Goal: Task Accomplishment & Management: Manage account settings

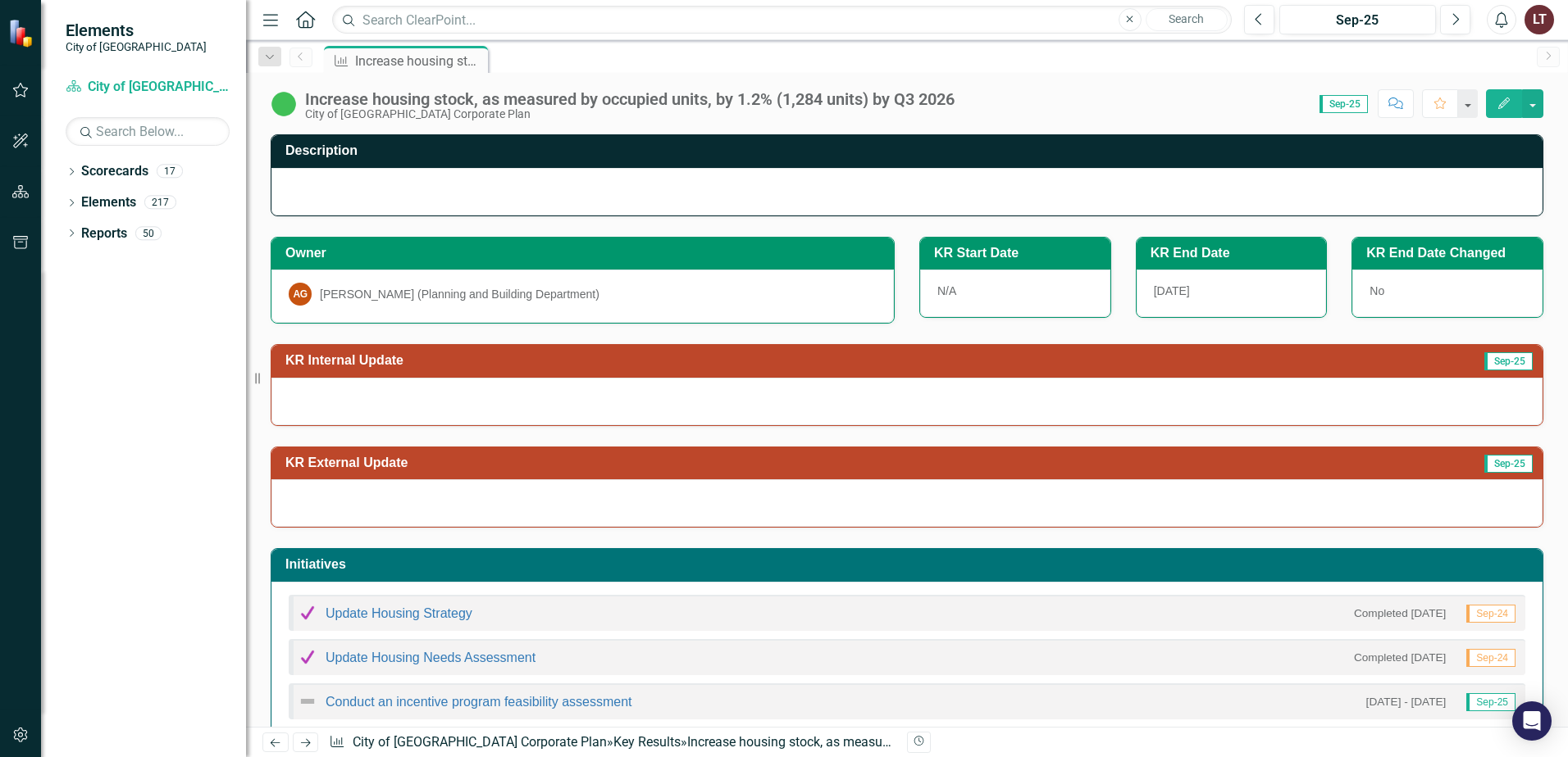
click at [467, 189] on div at bounding box center [907, 192] width 1271 height 48
click at [628, 144] on h3 "Description" at bounding box center [909, 150] width 1249 height 15
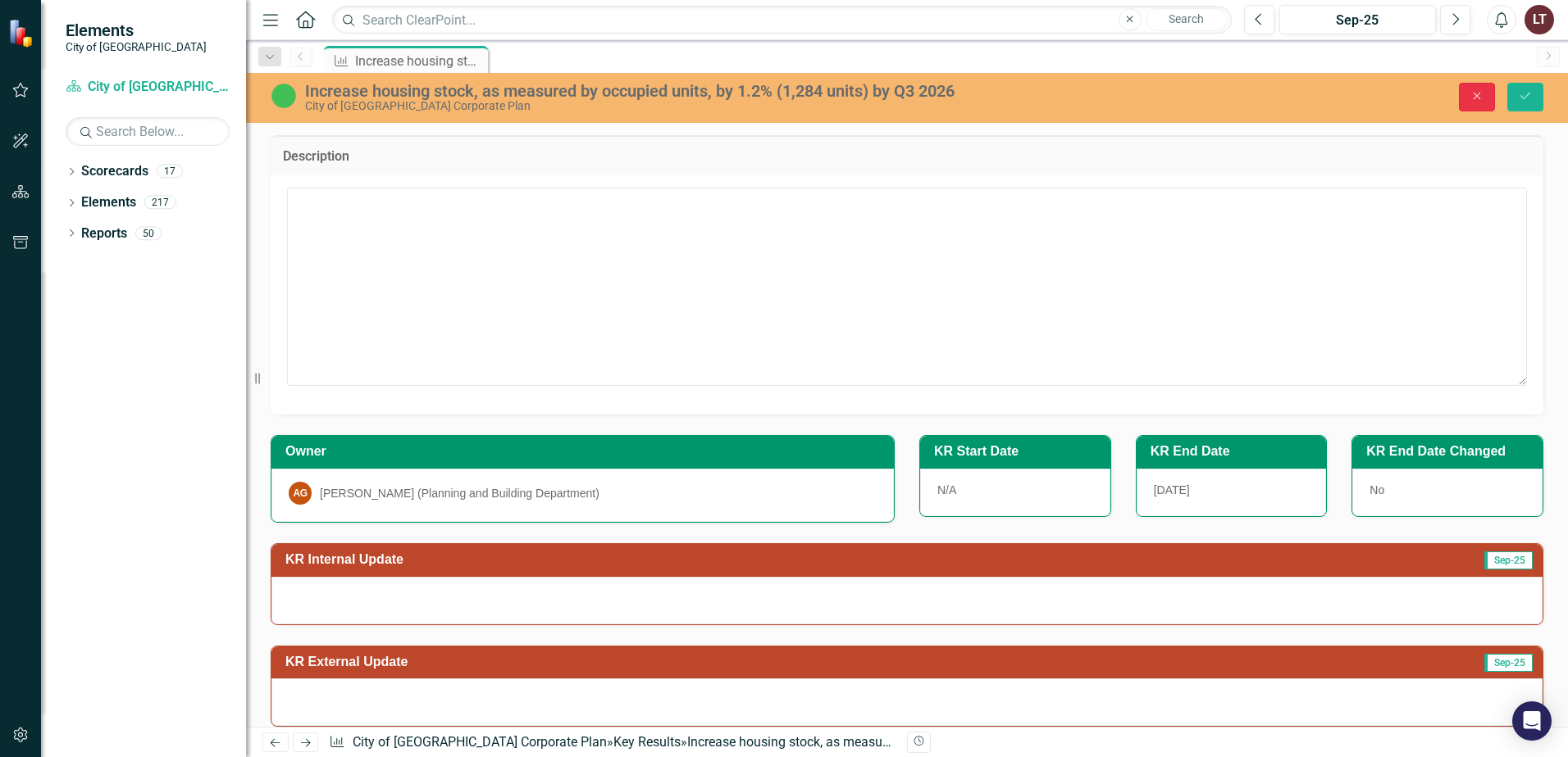
click at [1479, 87] on button "Close" at bounding box center [1476, 97] width 36 height 29
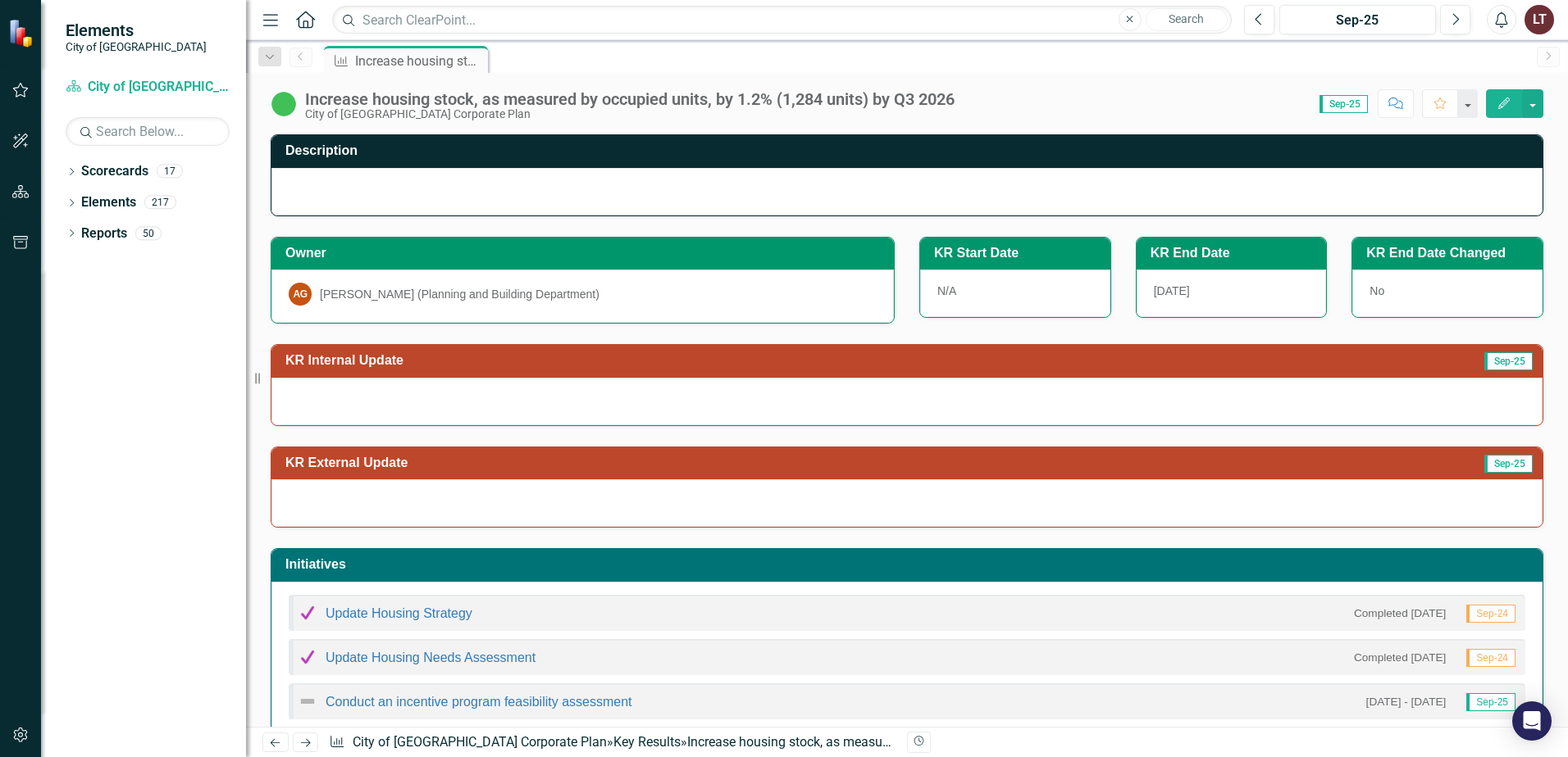
click at [1511, 102] on button "Edit" at bounding box center [1503, 103] width 36 height 29
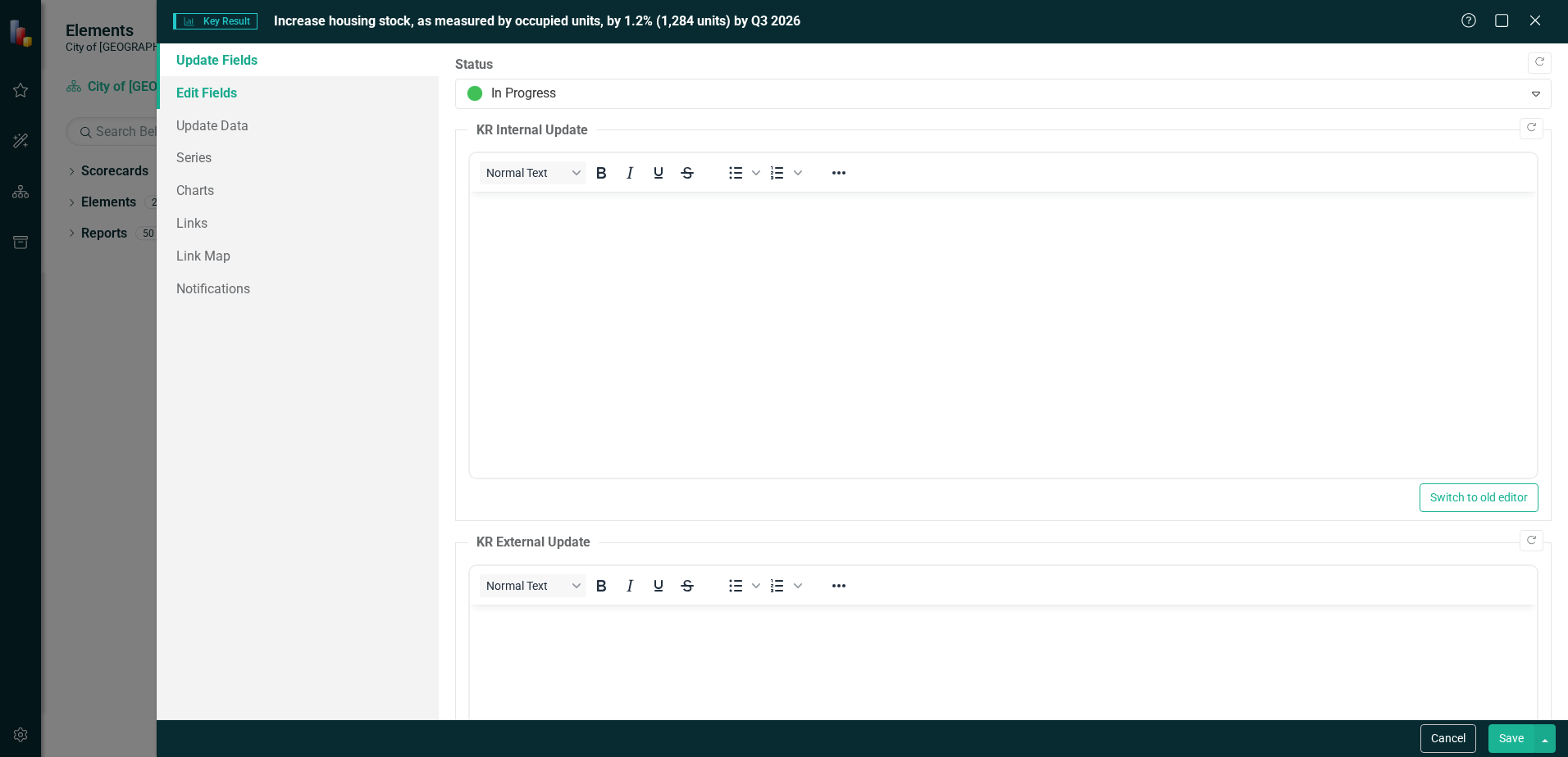
click at [241, 86] on link "Edit Fields" at bounding box center [298, 92] width 282 height 33
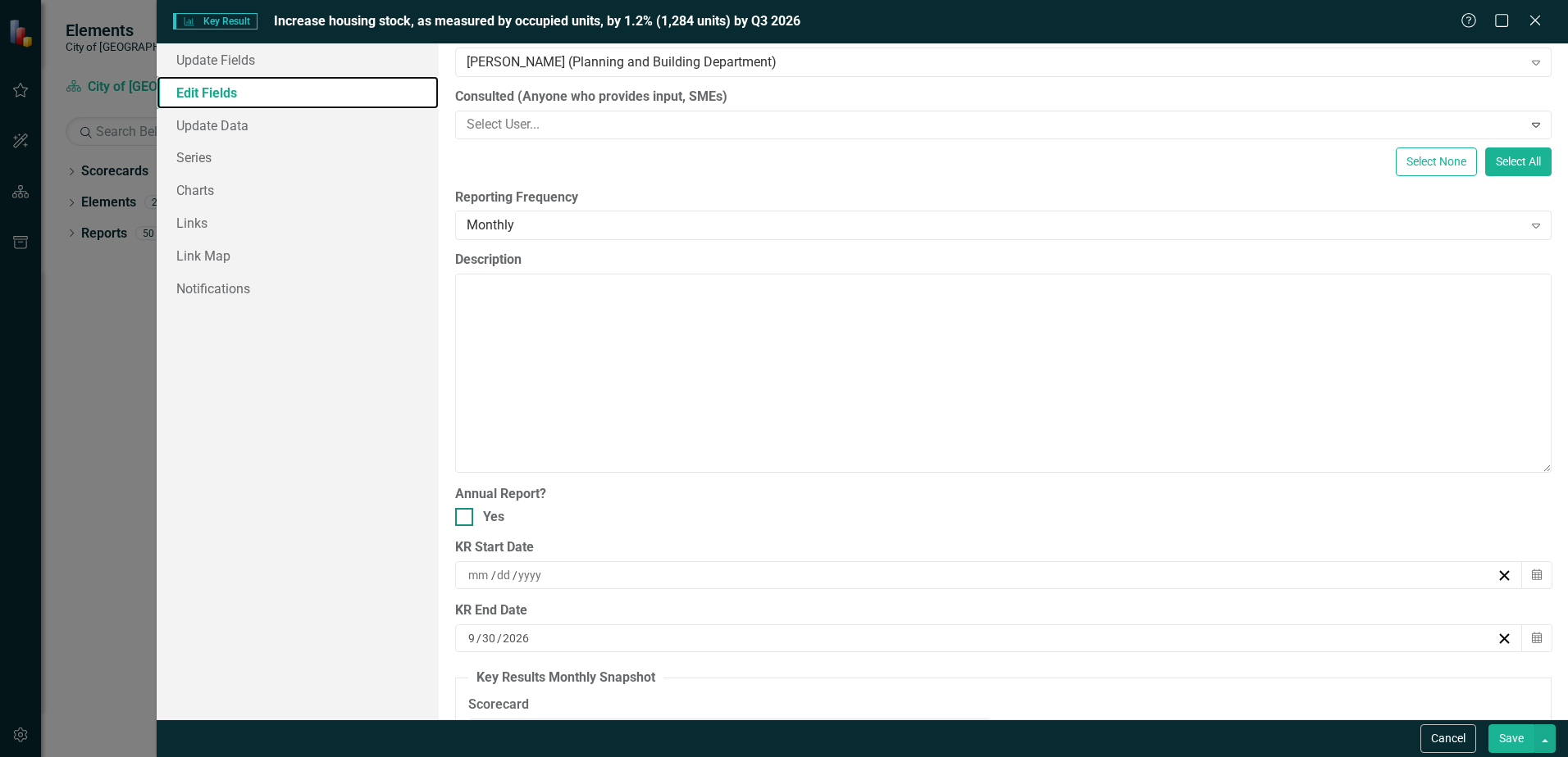
scroll to position [308, 0]
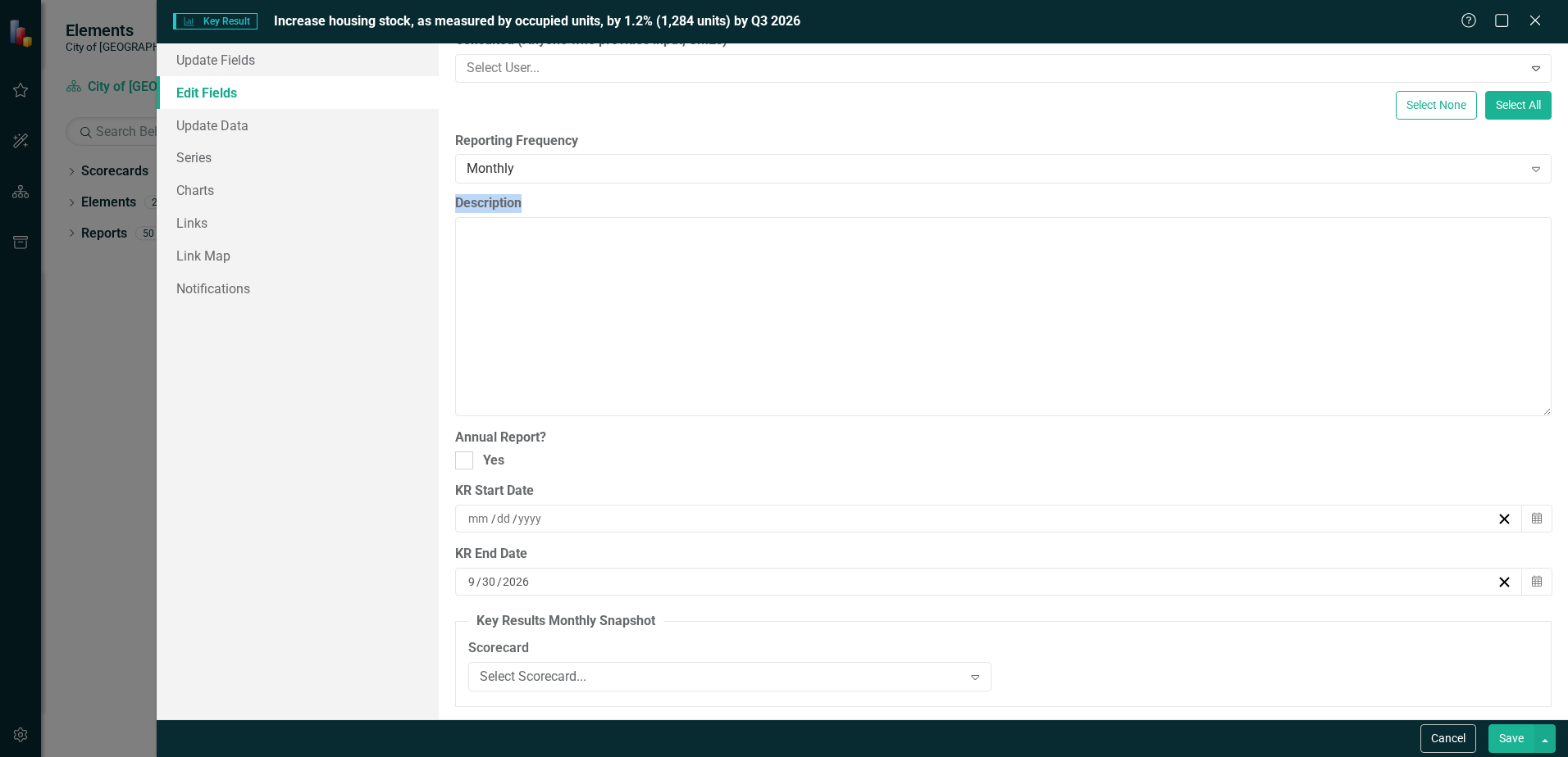
drag, startPoint x: 451, startPoint y: 199, endPoint x: 544, endPoint y: 198, distance: 93.0
click at [544, 198] on div "ClearPoint Can Do More! How ClearPoint Can Help Close Enterprise plans can auto…" at bounding box center [1003, 381] width 1129 height 676
click at [1534, 21] on icon at bounding box center [1535, 20] width 12 height 12
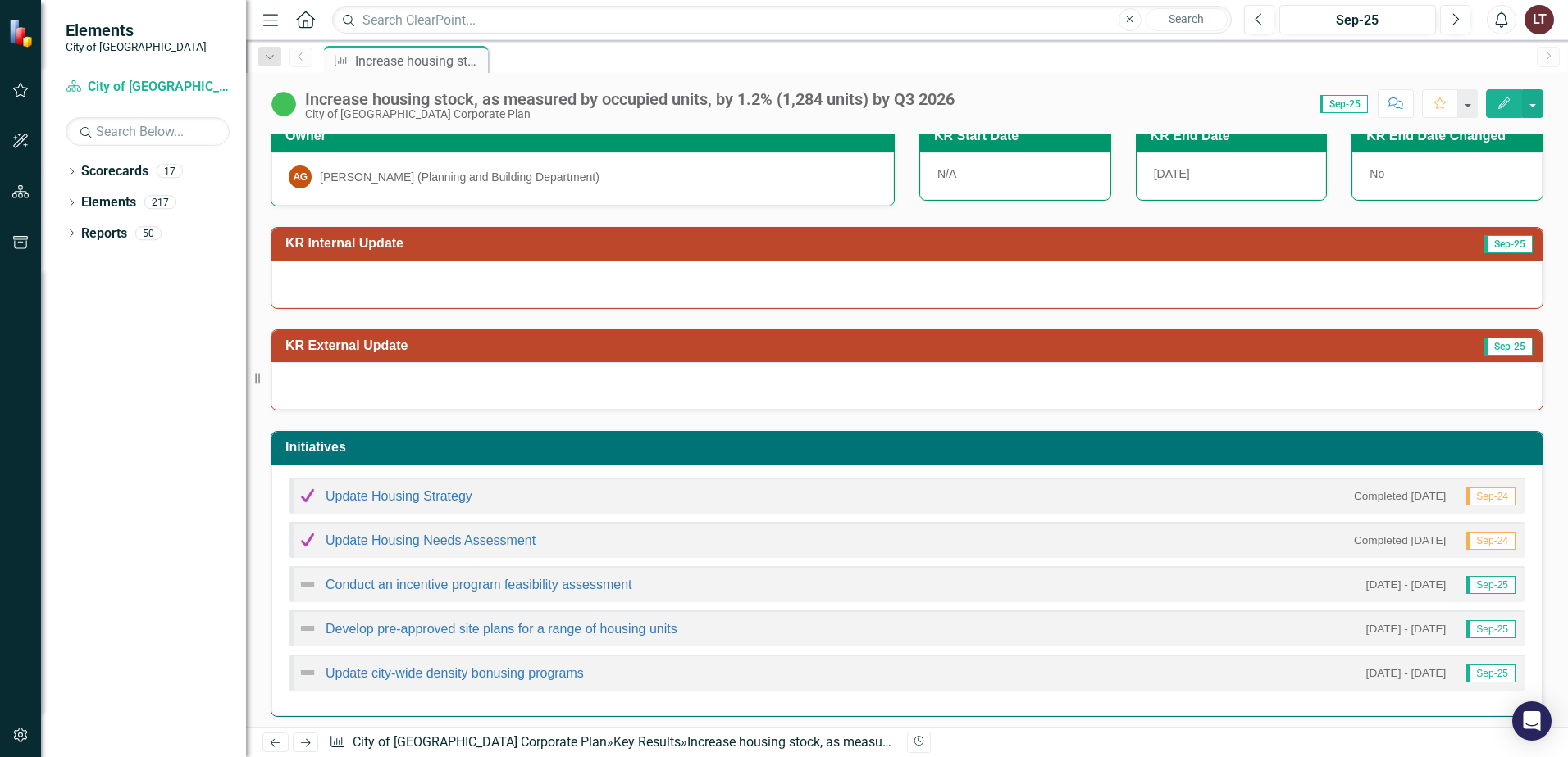
scroll to position [0, 0]
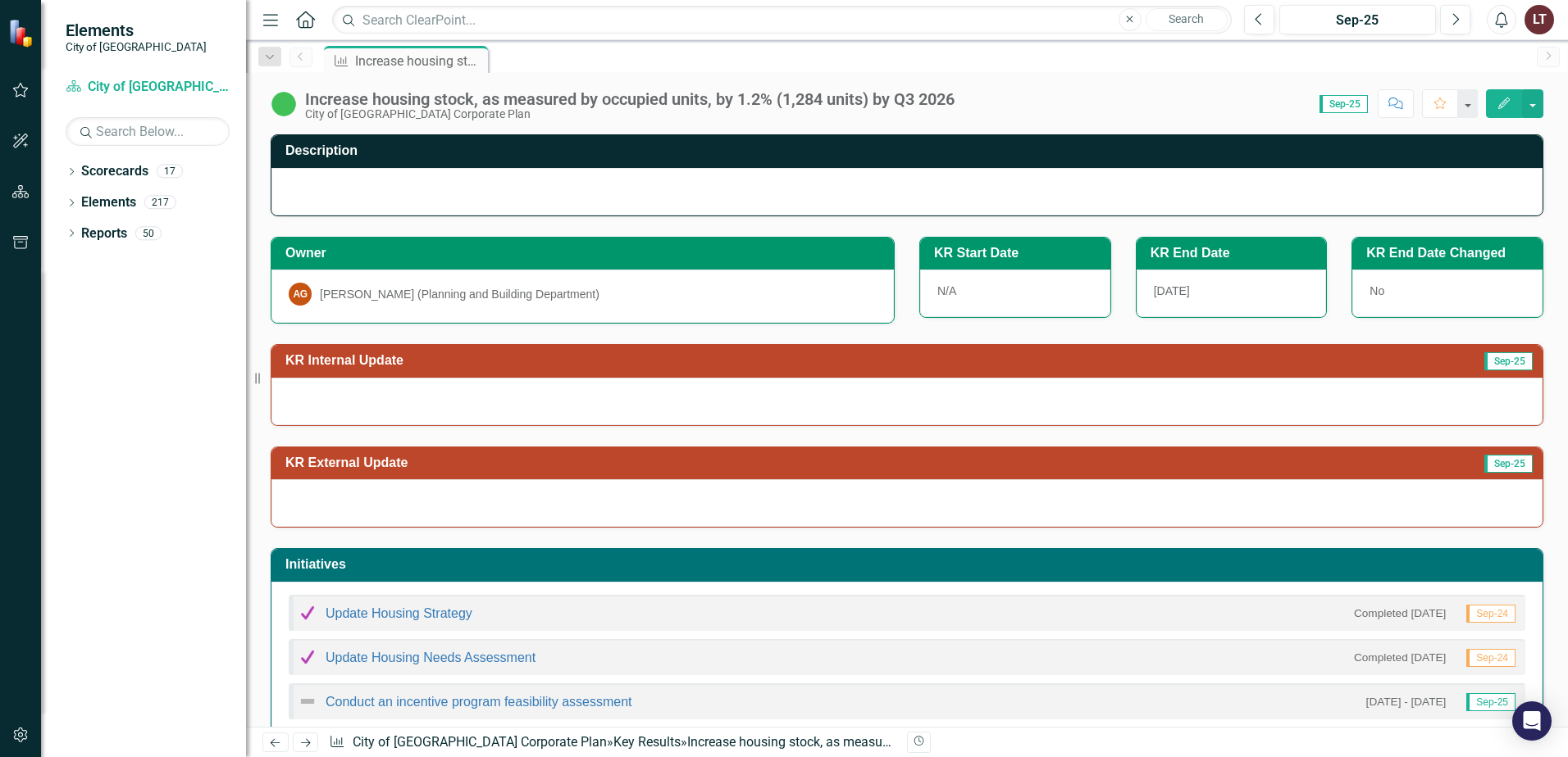
click at [65, 238] on div "Dropdown Scorecards 17 Dropdown City of [GEOGRAPHIC_DATA] Corporate Plan Buildi…" at bounding box center [143, 457] width 205 height 599
click at [77, 229] on div "Dropdown" at bounding box center [71, 235] width 11 height 14
click at [75, 233] on div "Dropdown" at bounding box center [68, 232] width 14 height 11
click at [76, 198] on div "Dropdown" at bounding box center [71, 205] width 11 height 14
click at [140, 237] on link "Objective Objectives" at bounding box center [131, 235] width 84 height 19
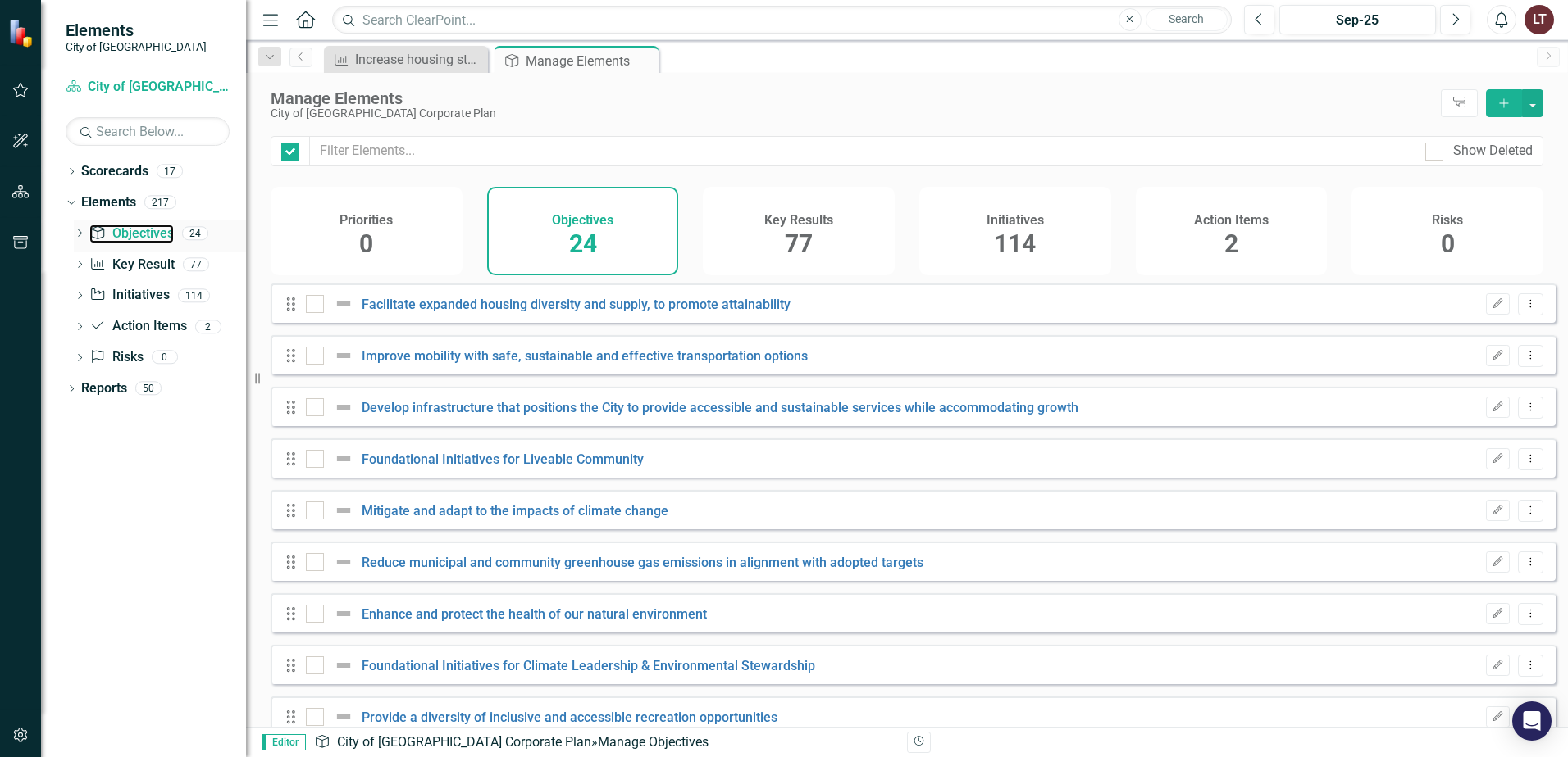
checkbox input "false"
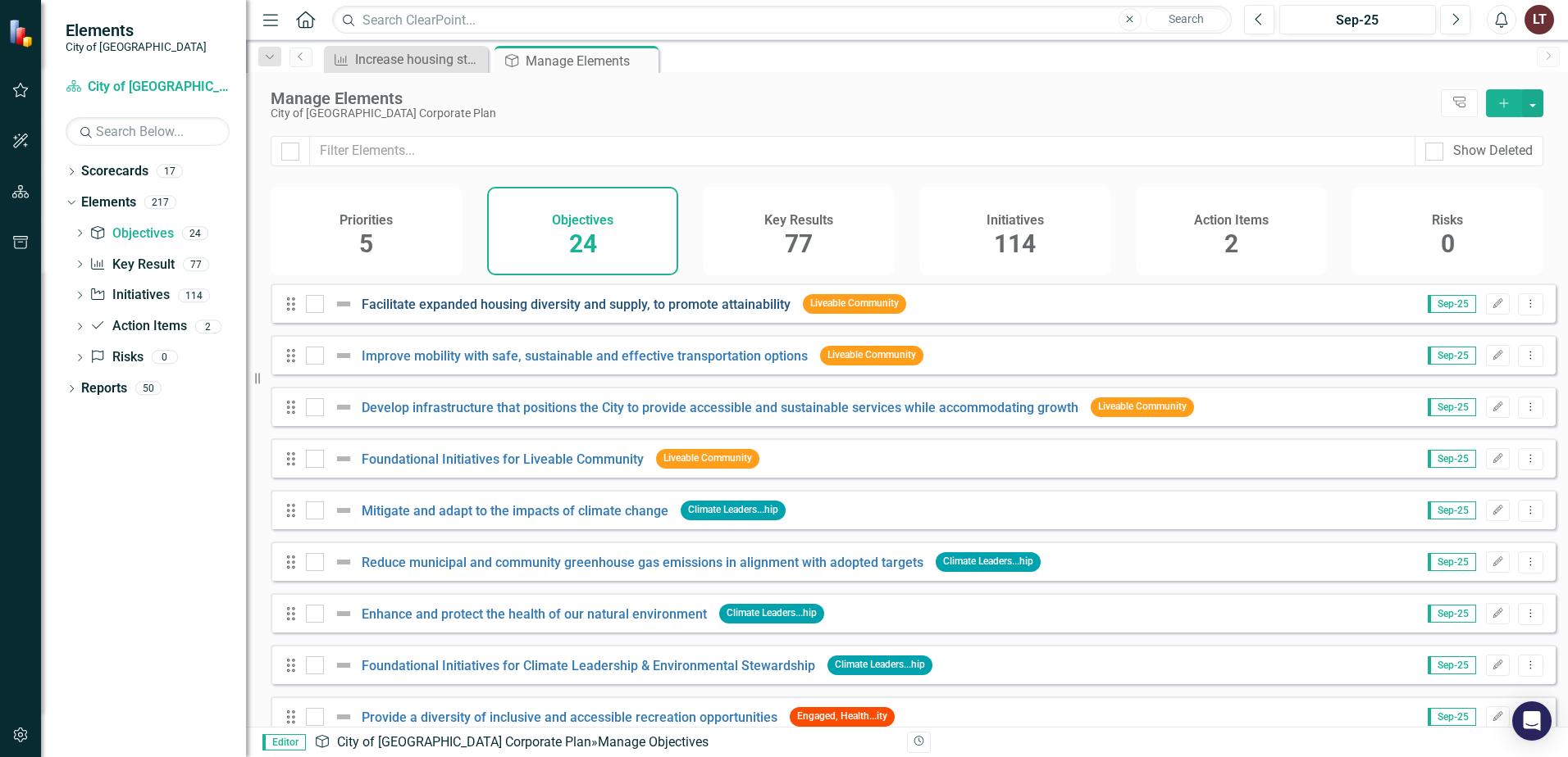
click at [606, 312] on link "Facilitate expanded housing diversity and supply, to promote attainability" at bounding box center [576, 304] width 429 height 16
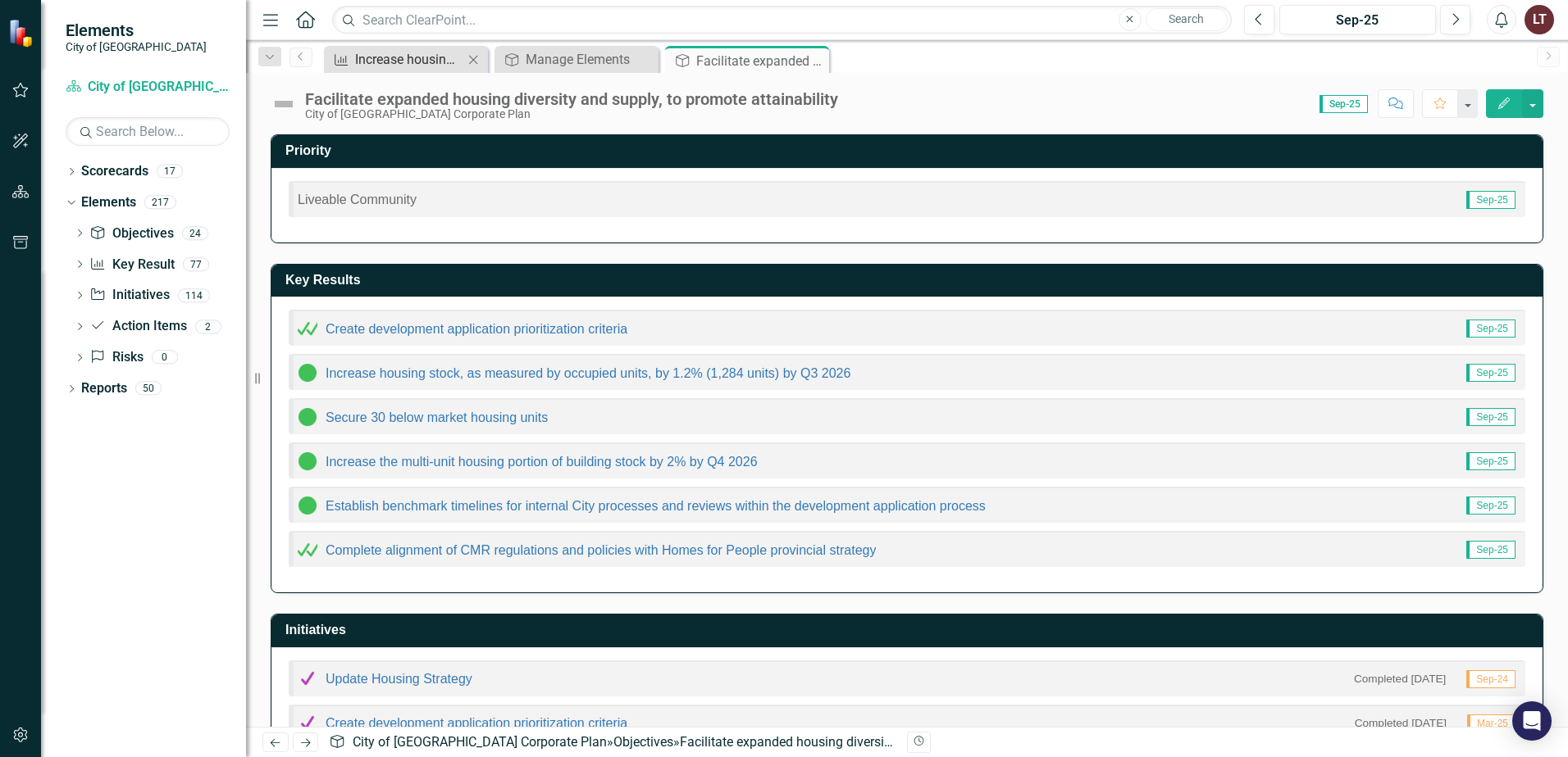
click at [424, 62] on div "Increase housing stock, as measured by occupied units, by 1.2% (1,284 units) by…" at bounding box center [409, 58] width 108 height 20
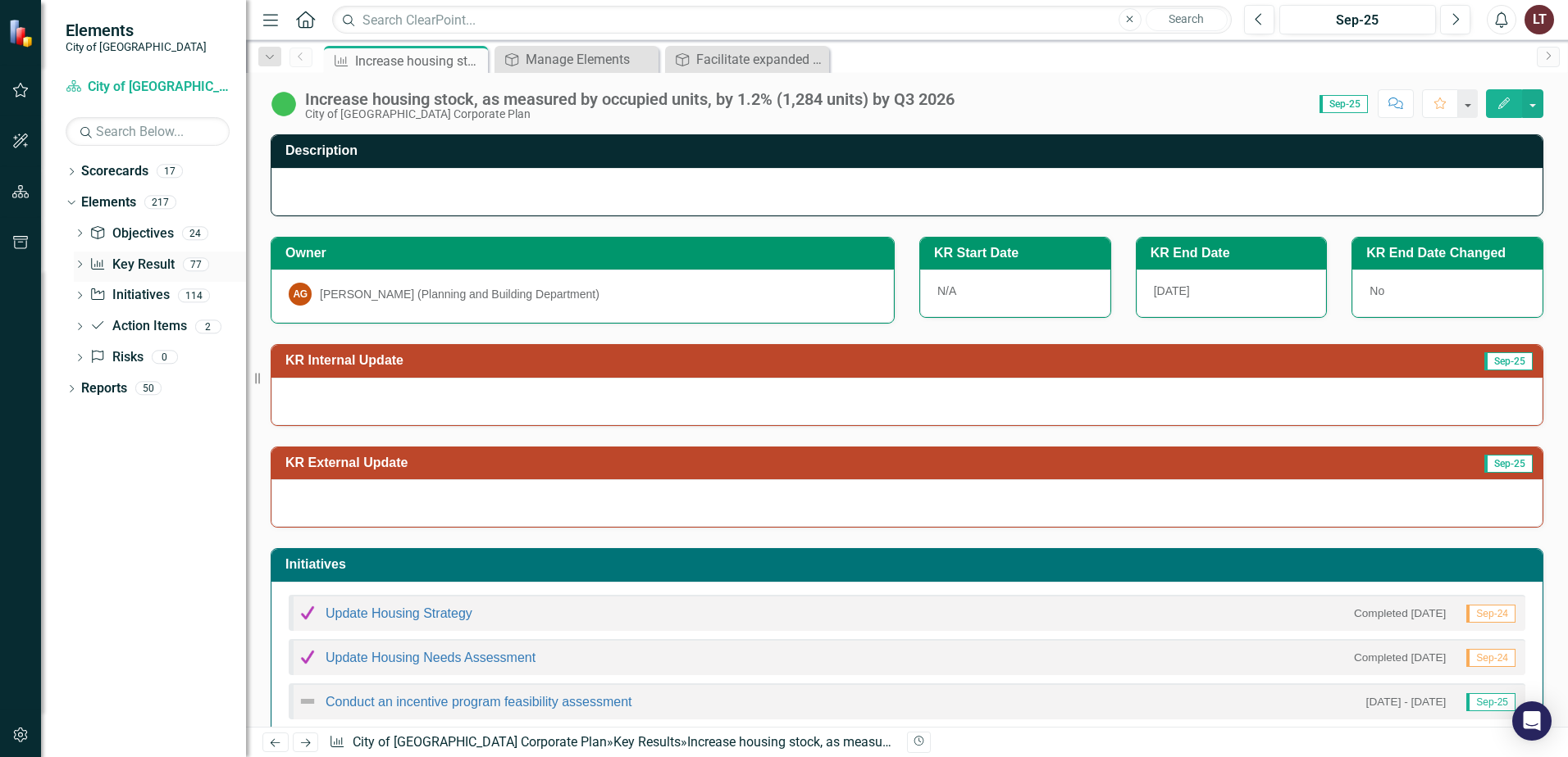
click at [133, 257] on link "Key Result Key Result" at bounding box center [131, 265] width 85 height 19
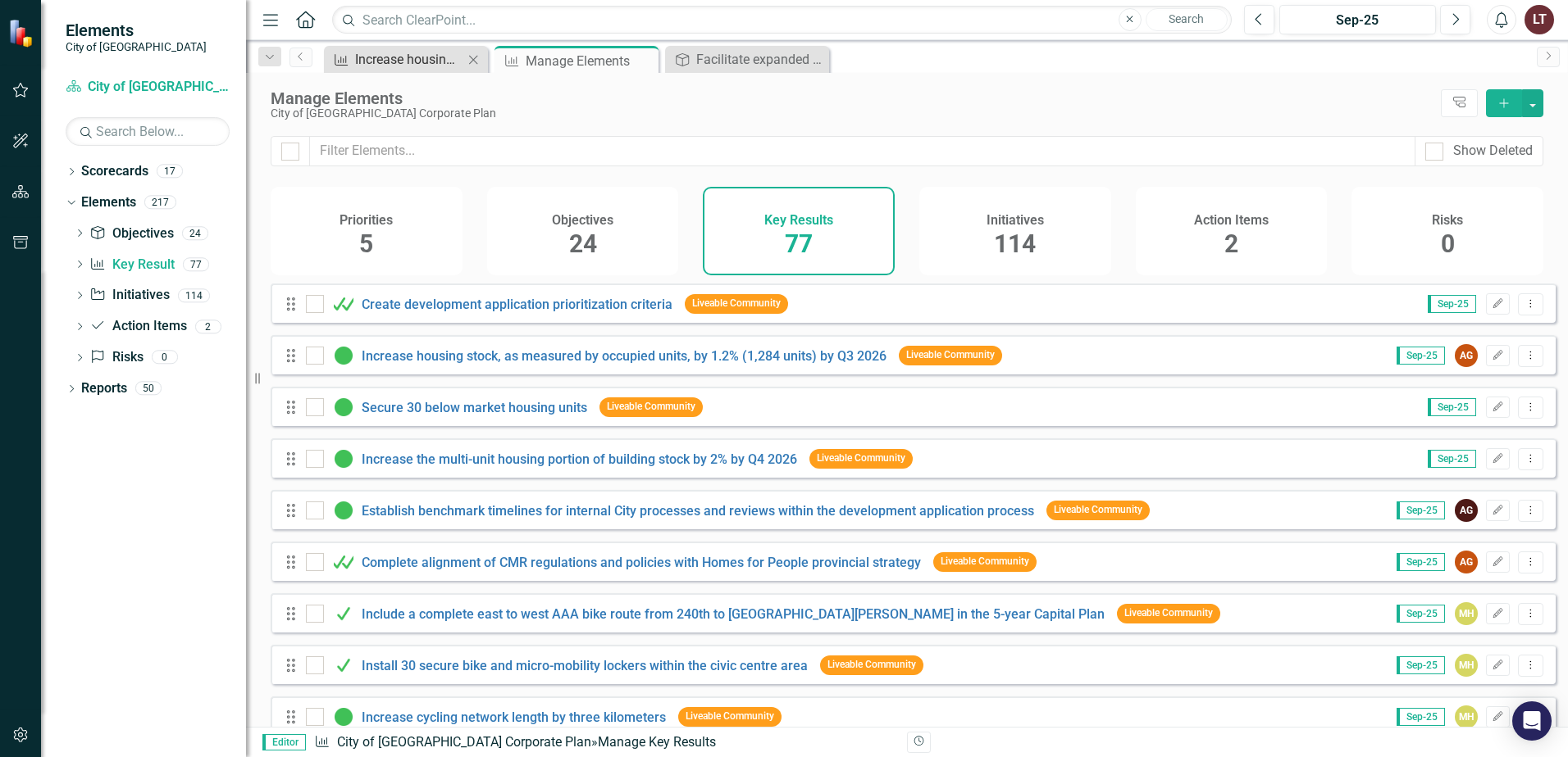
click at [387, 68] on div "Increase housing stock, as measured by occupied units, by 1.2% (1,284 units) by…" at bounding box center [409, 58] width 108 height 20
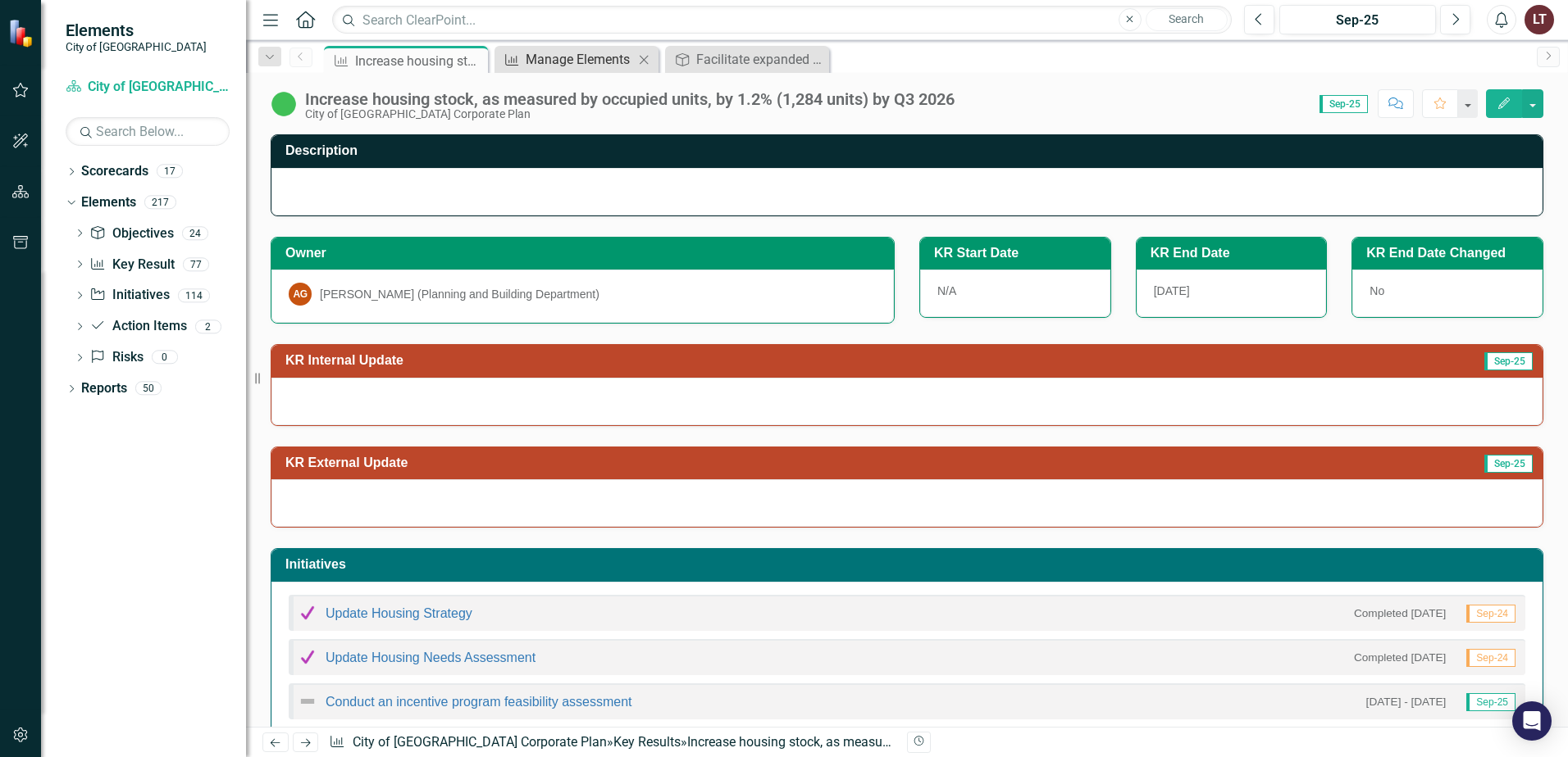
click at [578, 61] on div "Manage Elements" at bounding box center [579, 58] width 108 height 20
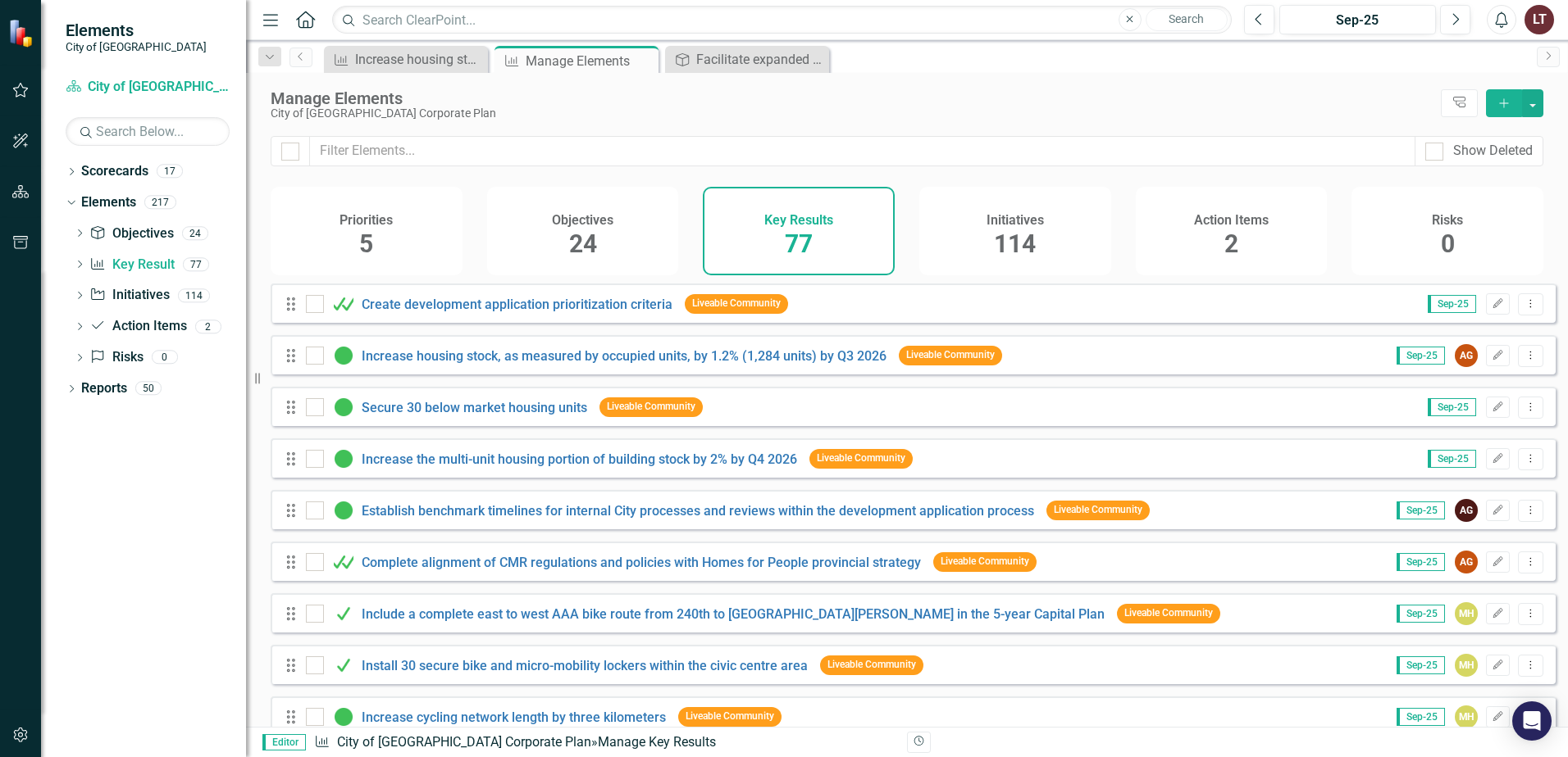
click at [564, 238] on div "Objectives 24" at bounding box center [583, 231] width 192 height 89
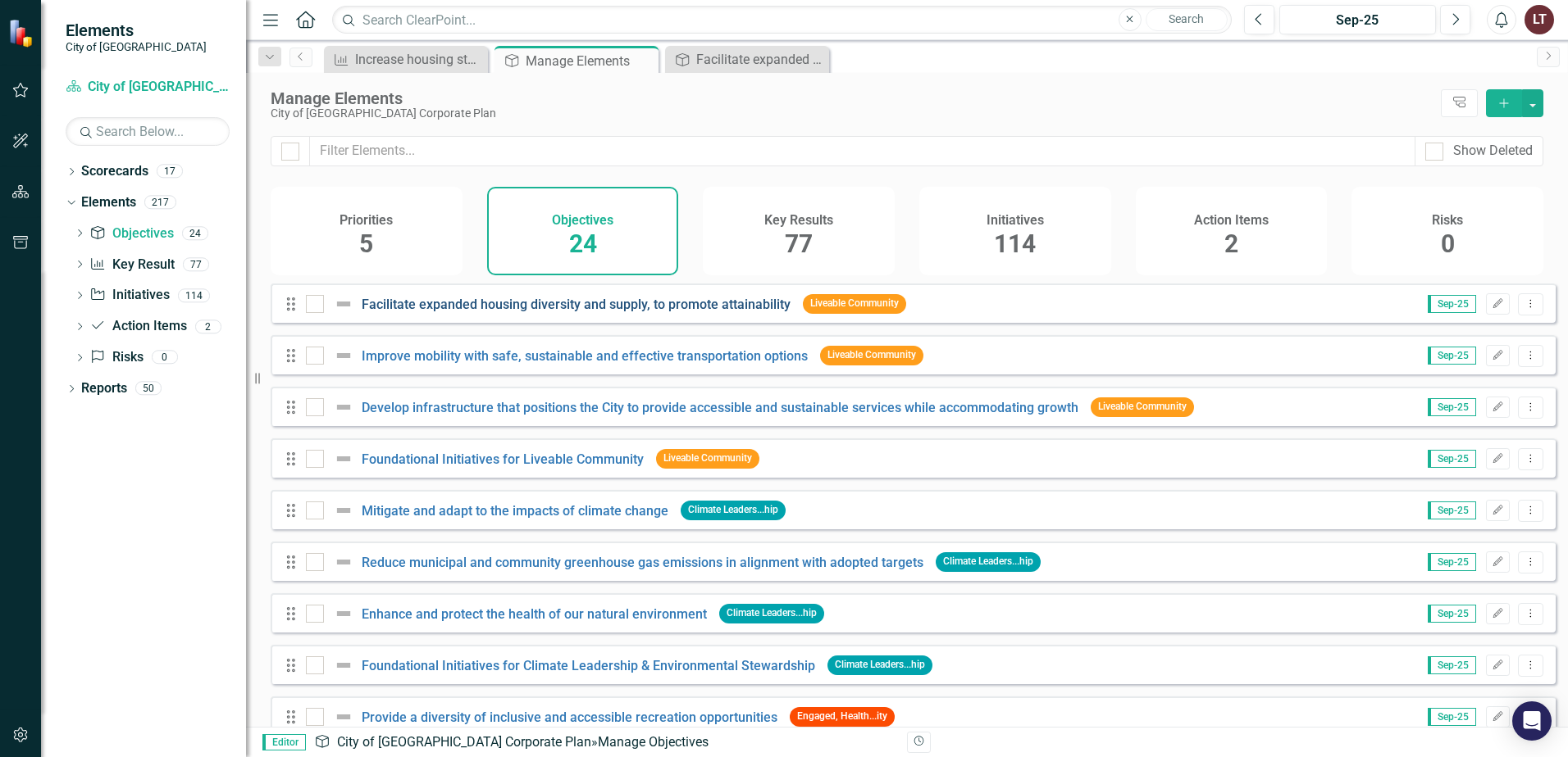
click at [483, 312] on link "Facilitate expanded housing diversity and supply, to promote attainability" at bounding box center [576, 304] width 429 height 16
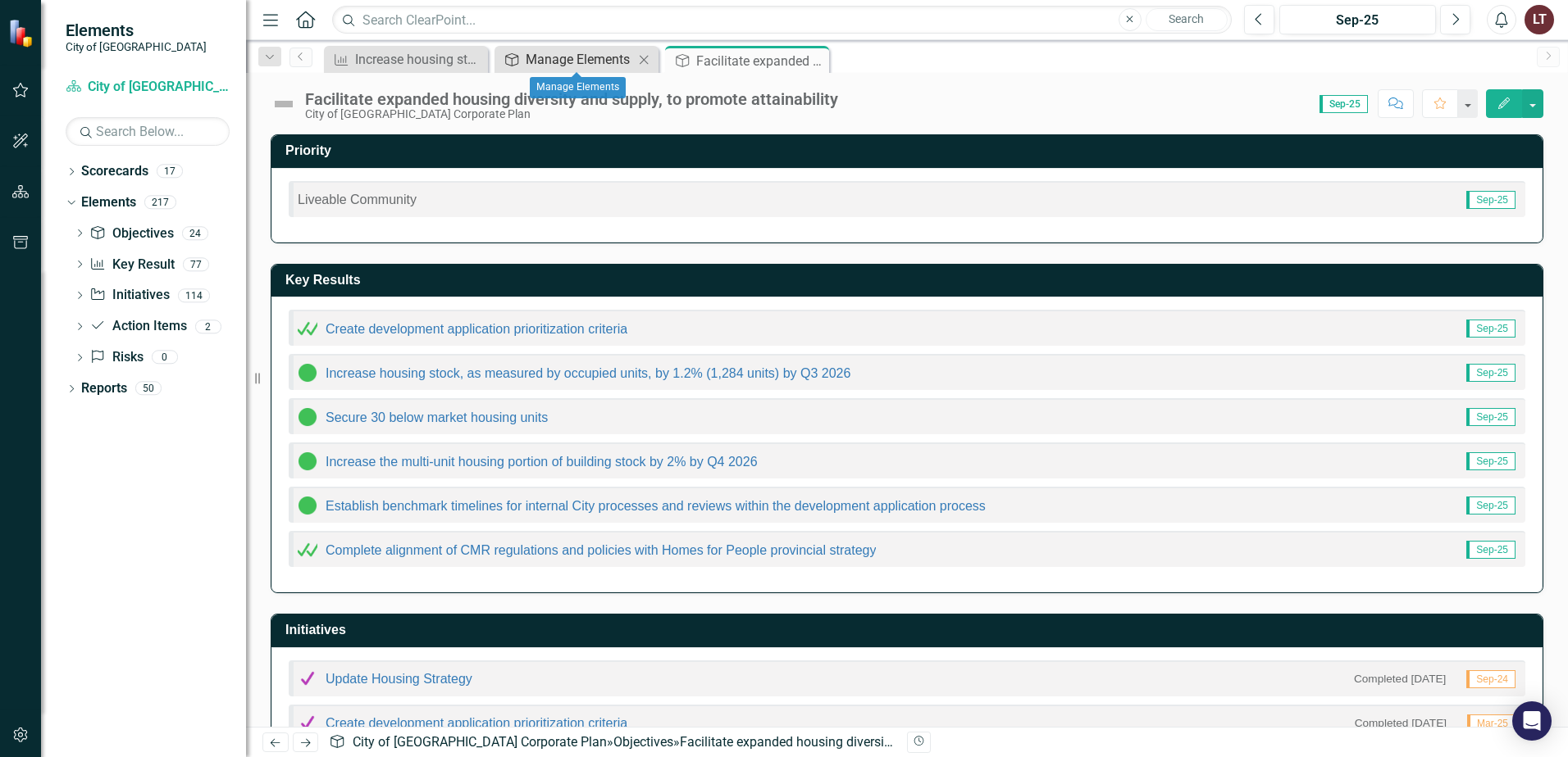
click at [558, 59] on div "Manage Elements" at bounding box center [579, 58] width 108 height 20
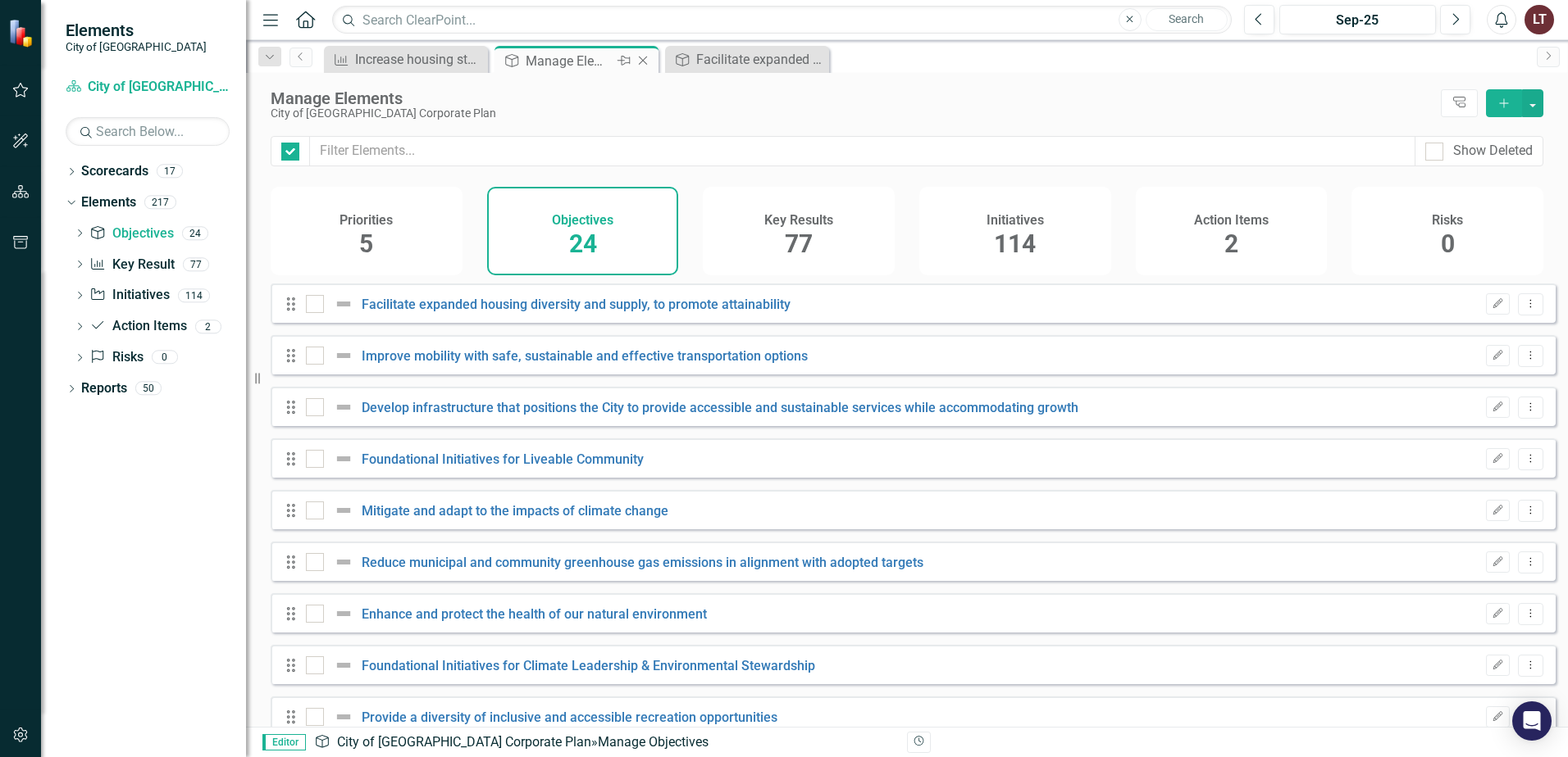
checkbox input "false"
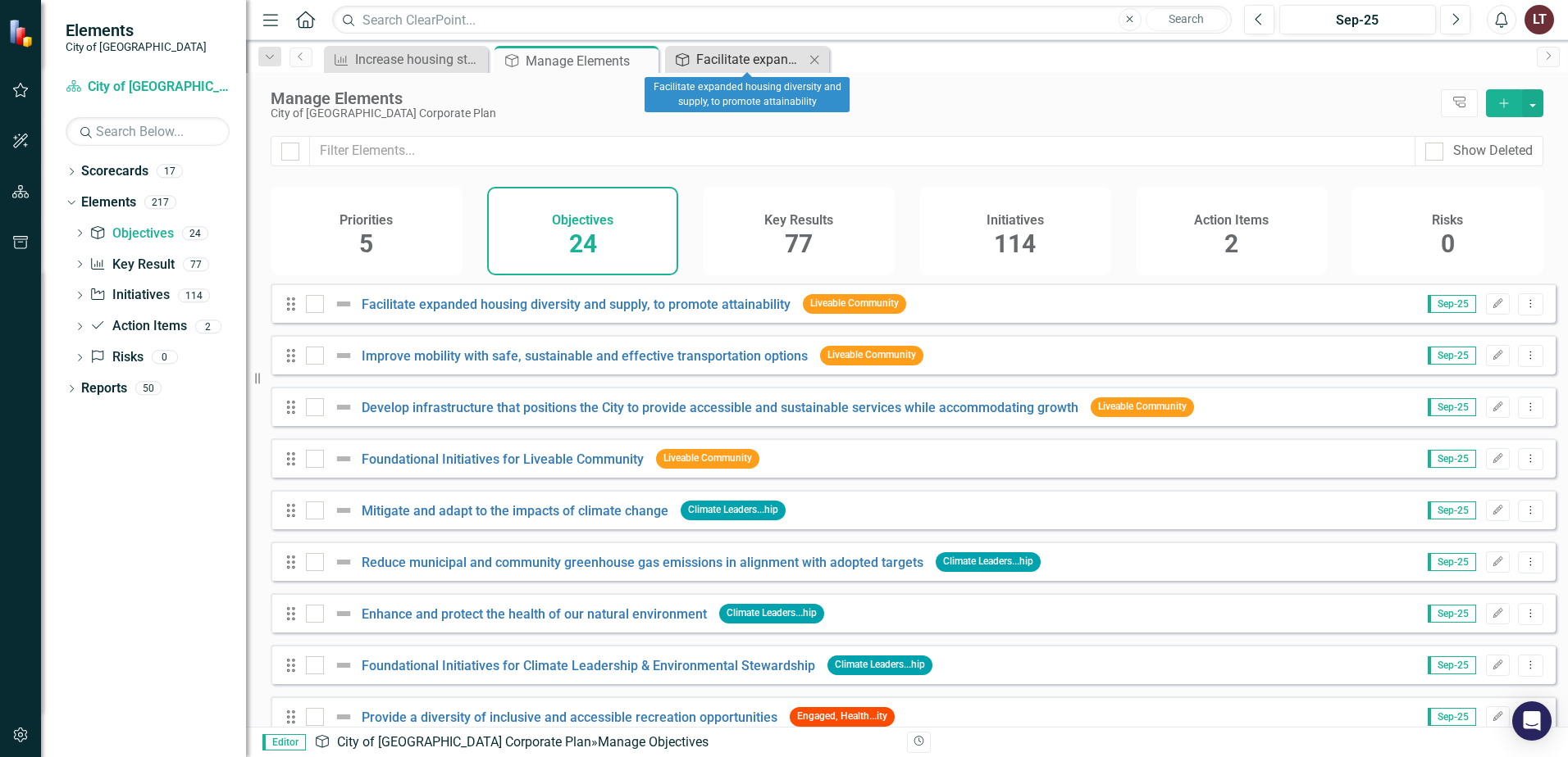
click at [742, 54] on div "Facilitate expanded housing diversity and supply, to promote attainability" at bounding box center [750, 58] width 108 height 20
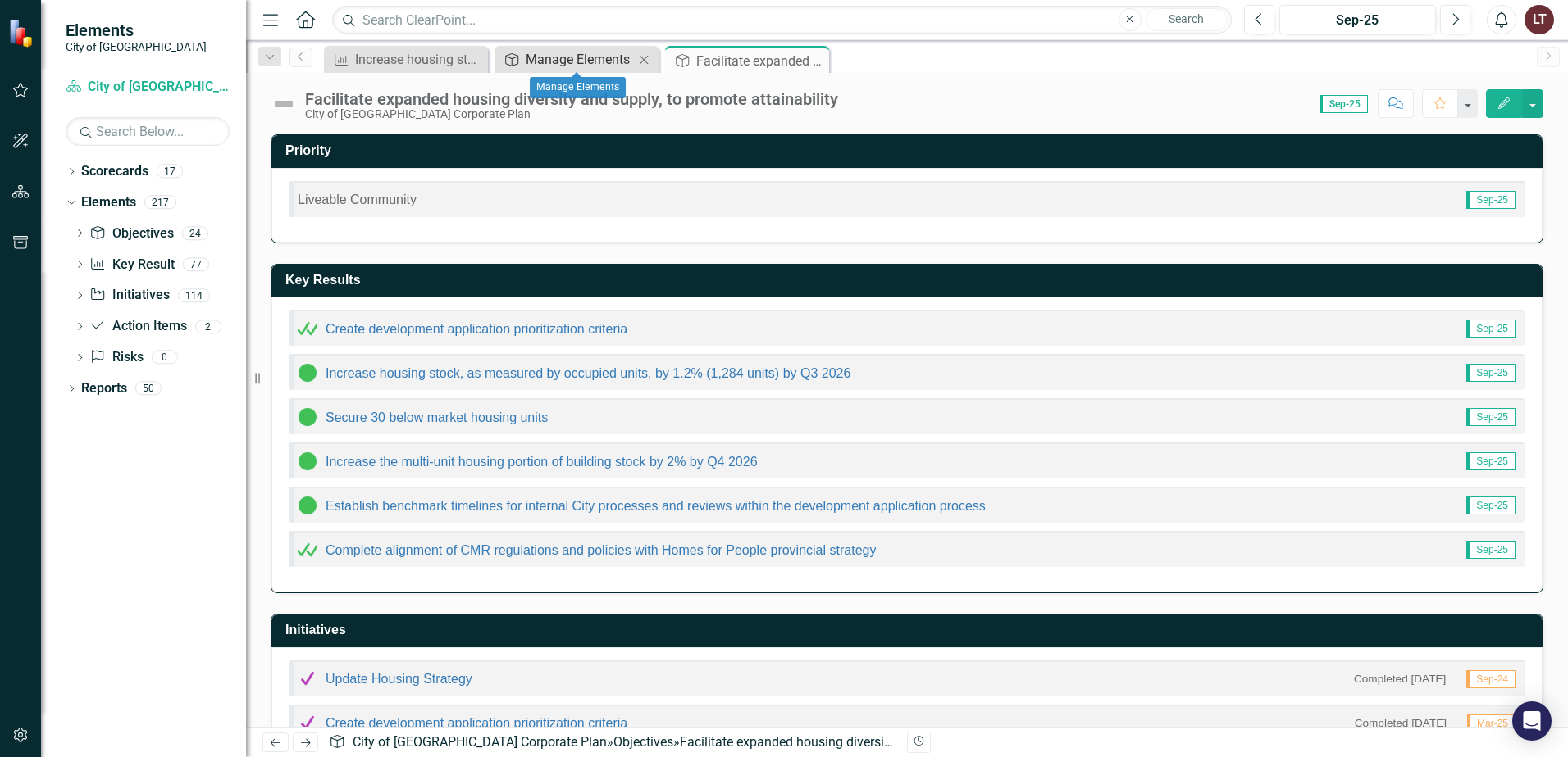
click at [583, 60] on div "Manage Elements" at bounding box center [579, 58] width 108 height 20
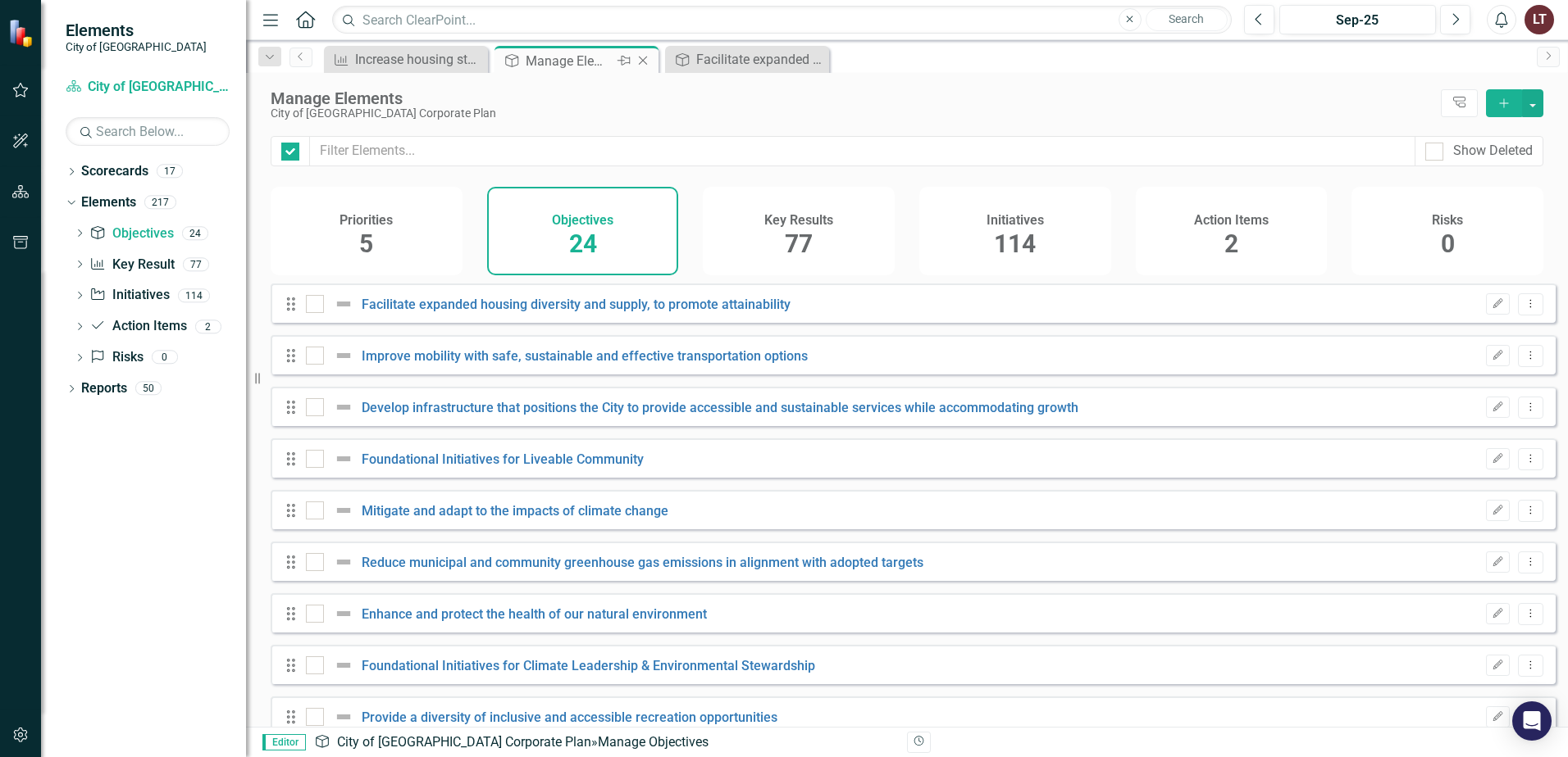
checkbox input "false"
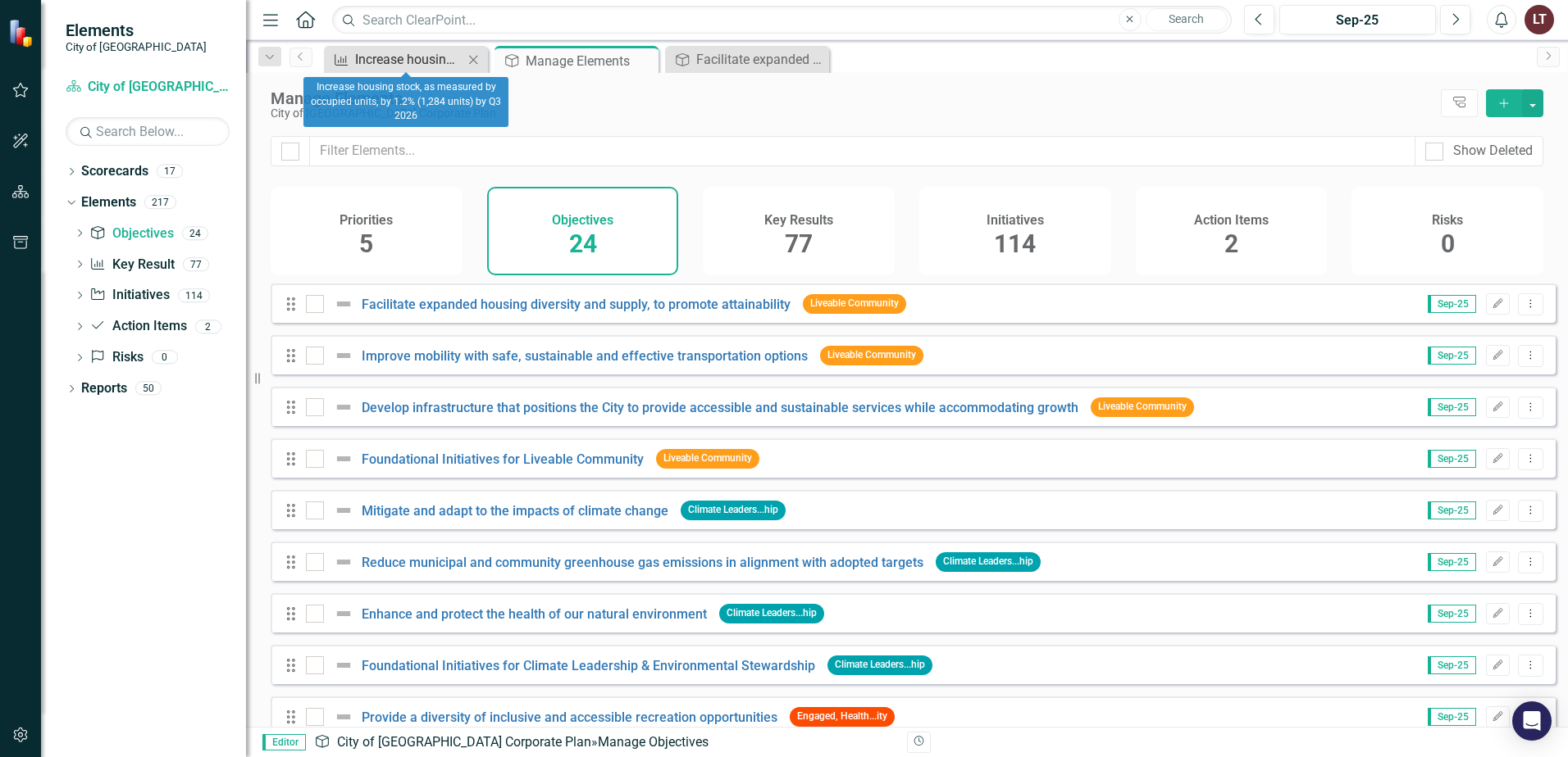
click at [426, 65] on div "Increase housing stock, as measured by occupied units, by 1.2% (1,284 units) by…" at bounding box center [409, 58] width 108 height 20
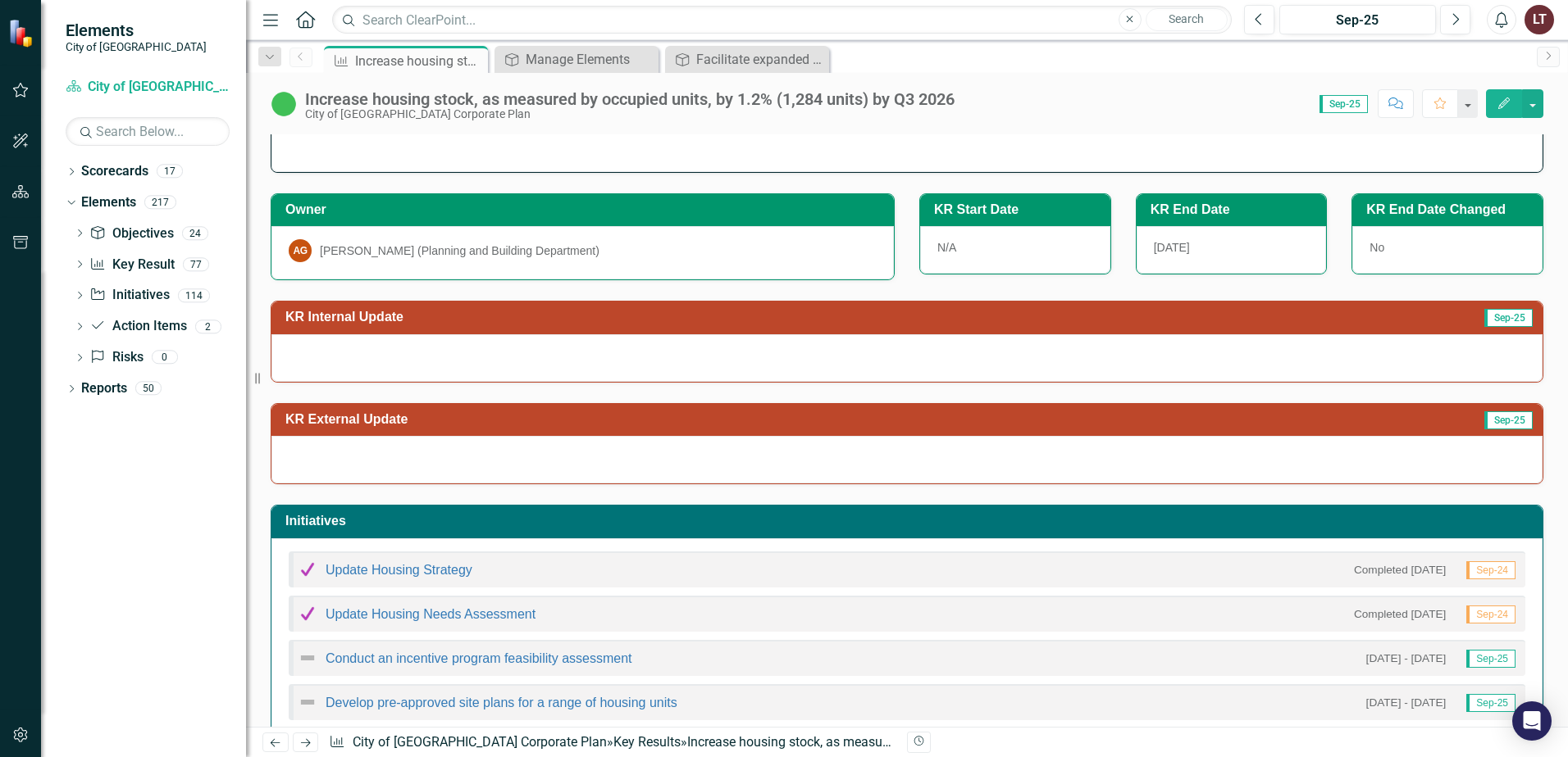
scroll to position [7, 0]
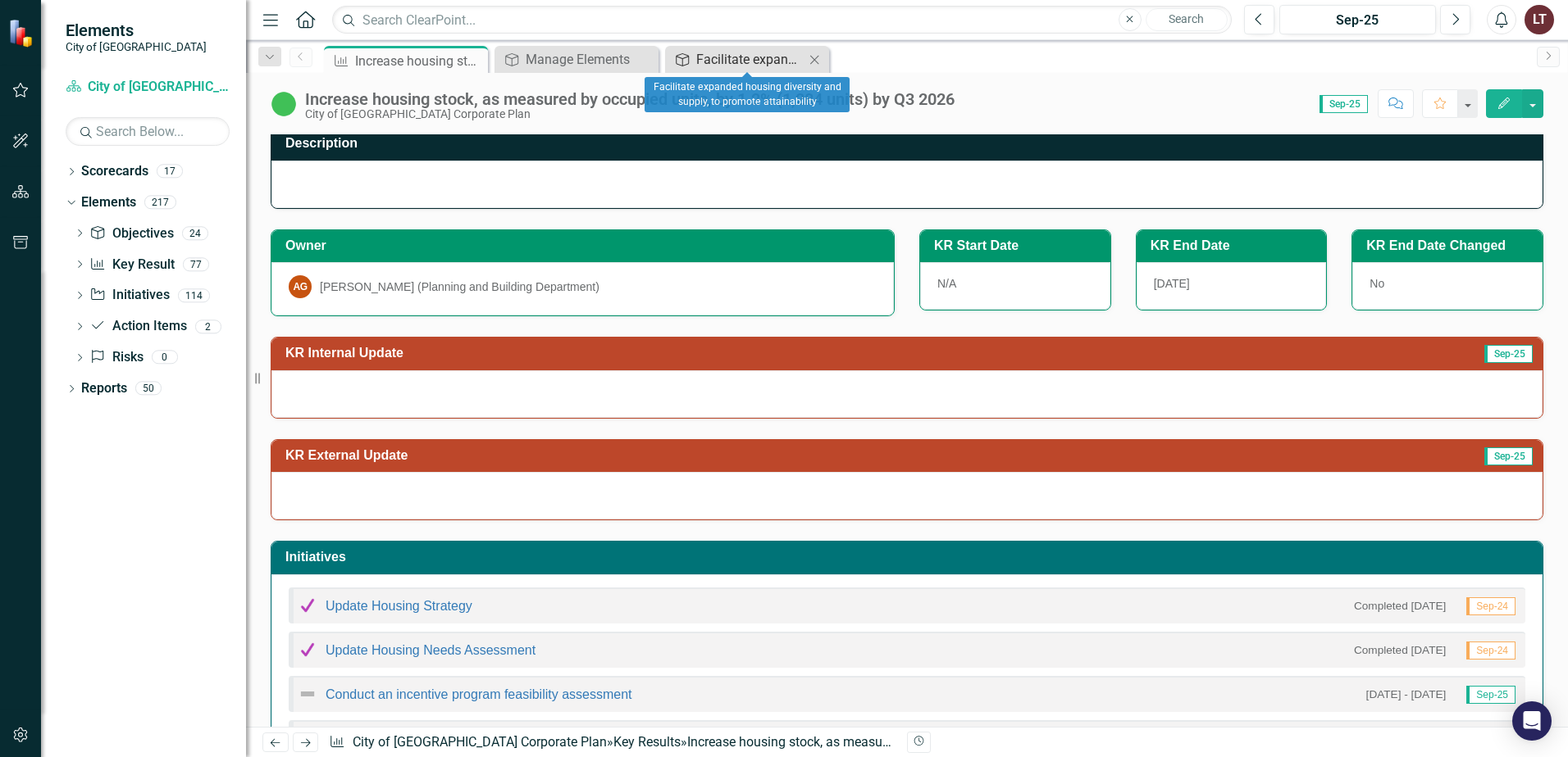
click at [720, 60] on div "Facilitate expanded housing diversity and supply, to promote attainability" at bounding box center [750, 58] width 108 height 20
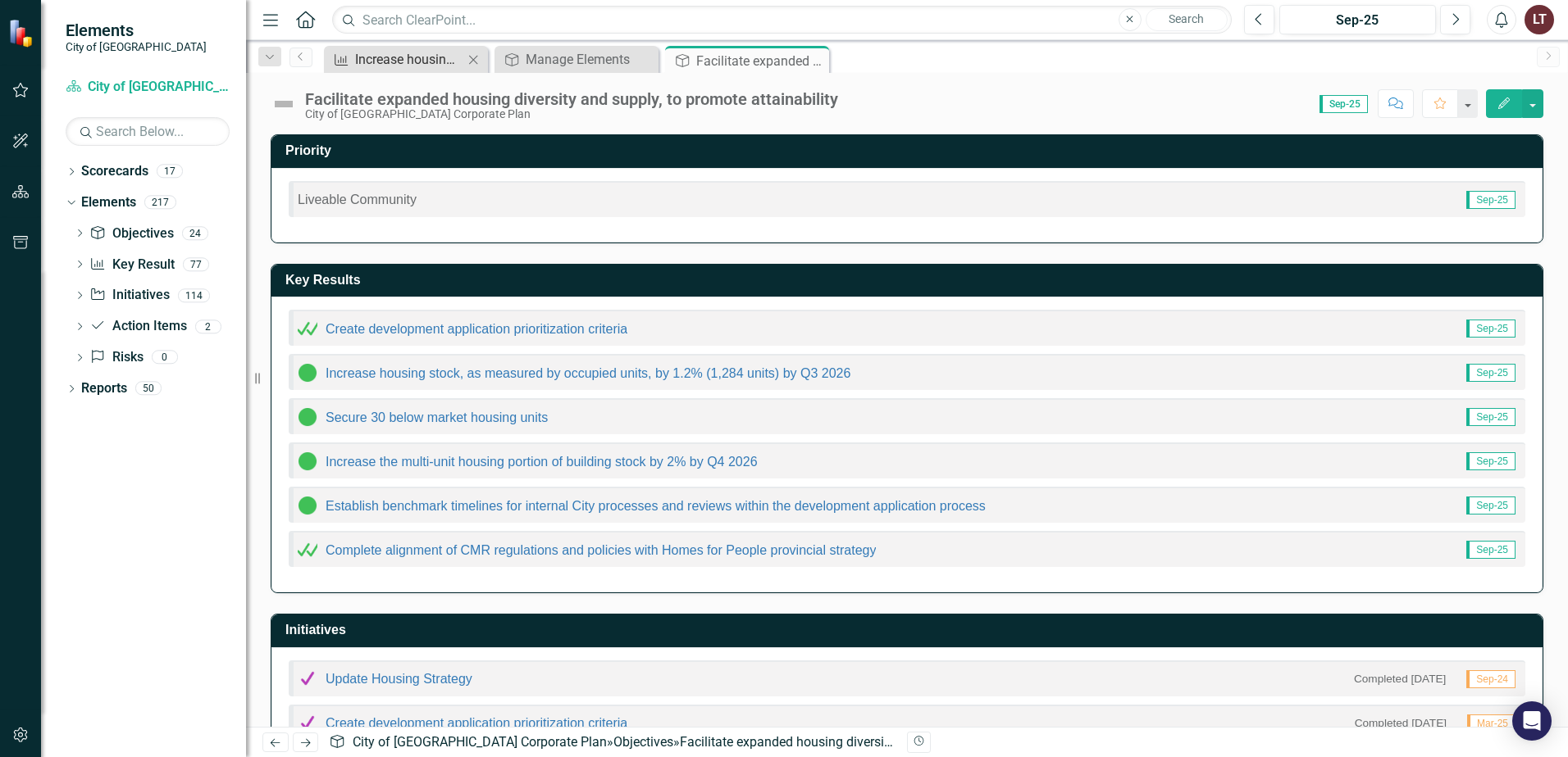
click at [379, 54] on div "Increase housing stock, as measured by occupied units, by 1.2% (1,284 units) by…" at bounding box center [409, 58] width 108 height 20
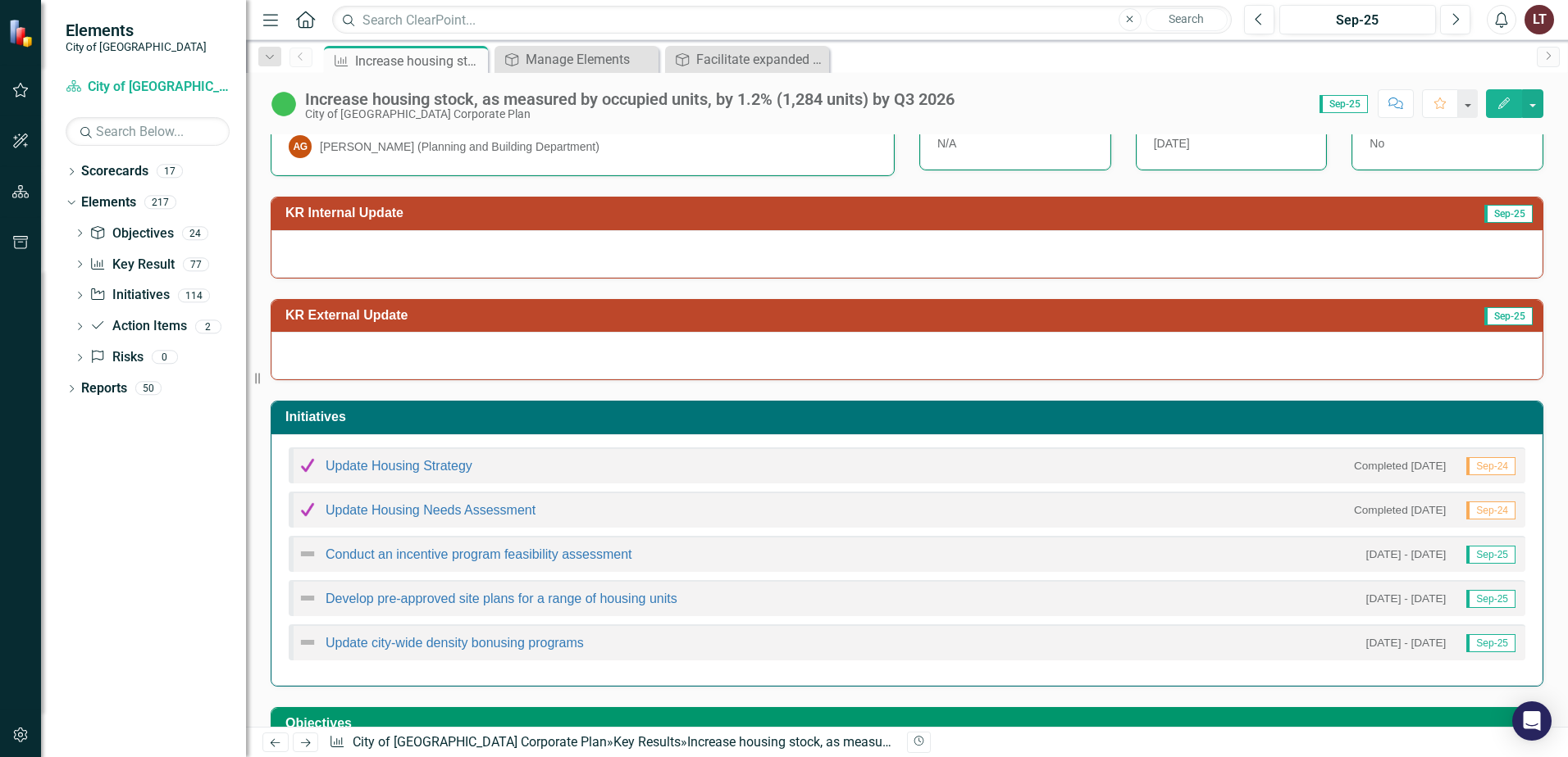
scroll to position [246, 0]
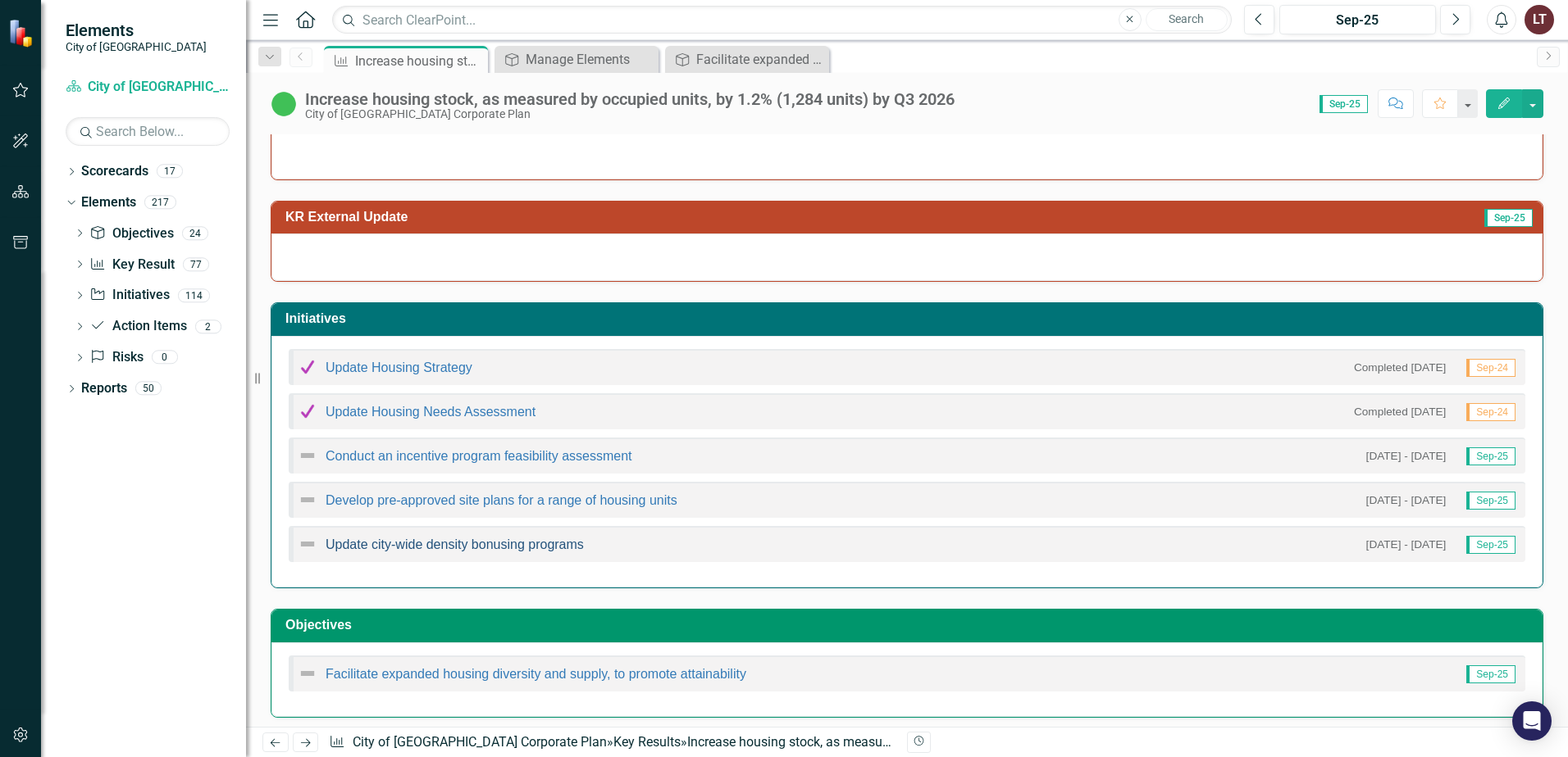
click at [509, 539] on link "Update city-wide density bonusing programs" at bounding box center [455, 545] width 258 height 14
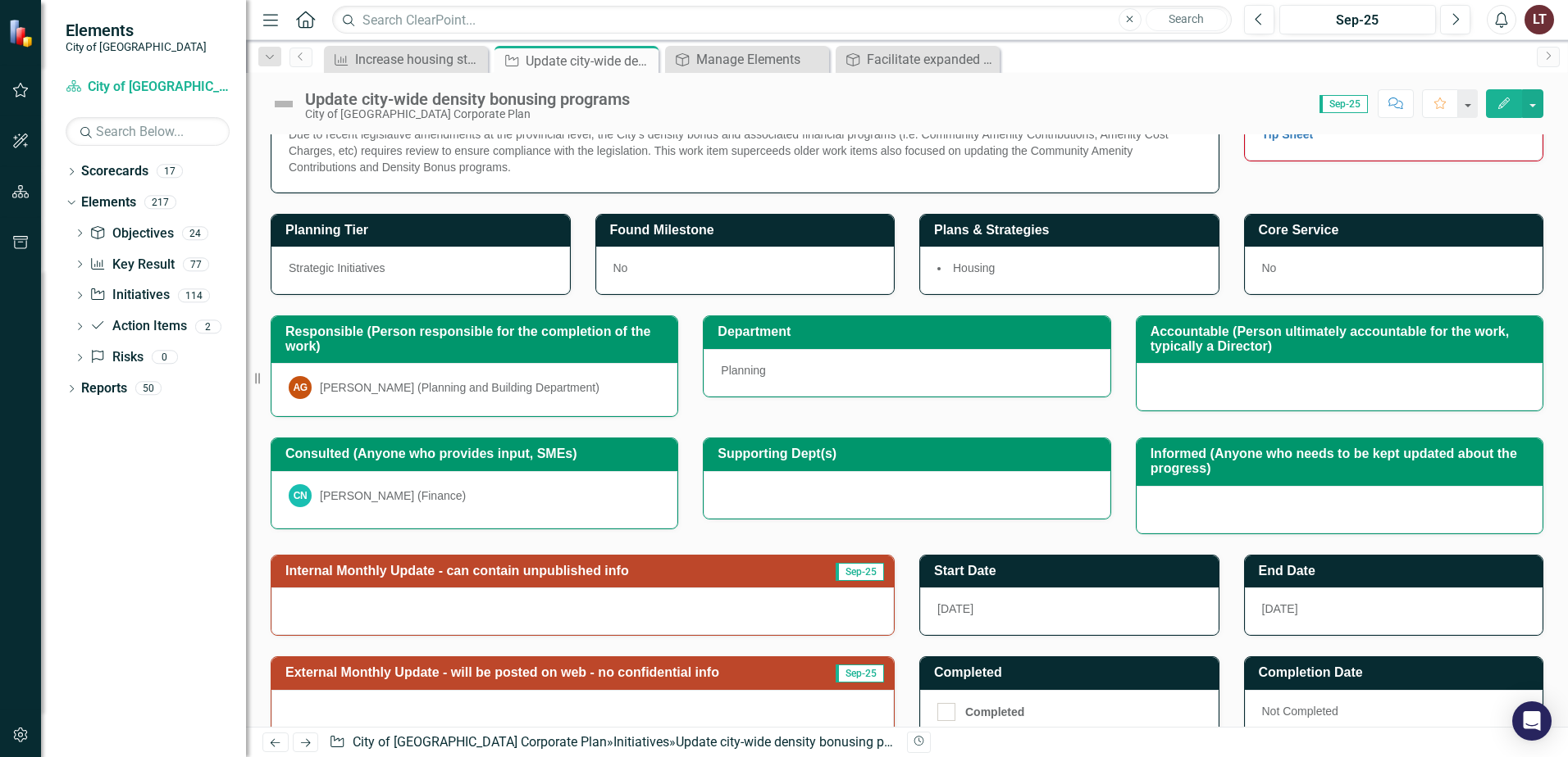
scroll to position [48, 0]
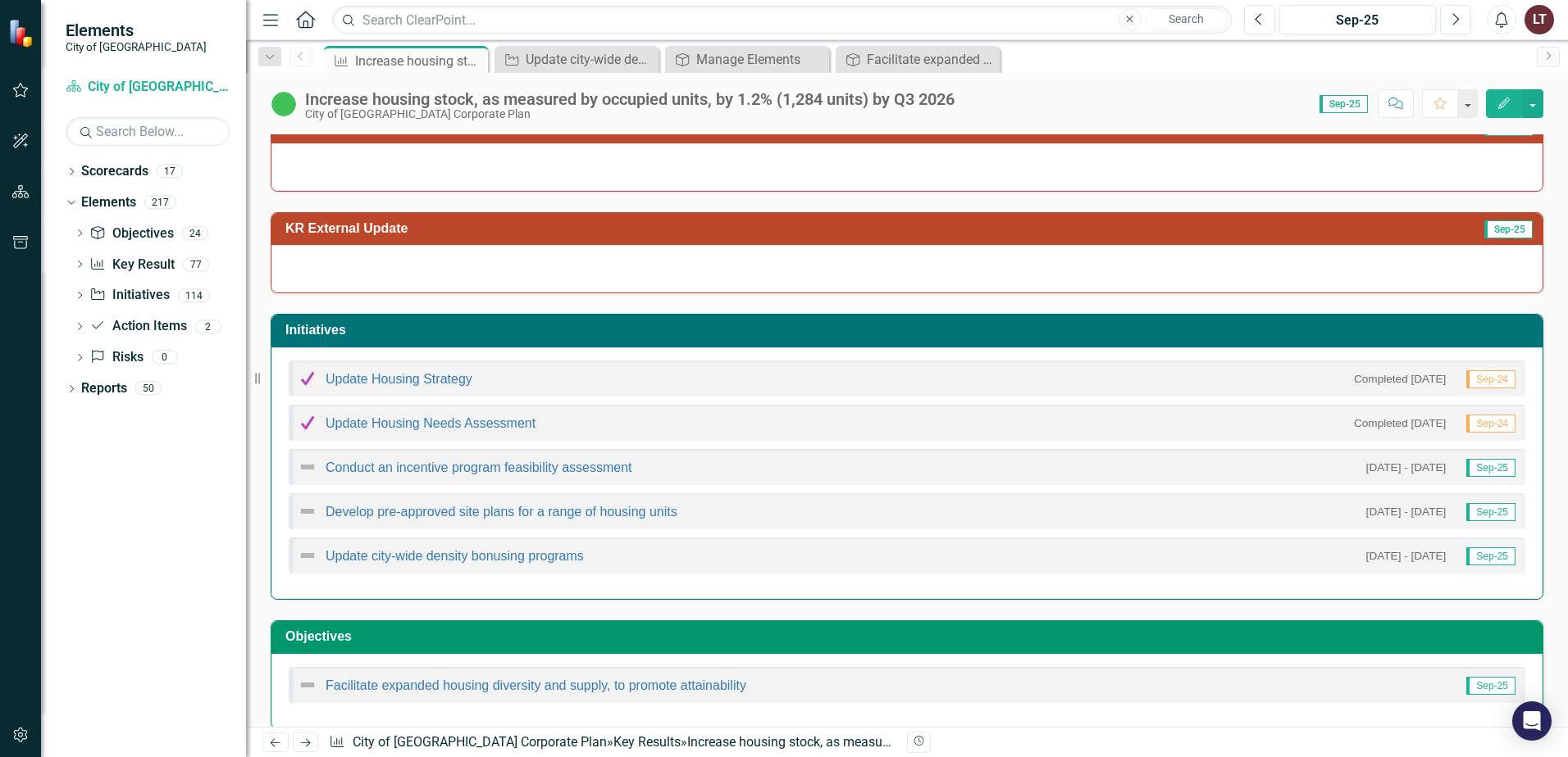
scroll to position [253, 0]
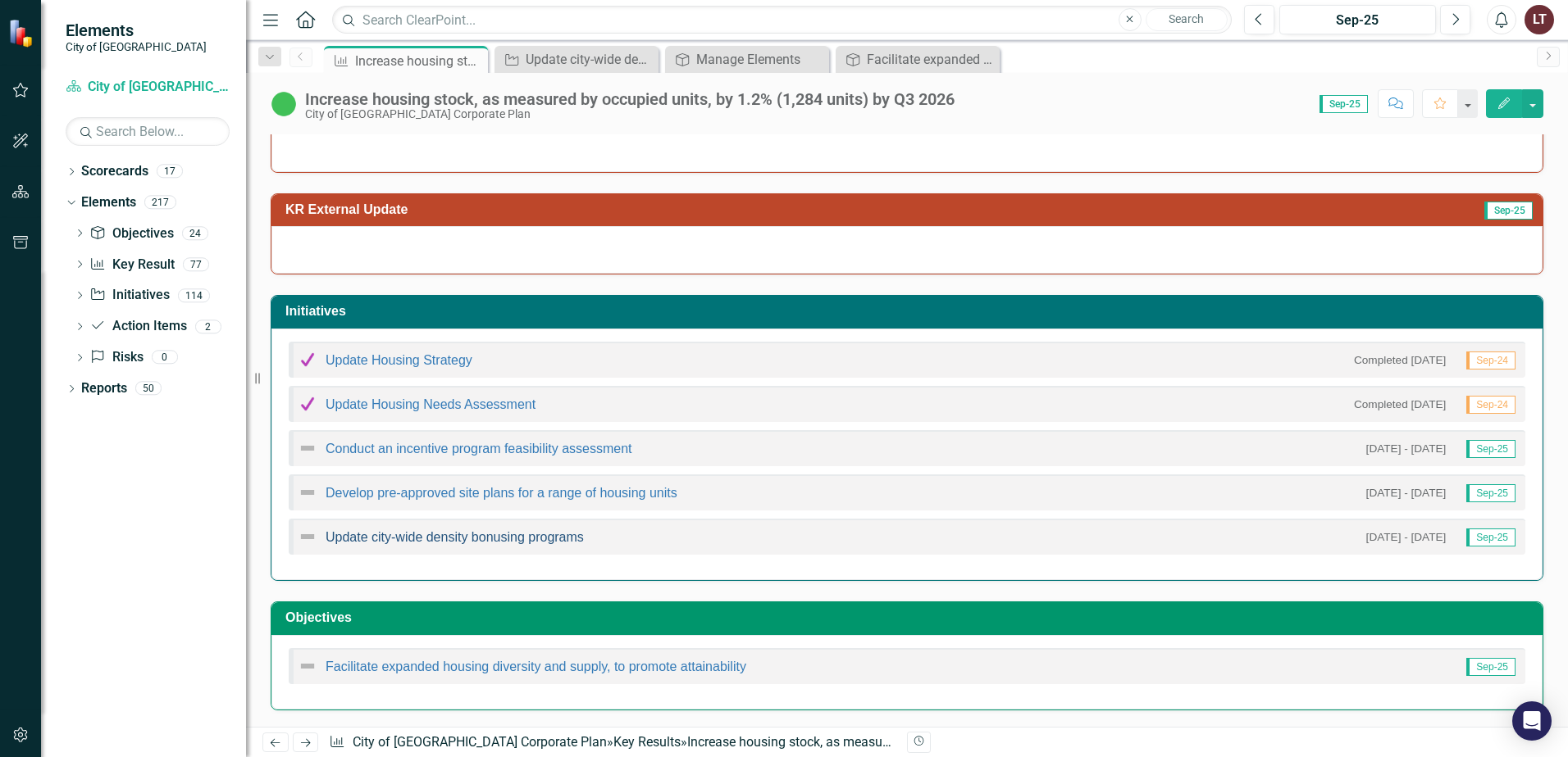
click at [461, 537] on link "Update city-wide density bonusing programs" at bounding box center [455, 537] width 258 height 14
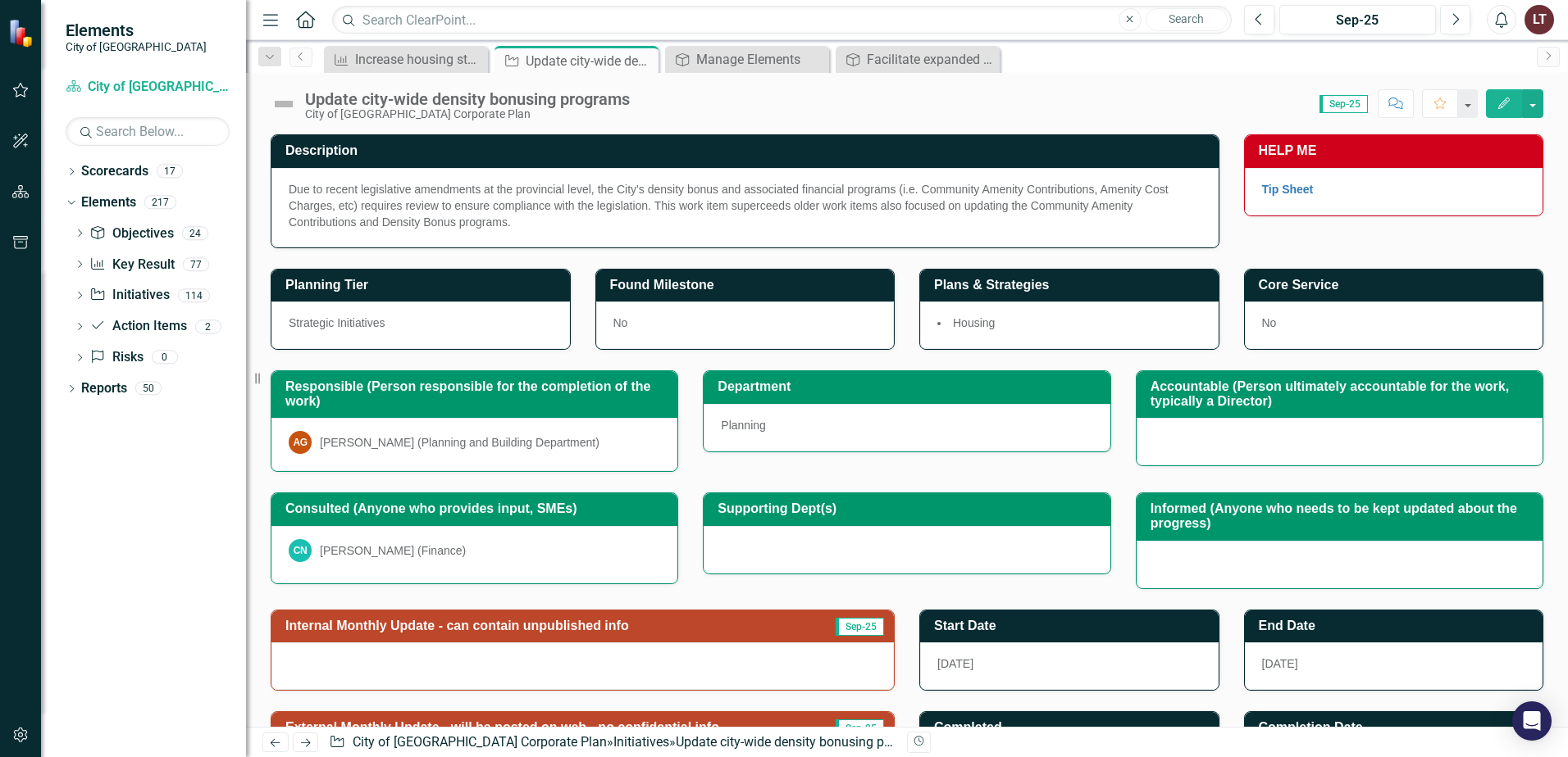
click at [1342, 106] on span "Sep-25" at bounding box center [1343, 104] width 48 height 18
click at [1118, 112] on div "Score: 0.00 Sep-25 Completed Comment Favorite Edit" at bounding box center [1091, 103] width 906 height 28
click at [1365, 106] on span "Sep-25" at bounding box center [1343, 104] width 48 height 18
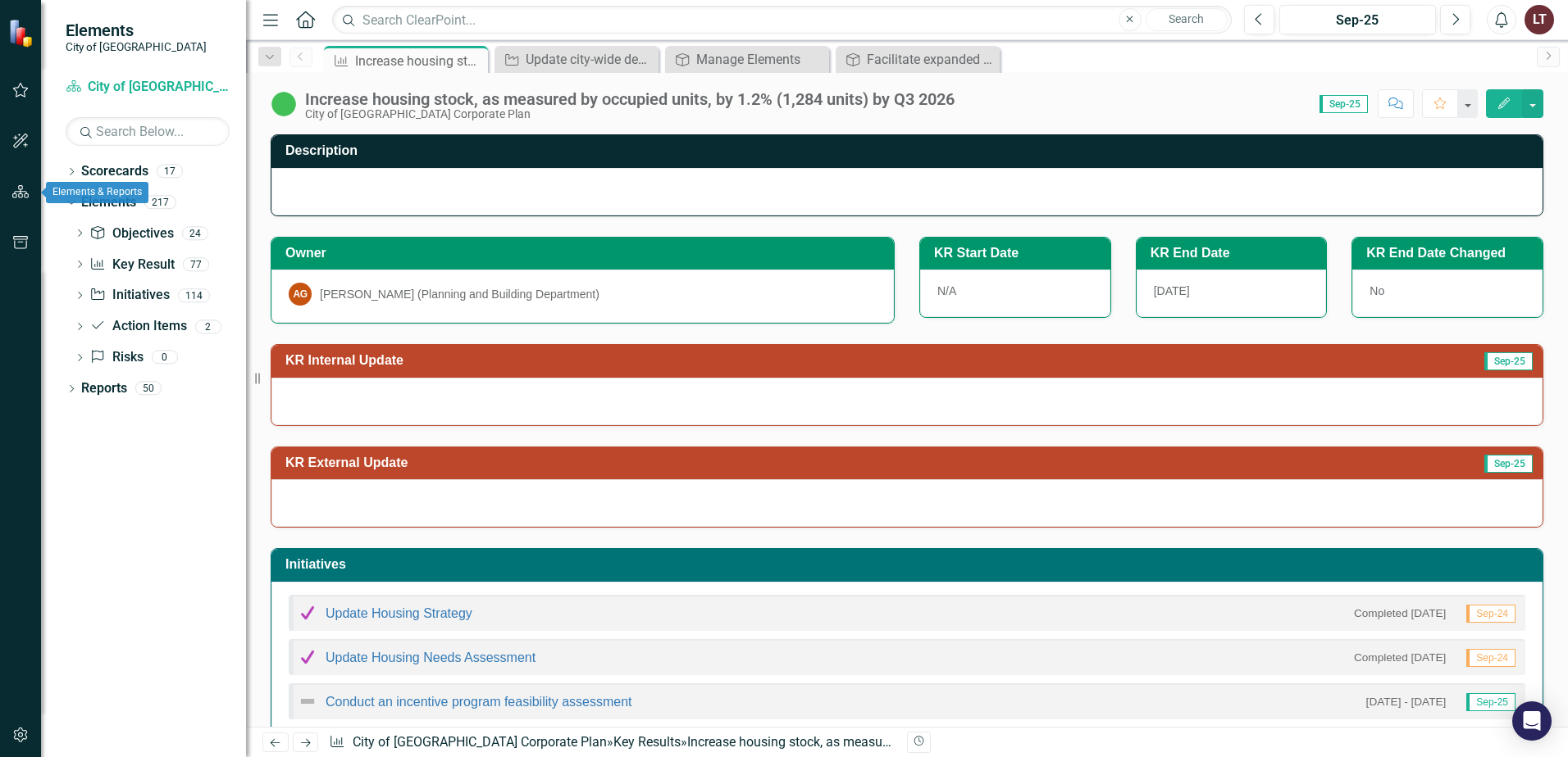
click at [19, 188] on icon "button" at bounding box center [21, 191] width 17 height 13
click at [940, 153] on h3 "Description" at bounding box center [909, 150] width 1249 height 15
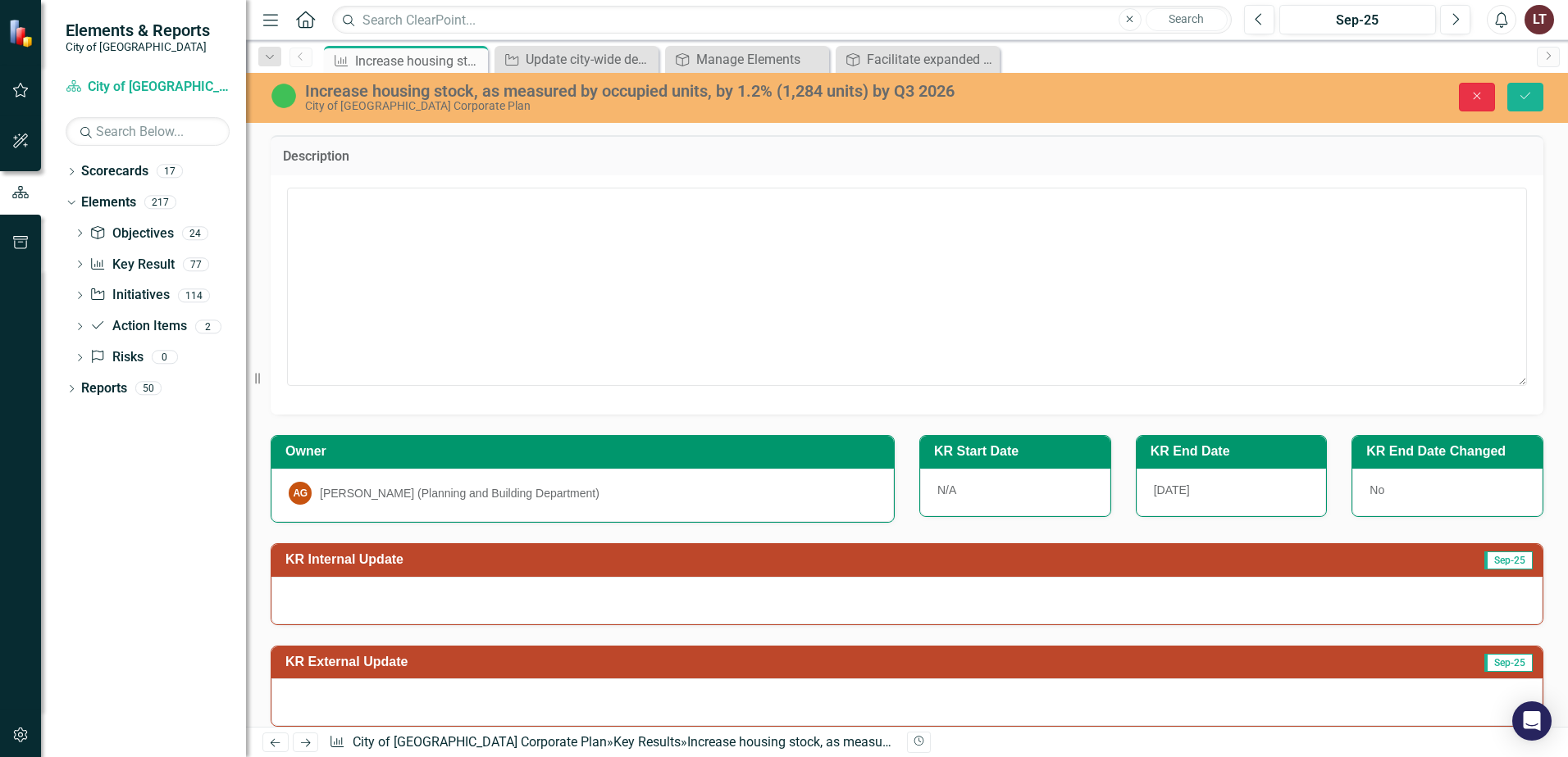
click at [1470, 99] on icon "Close" at bounding box center [1476, 95] width 15 height 11
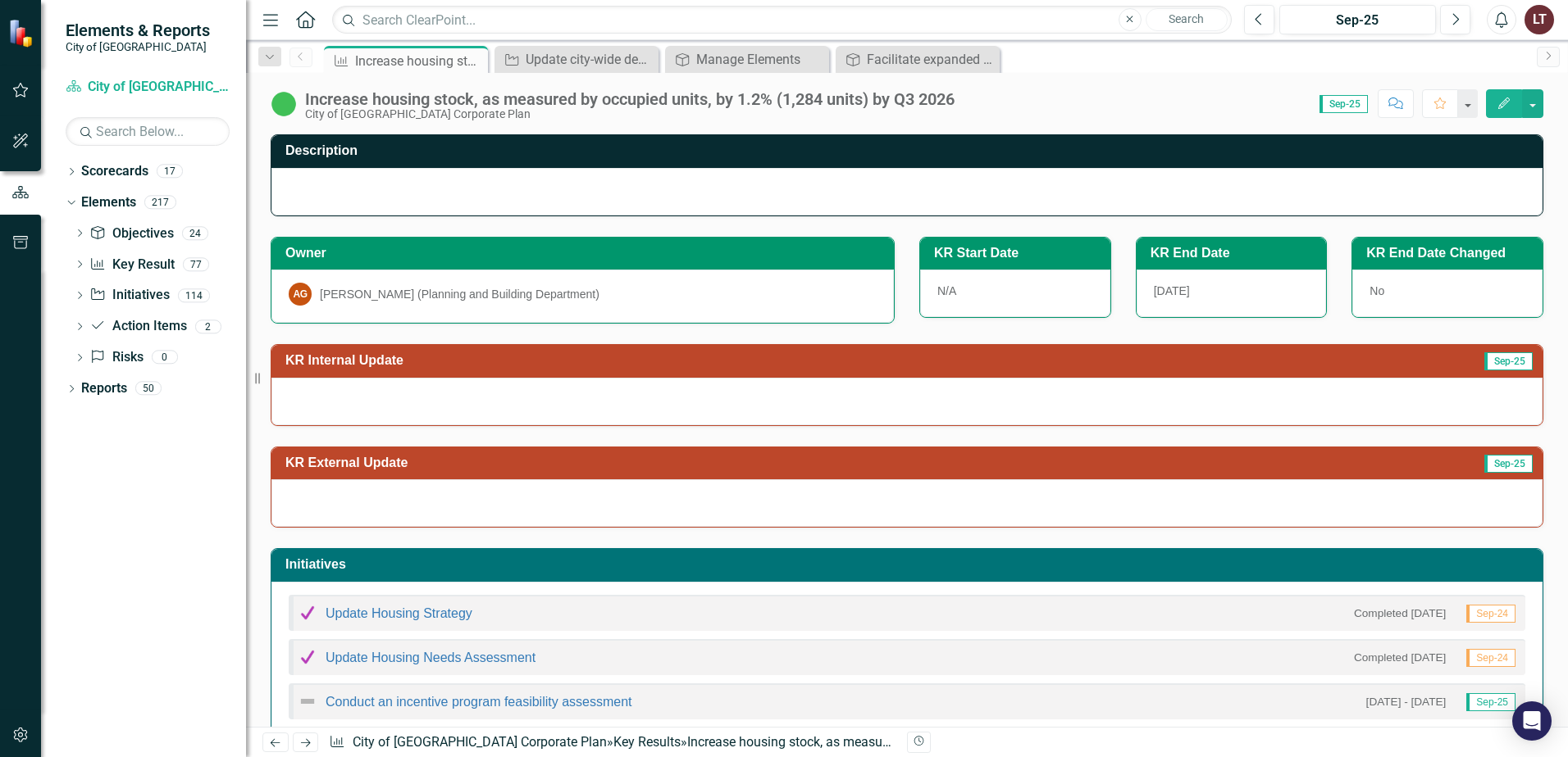
click at [1491, 110] on button "Edit" at bounding box center [1503, 103] width 36 height 29
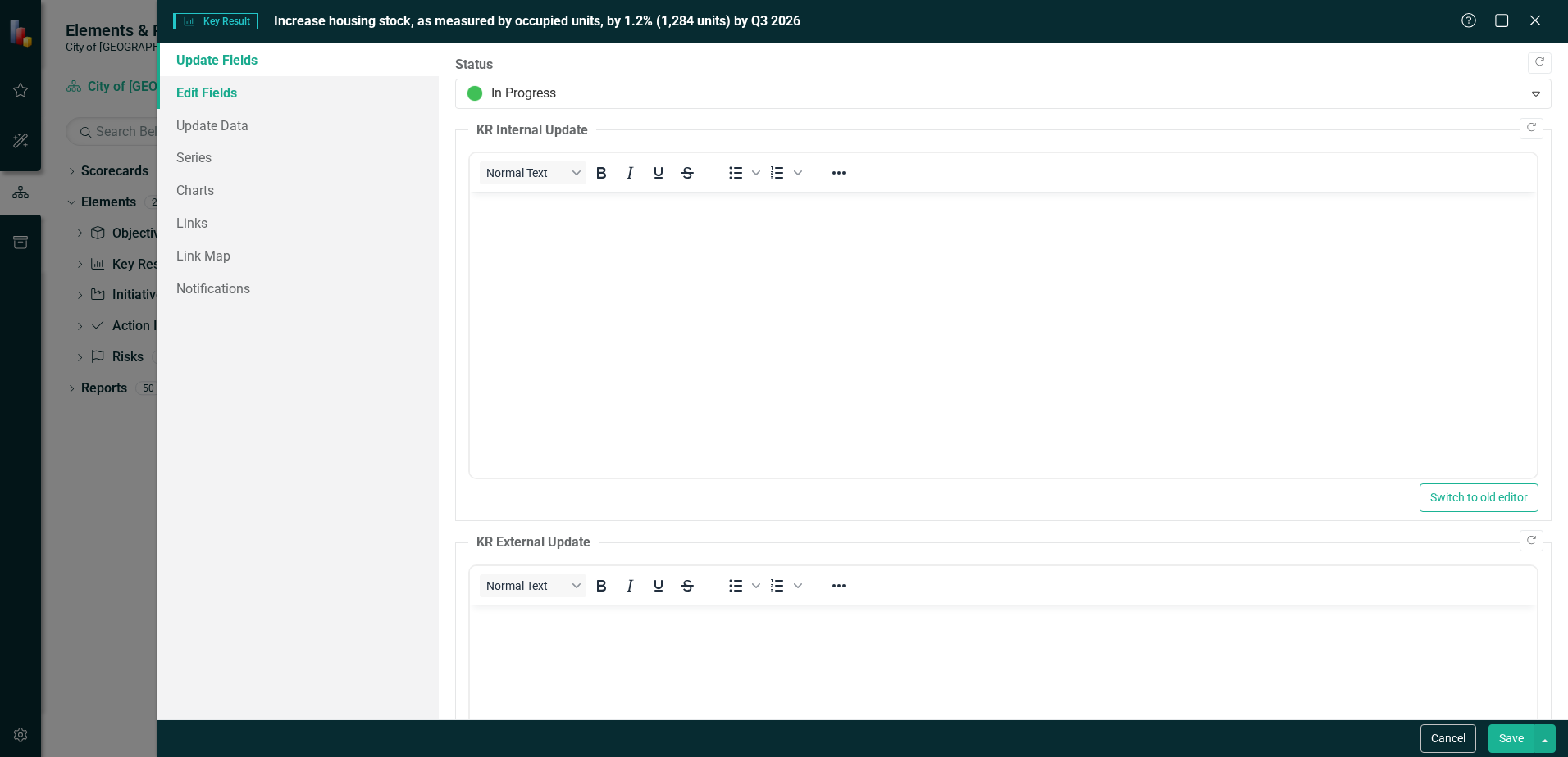
click at [229, 92] on link "Edit Fields" at bounding box center [298, 92] width 282 height 33
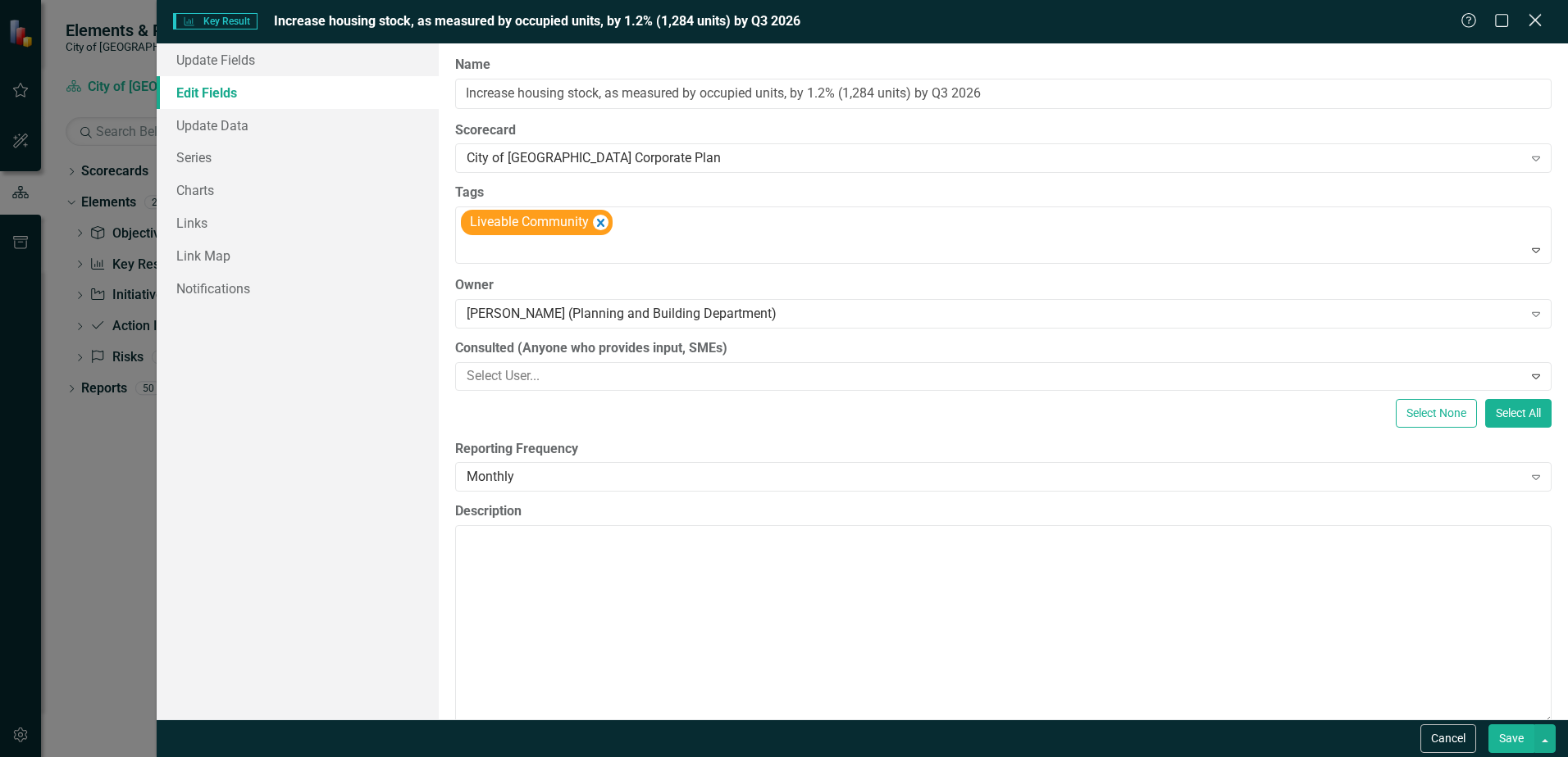
click at [1537, 19] on icon at bounding box center [1535, 20] width 12 height 12
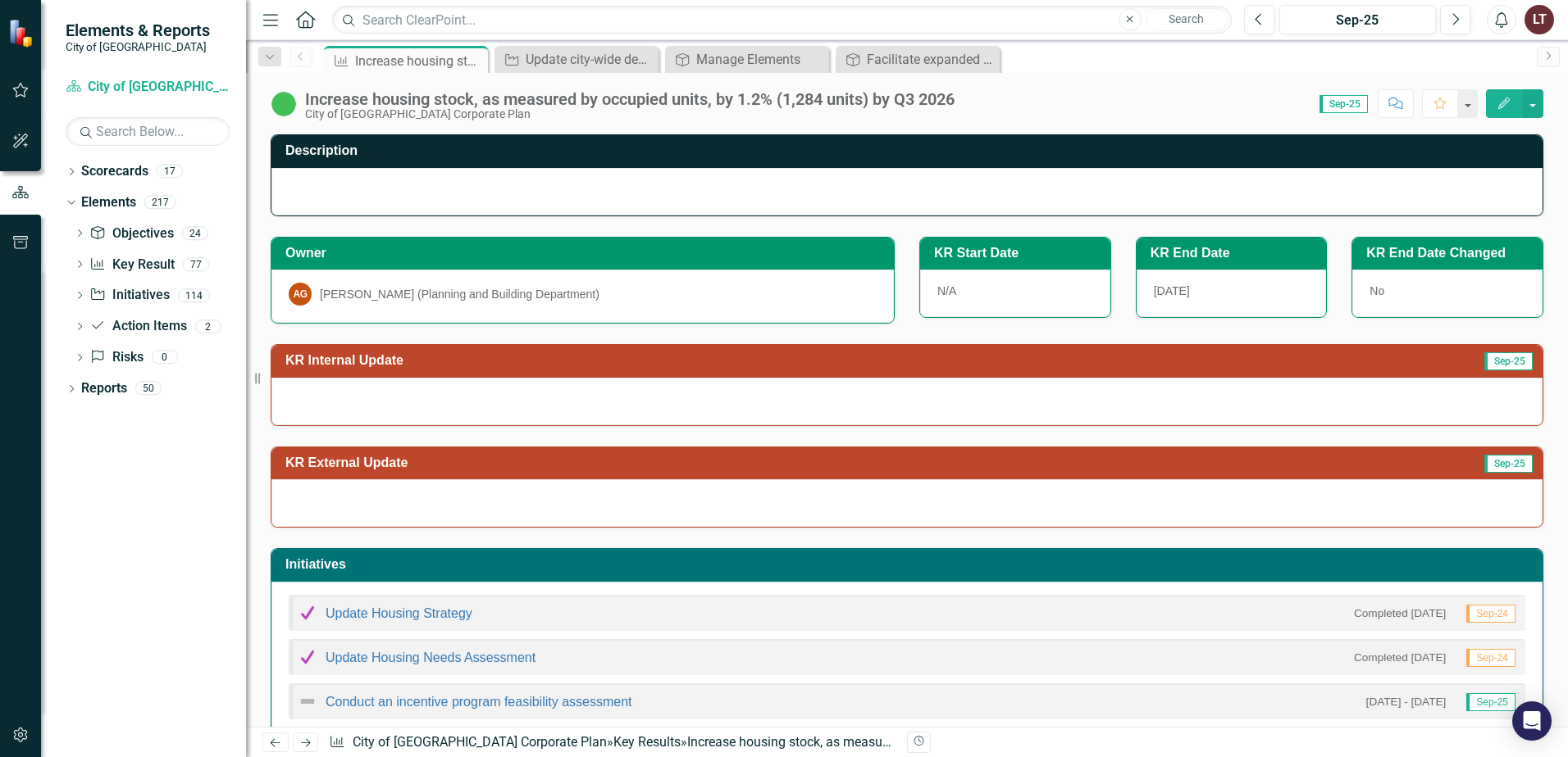
click at [1339, 102] on span "Sep-25" at bounding box center [1343, 104] width 48 height 18
click at [143, 254] on div "Key Result Key Result" at bounding box center [131, 265] width 85 height 27
click at [117, 263] on link "Key Result Key Result" at bounding box center [131, 265] width 85 height 19
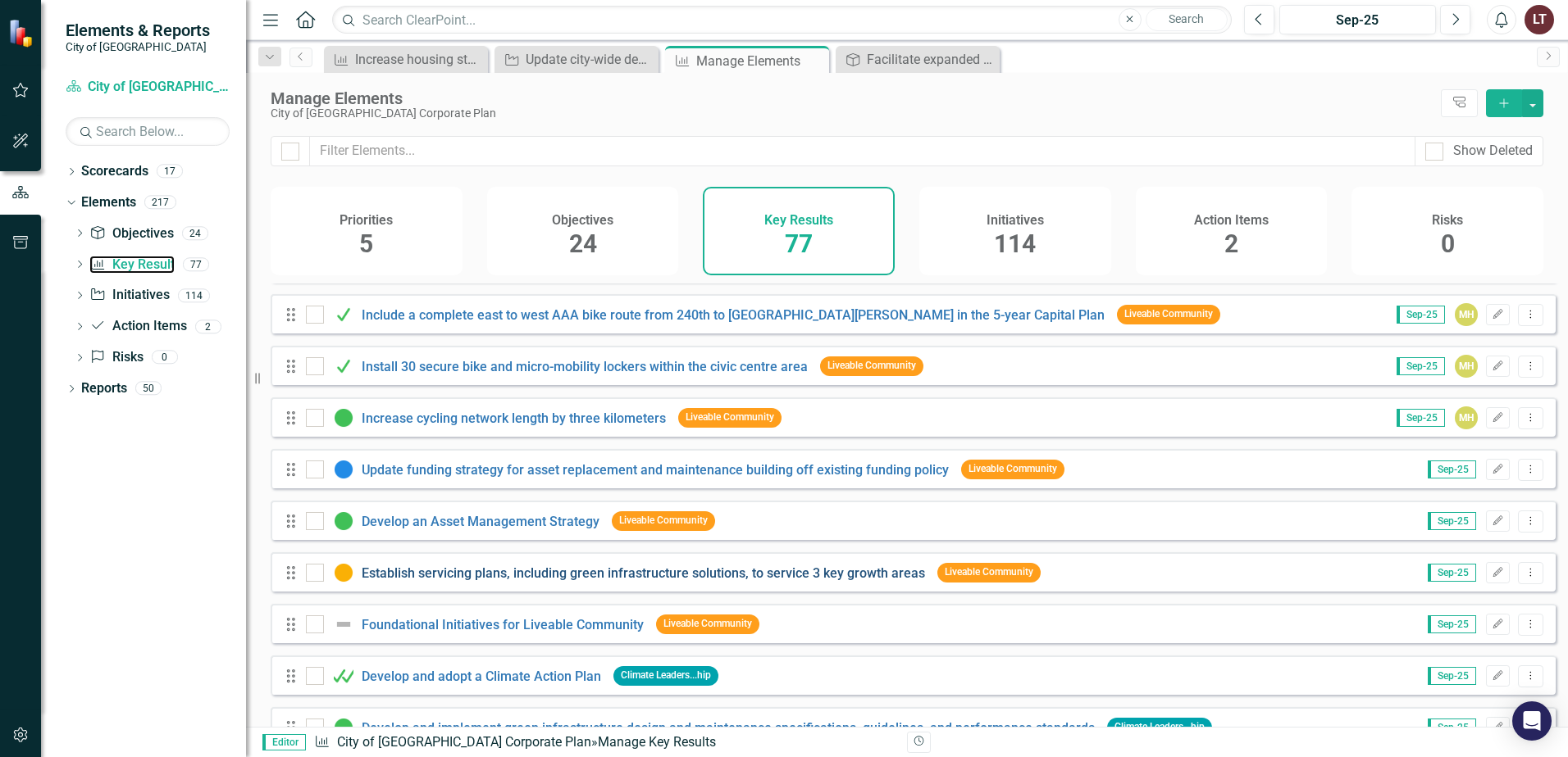
scroll to position [328, 0]
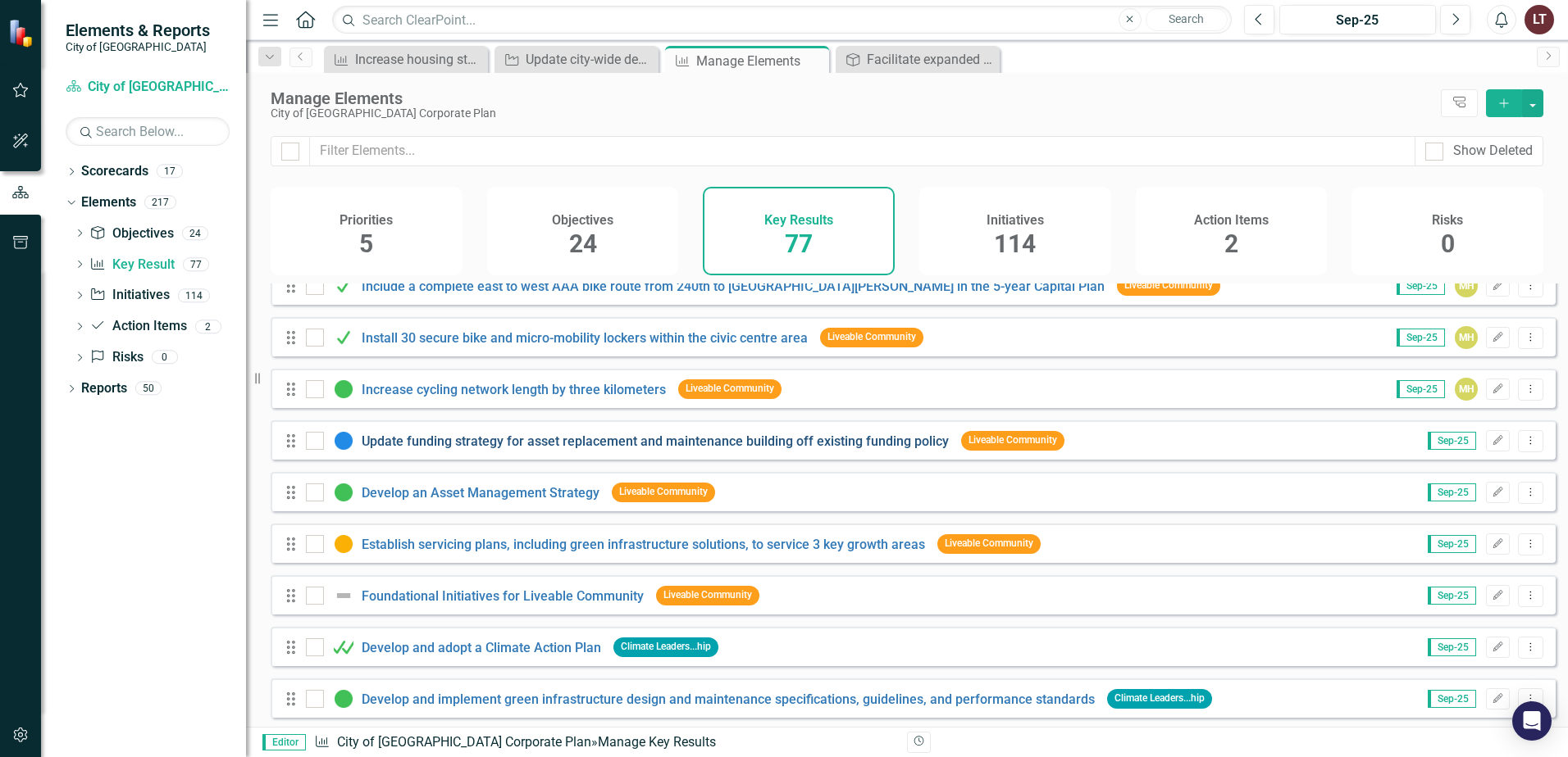
click at [451, 446] on link "Update funding strategy for asset replacement and maintenance building off exis…" at bounding box center [654, 441] width 587 height 16
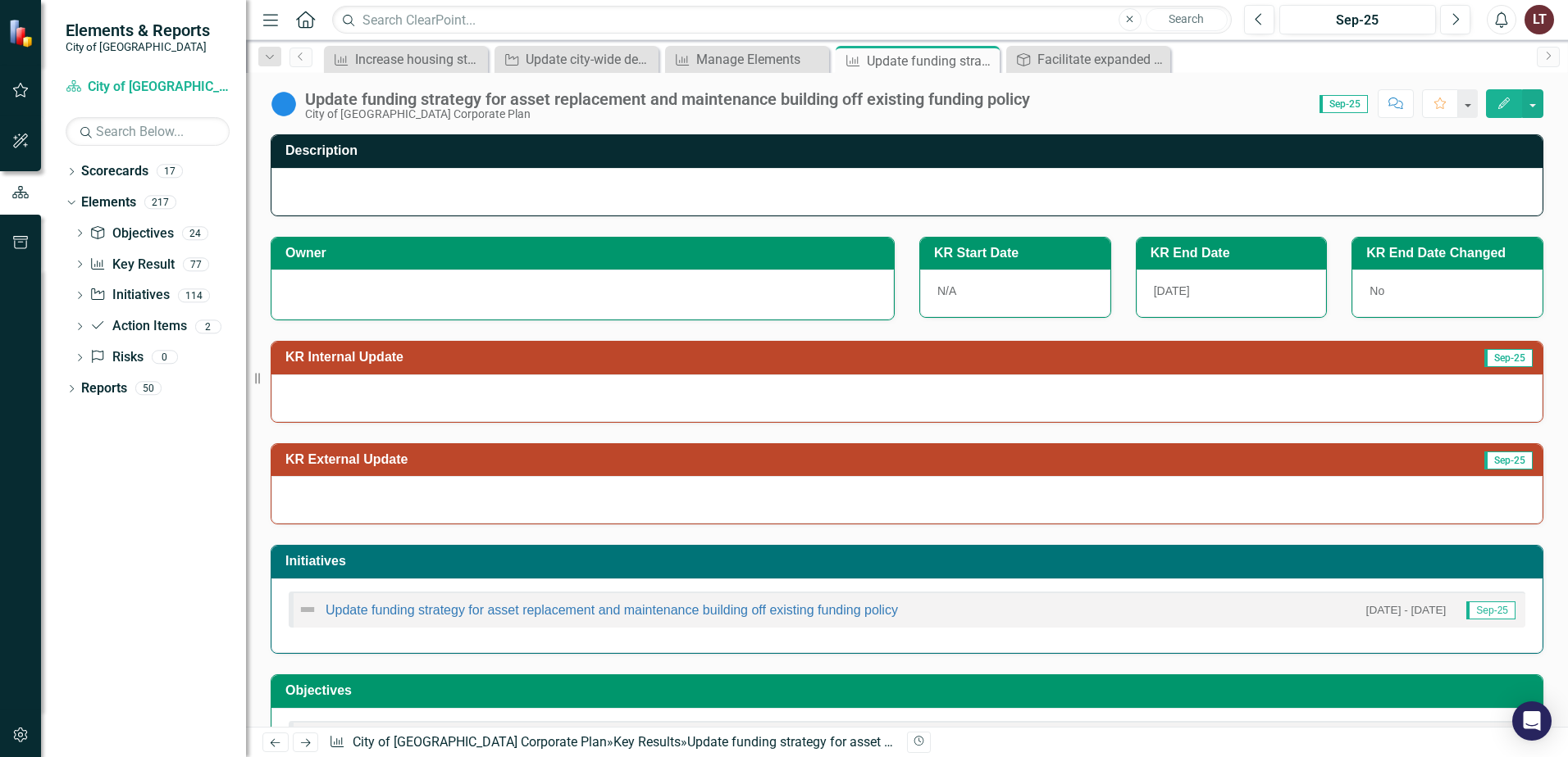
click at [1346, 107] on span "Sep-25" at bounding box center [1343, 104] width 48 height 18
click at [1508, 100] on icon "Edit" at bounding box center [1503, 103] width 15 height 11
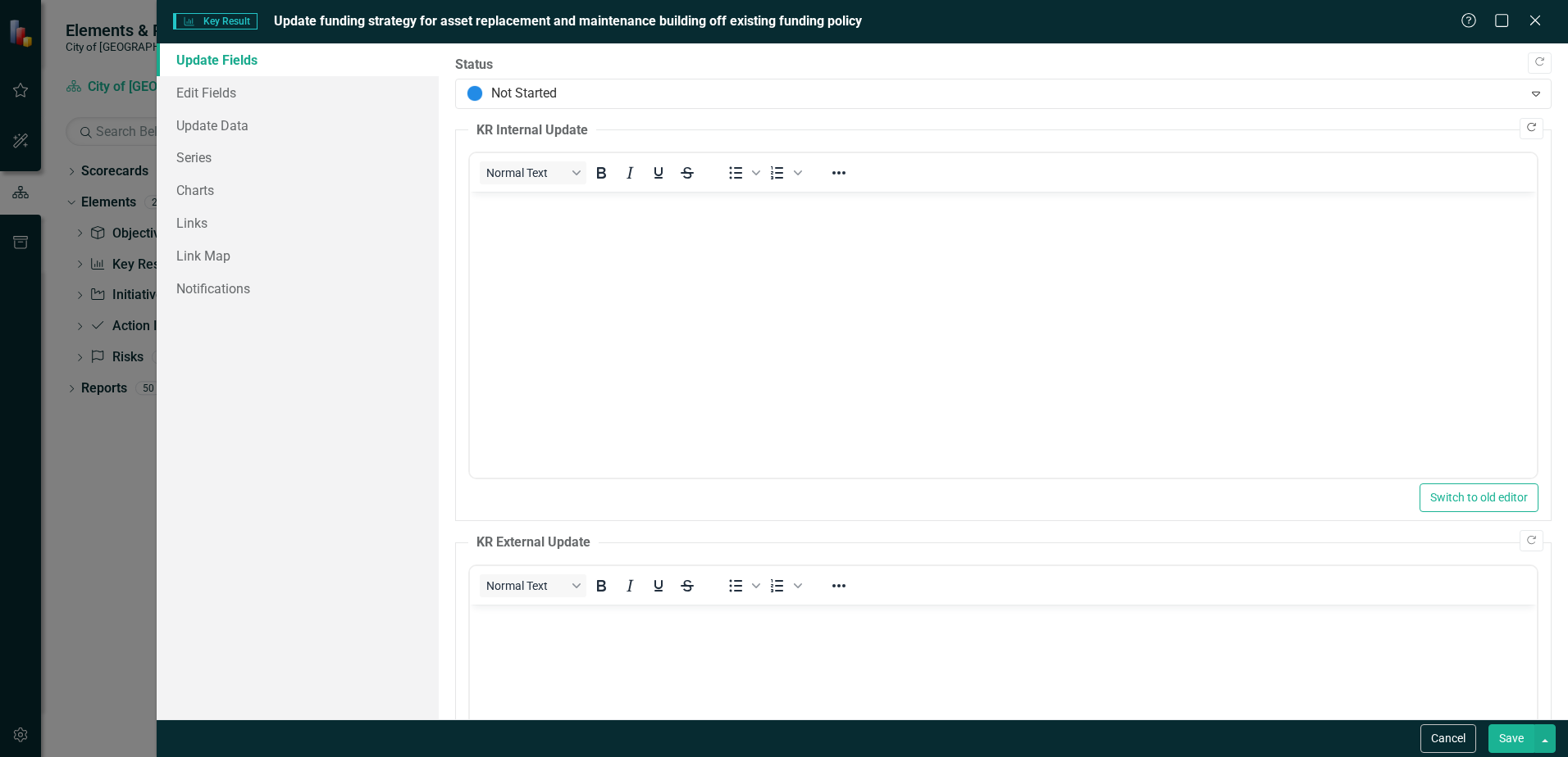
click at [1525, 127] on icon "Copy Forward" at bounding box center [1531, 127] width 12 height 10
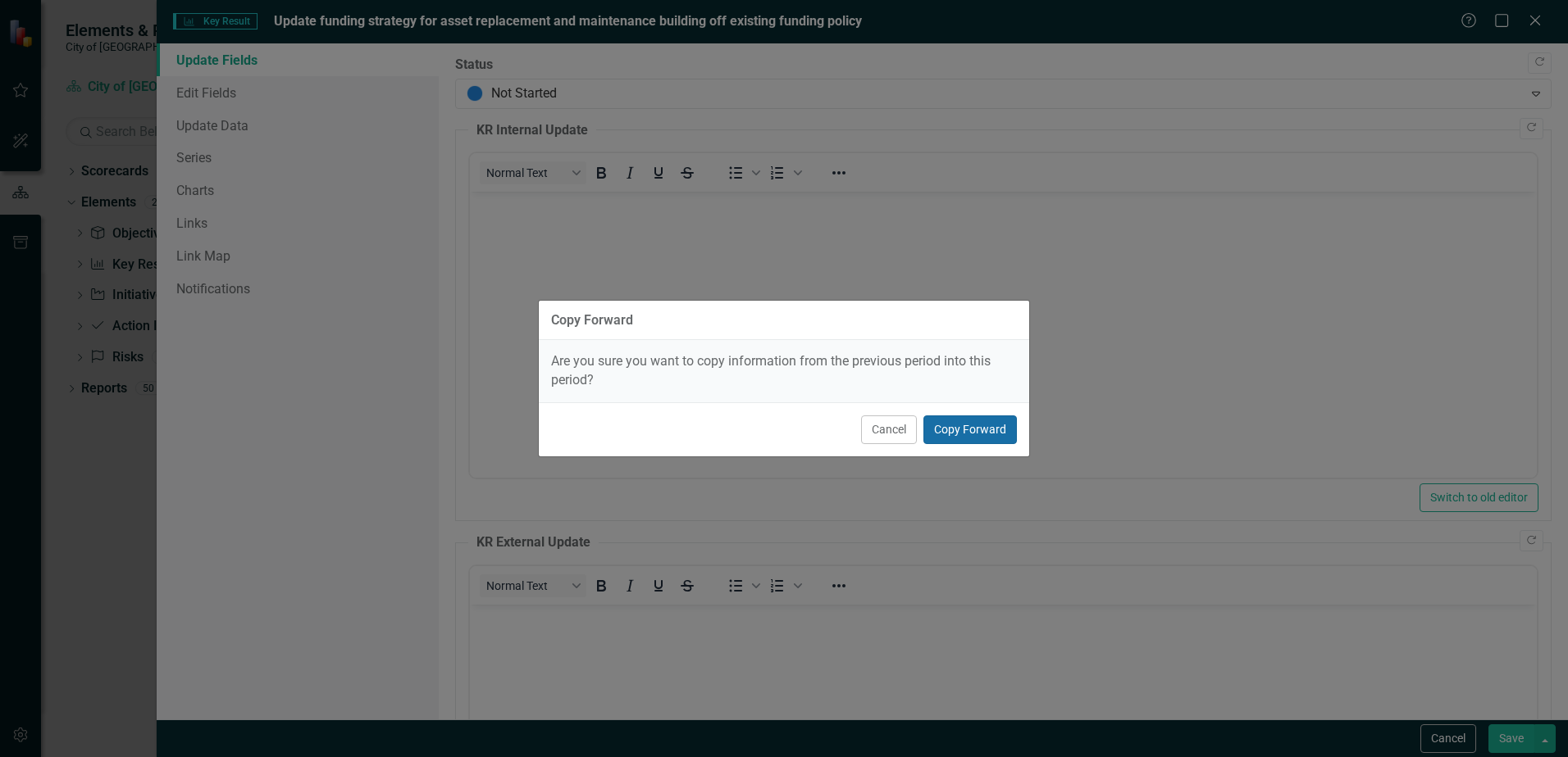
click at [1003, 428] on button "Copy Forward" at bounding box center [969, 430] width 93 height 29
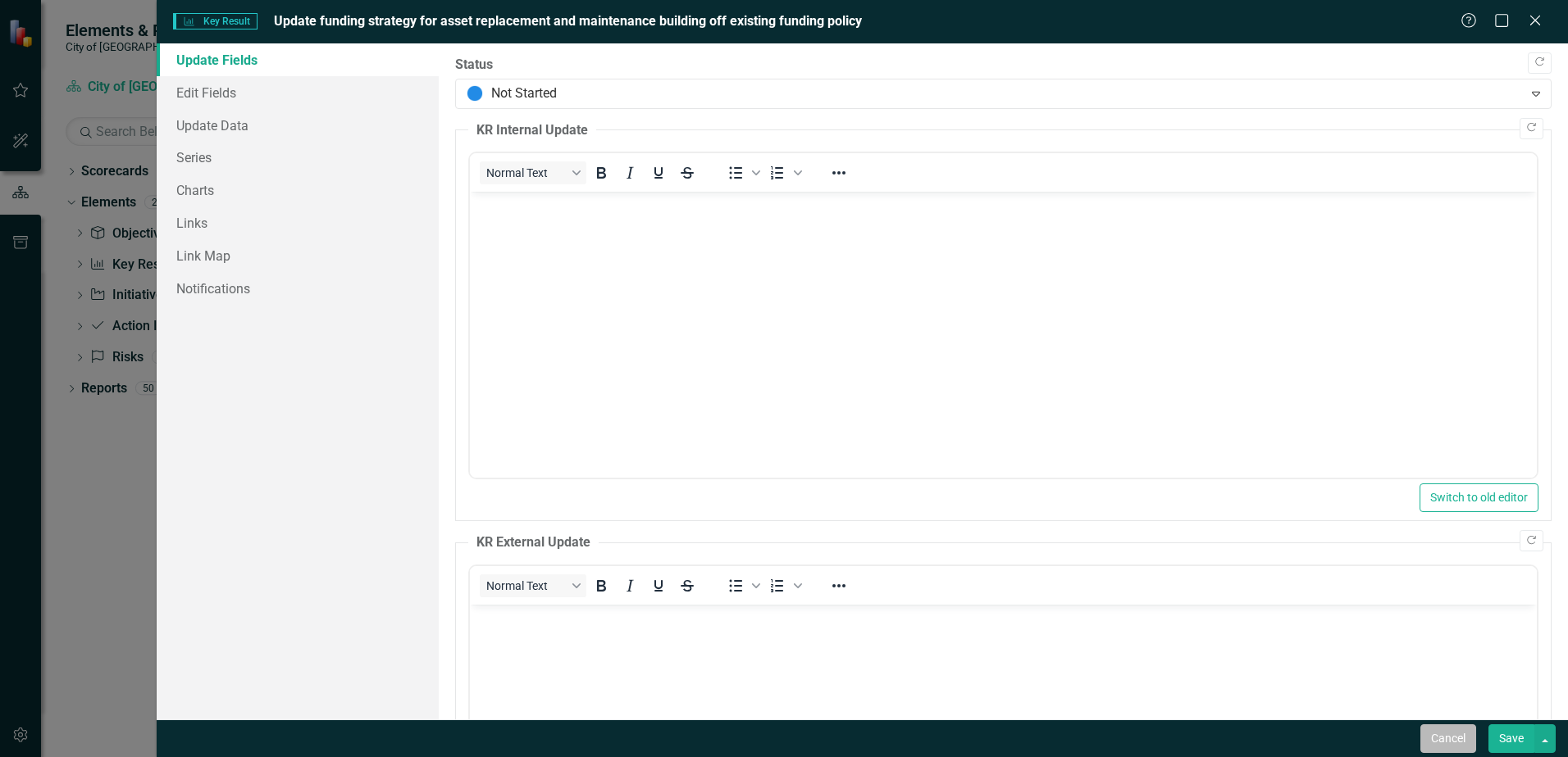
click at [1445, 743] on button "Cancel" at bounding box center [1448, 739] width 56 height 29
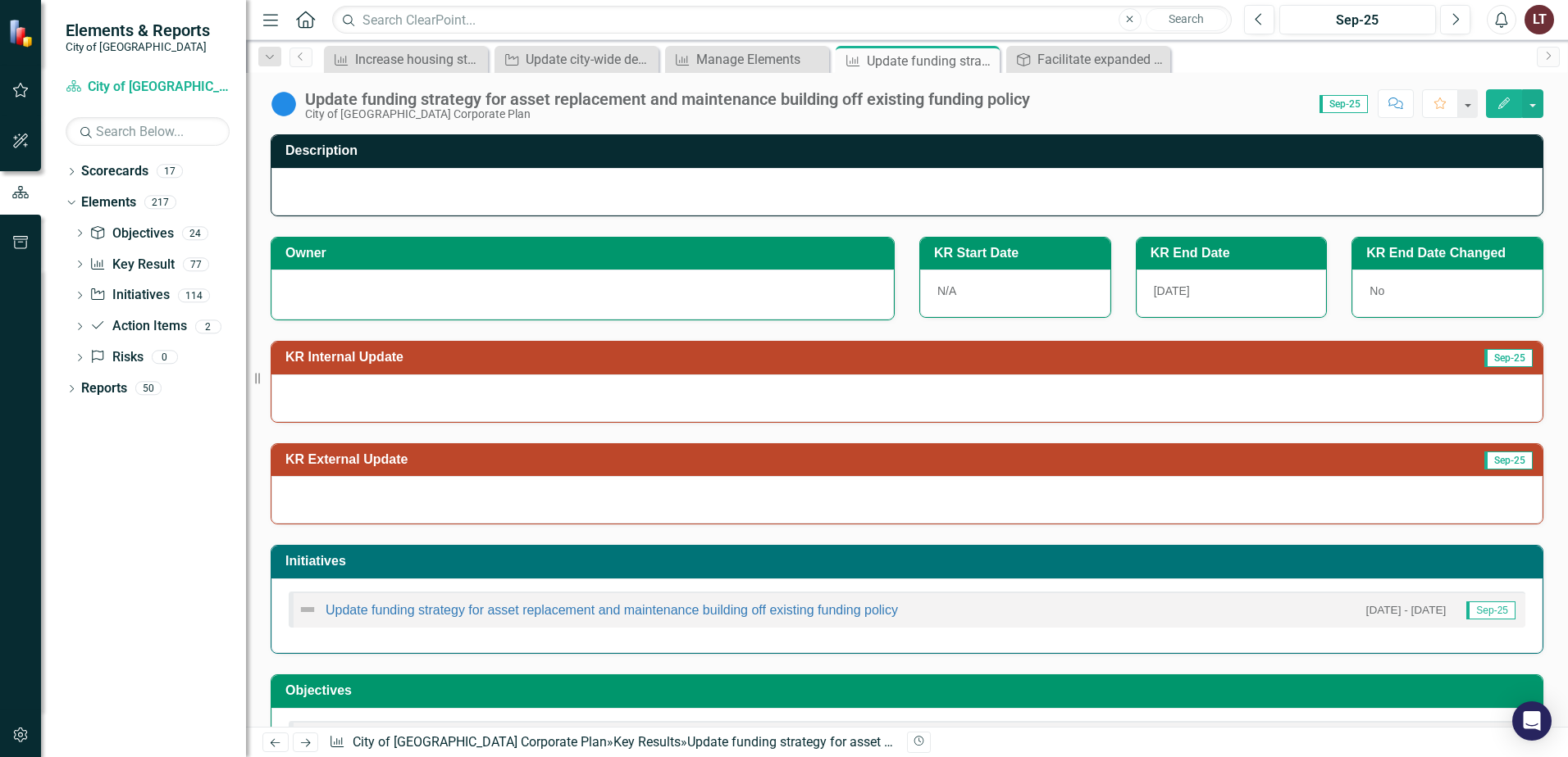
drag, startPoint x: 1345, startPoint y: 100, endPoint x: 1357, endPoint y: 101, distance: 12.0
click at [1345, 101] on span "Sep-25" at bounding box center [1343, 104] width 48 height 18
click at [1538, 96] on button "button" at bounding box center [1532, 103] width 21 height 29
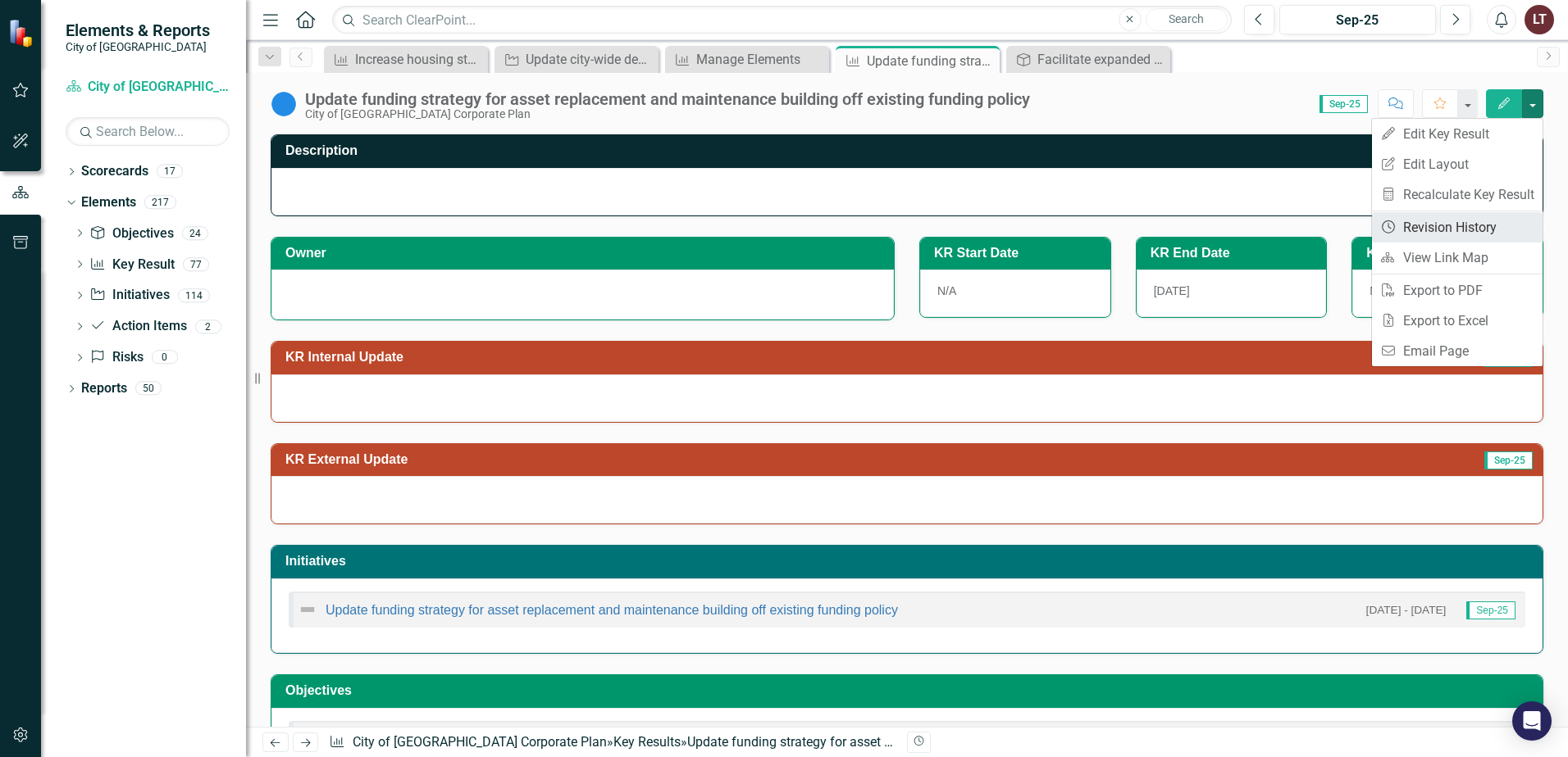
click at [1462, 226] on link "Revision History Revision History" at bounding box center [1456, 227] width 170 height 31
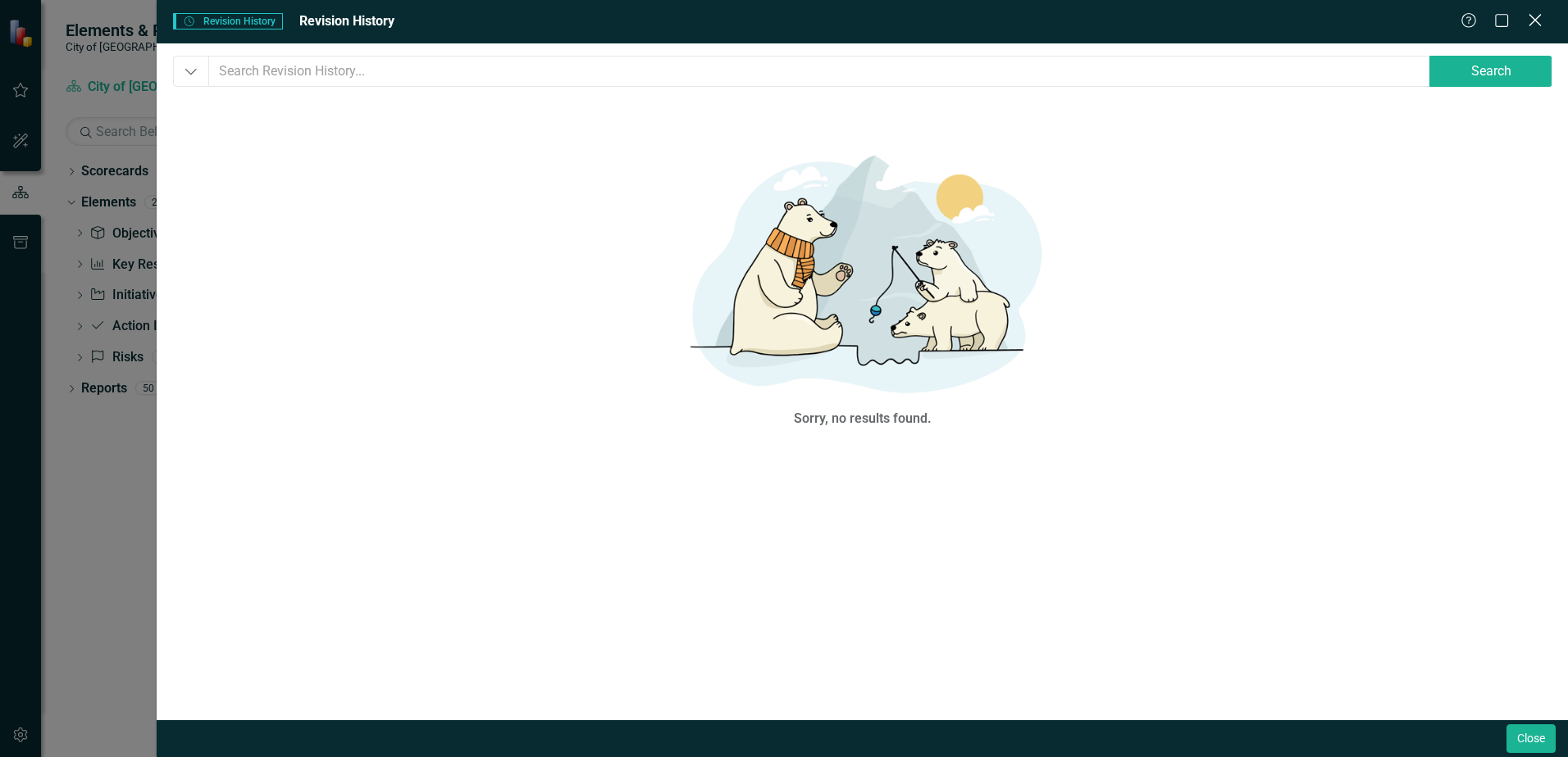
click at [1544, 15] on icon "Close" at bounding box center [1534, 20] width 20 height 16
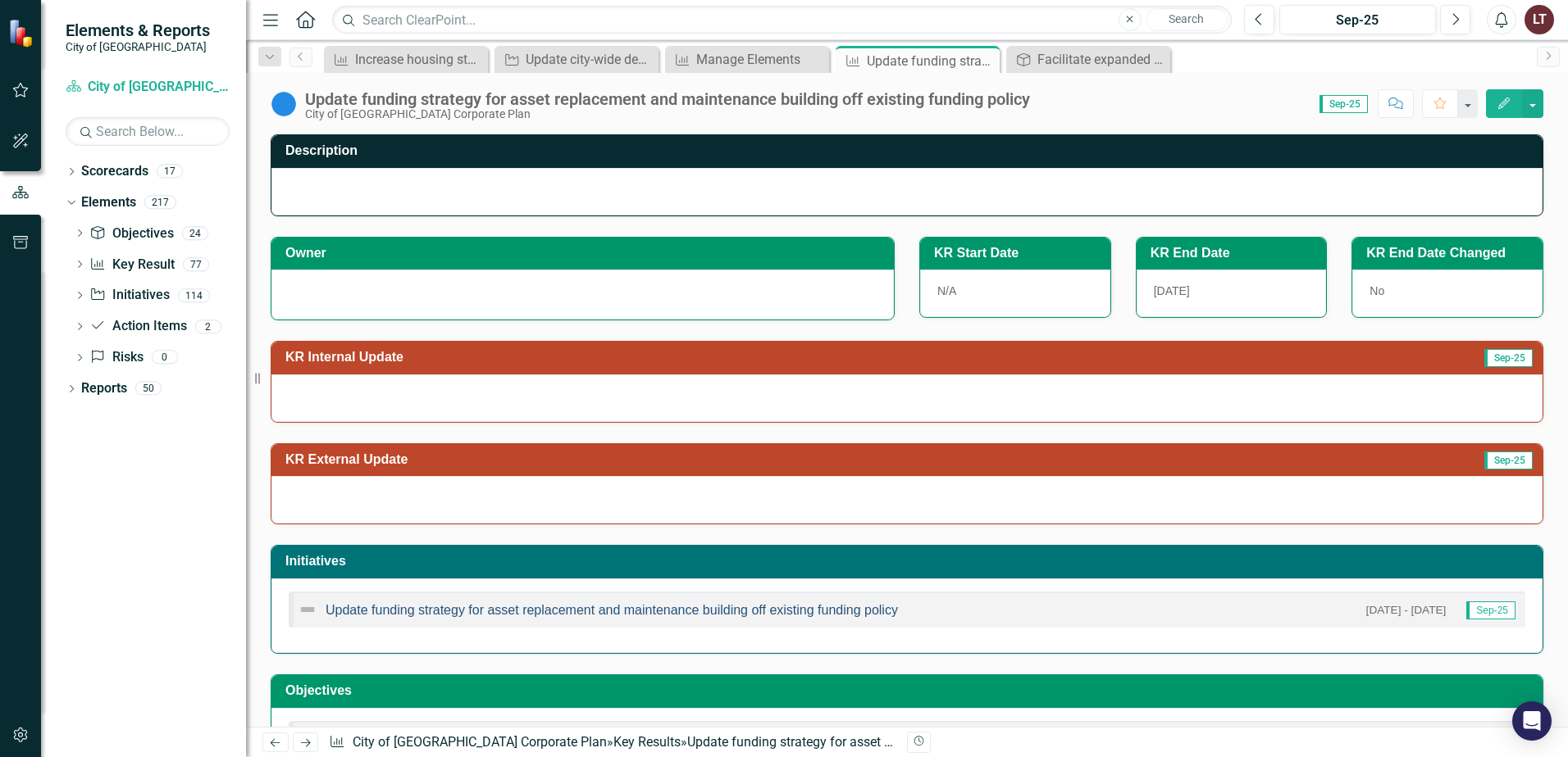
click at [767, 615] on link "Update funding strategy for asset replacement and maintenance building off exis…" at bounding box center [612, 610] width 572 height 14
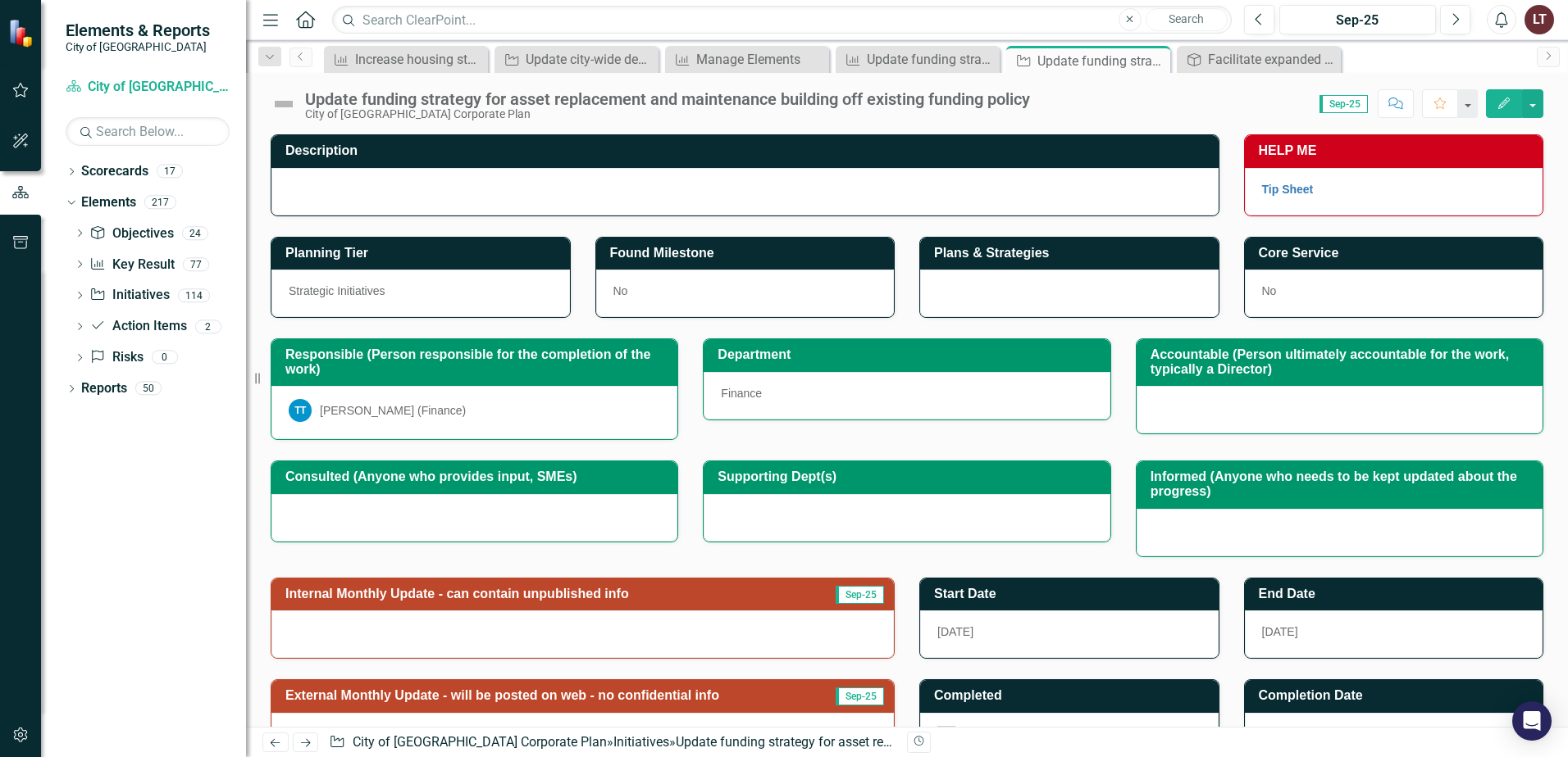
click at [1312, 101] on div "Sep-25" at bounding box center [1340, 104] width 58 height 19
click at [368, 59] on div "Increase housing stock, as measured by occupied units, by 1.2% (1,284 units) by…" at bounding box center [409, 58] width 108 height 20
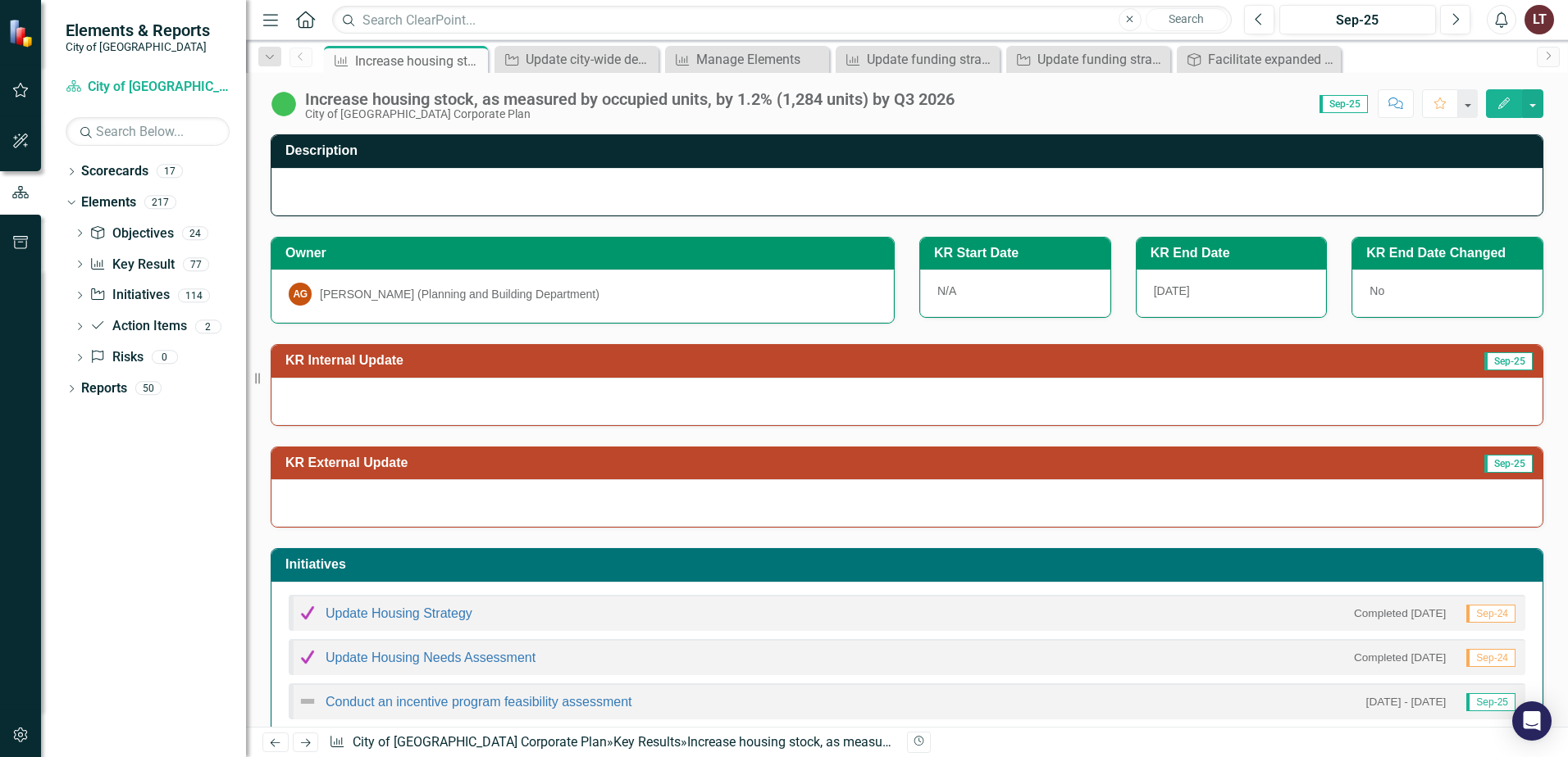
click at [1325, 102] on span "Sep-25" at bounding box center [1343, 104] width 48 height 18
click at [1308, 108] on div "Score: 0.00 Sep-25 Completed Comment Favorite Edit" at bounding box center [1252, 103] width 580 height 28
click at [1513, 104] on button "Edit" at bounding box center [1503, 103] width 36 height 29
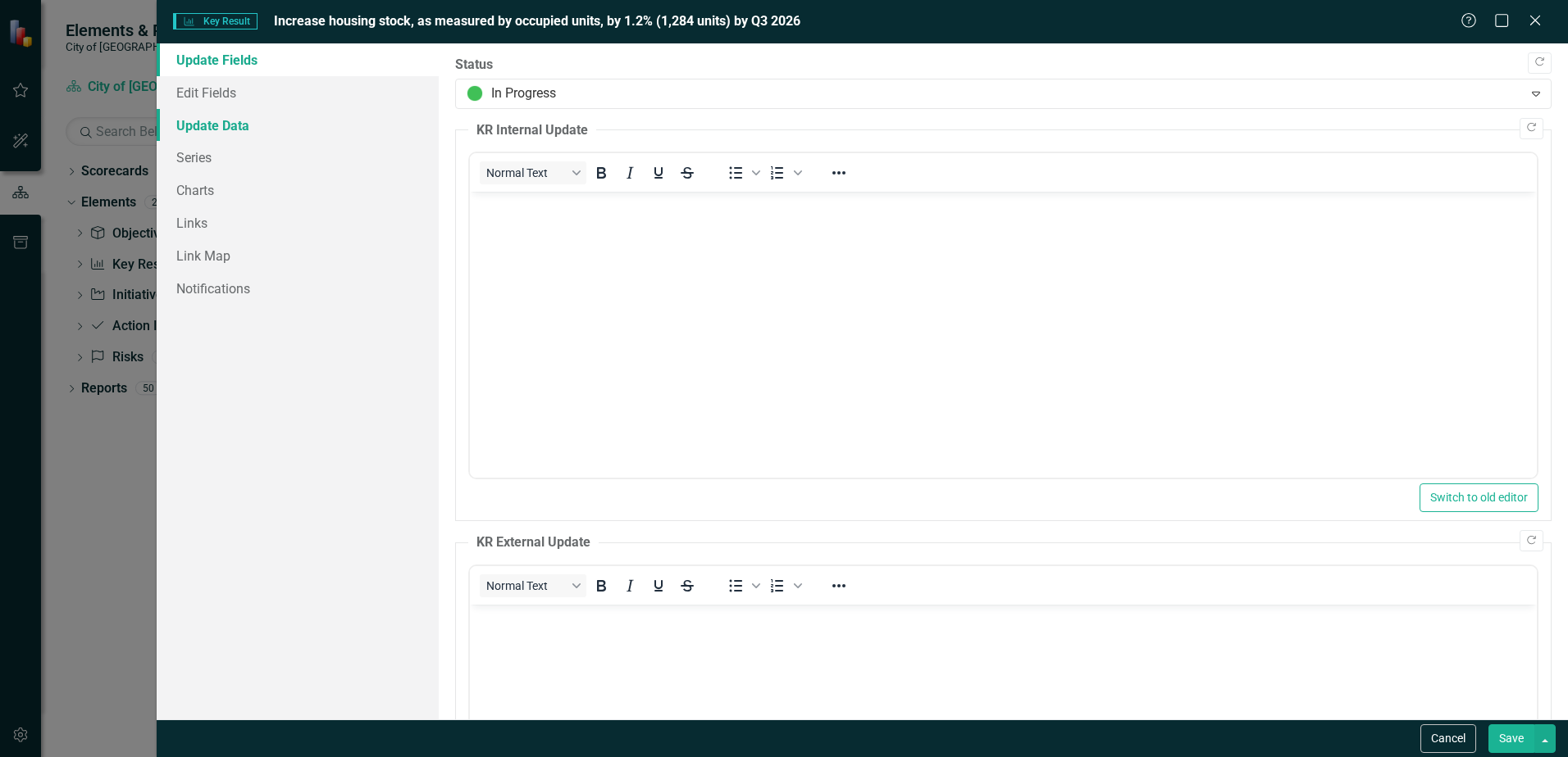
click at [225, 135] on link "Update Data" at bounding box center [298, 126] width 282 height 33
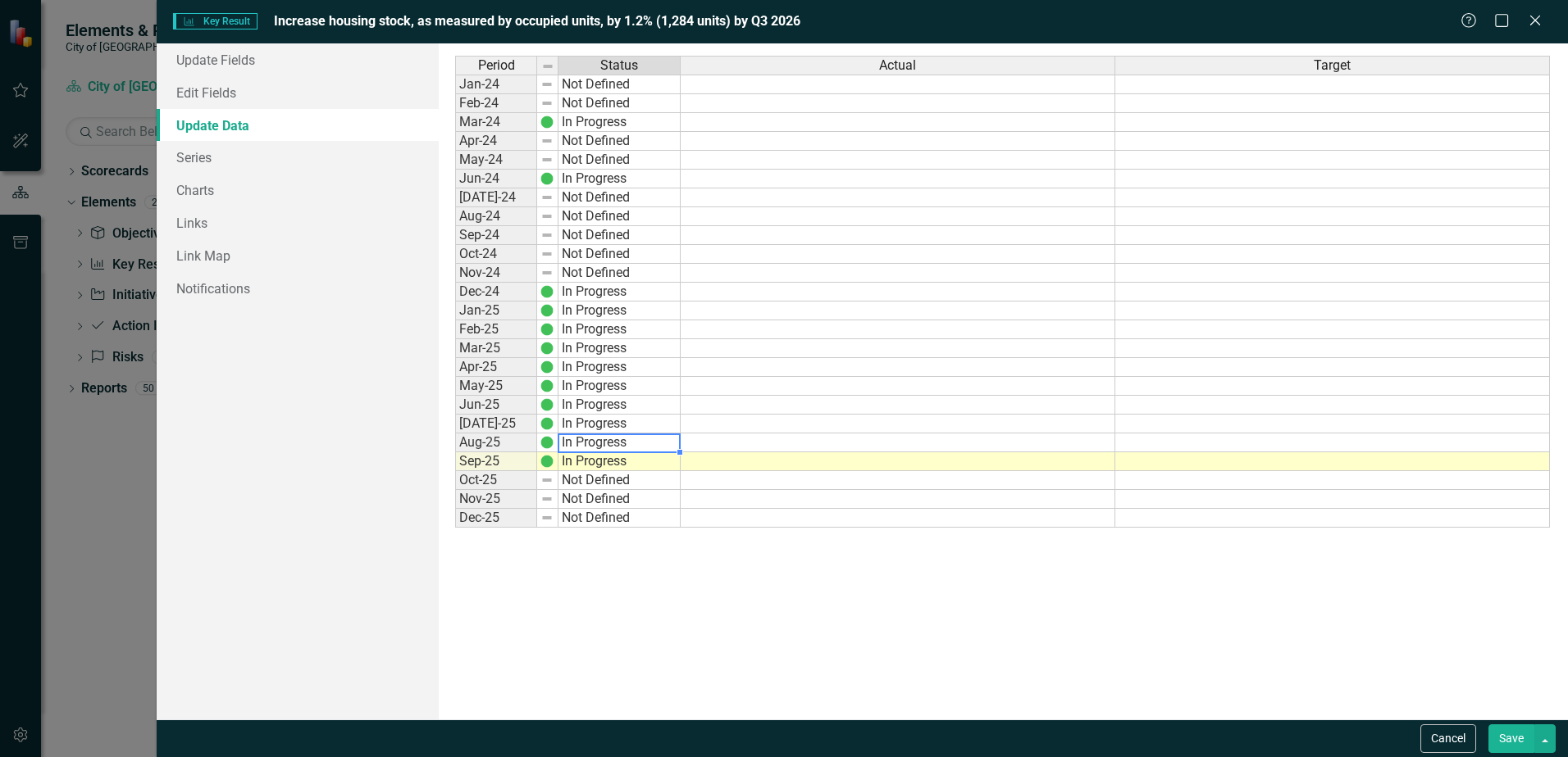
click at [598, 447] on td "In Progress" at bounding box center [620, 443] width 122 height 19
click at [489, 443] on td "Aug-25" at bounding box center [496, 443] width 82 height 19
click at [1541, 19] on icon "Close" at bounding box center [1534, 20] width 20 height 16
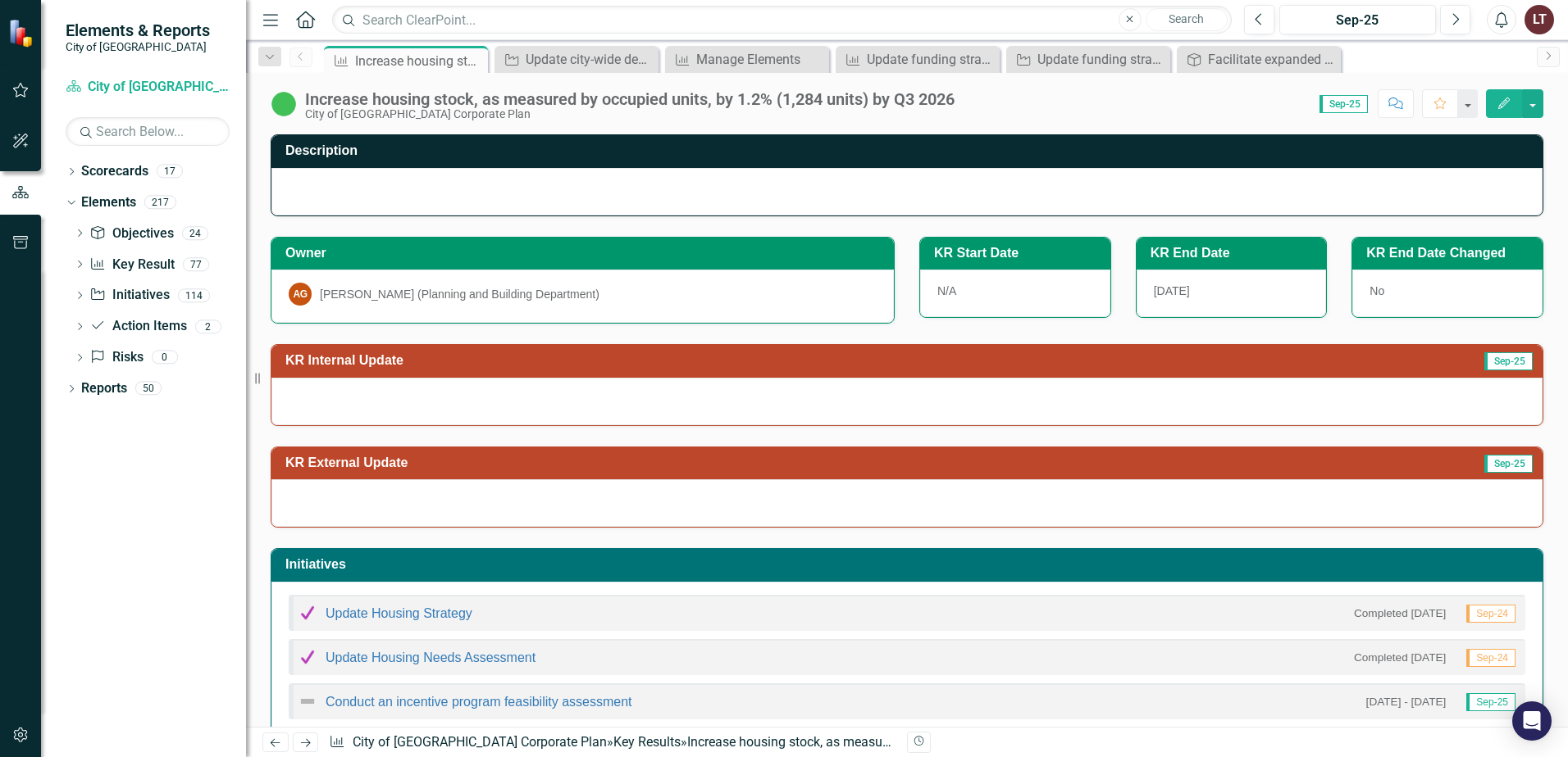
click at [746, 378] on div at bounding box center [907, 401] width 1271 height 48
click at [743, 378] on div at bounding box center [907, 401] width 1271 height 48
click at [734, 402] on div at bounding box center [907, 401] width 1271 height 48
click at [733, 403] on div at bounding box center [907, 401] width 1271 height 48
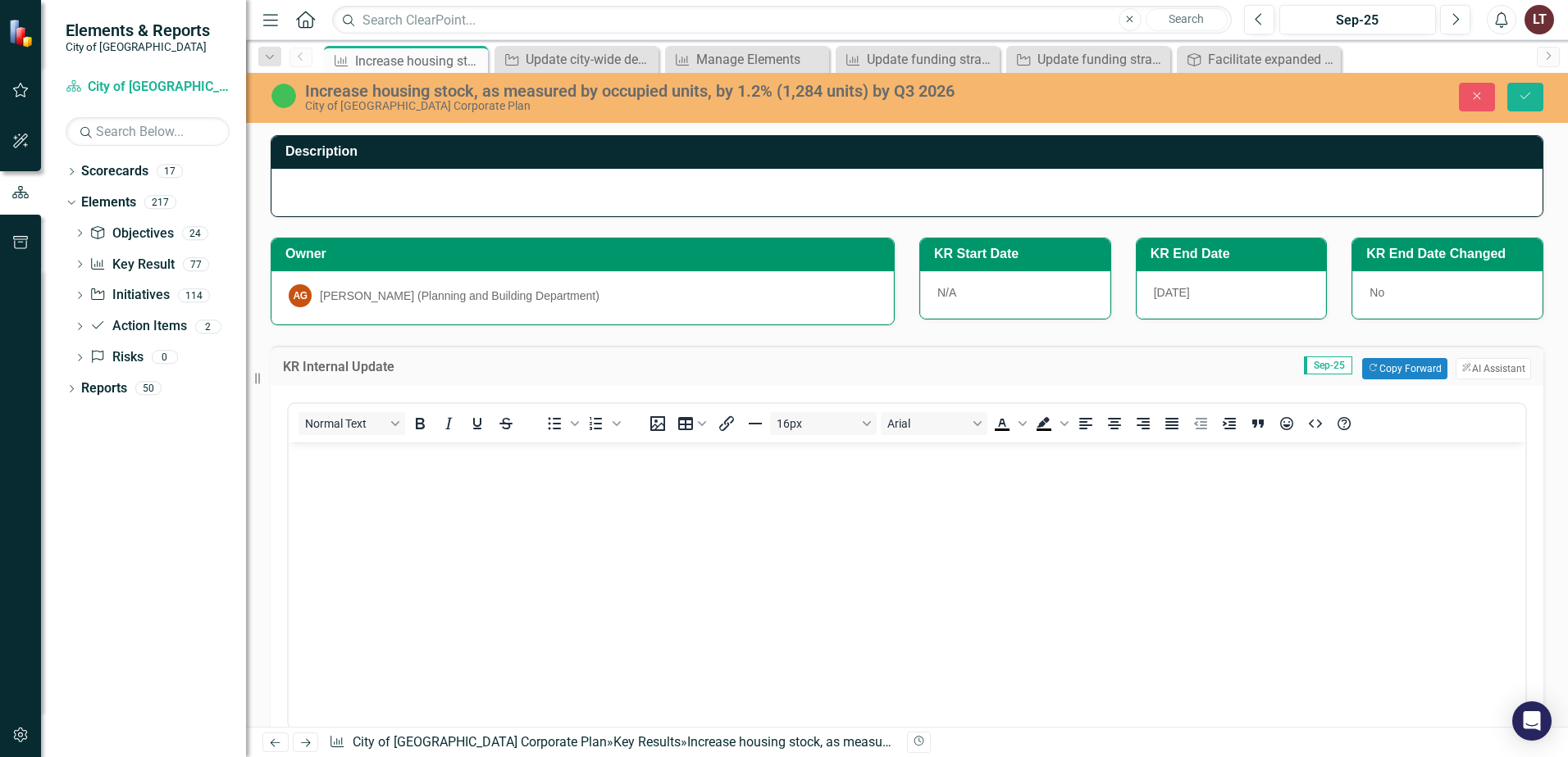
scroll to position [82, 0]
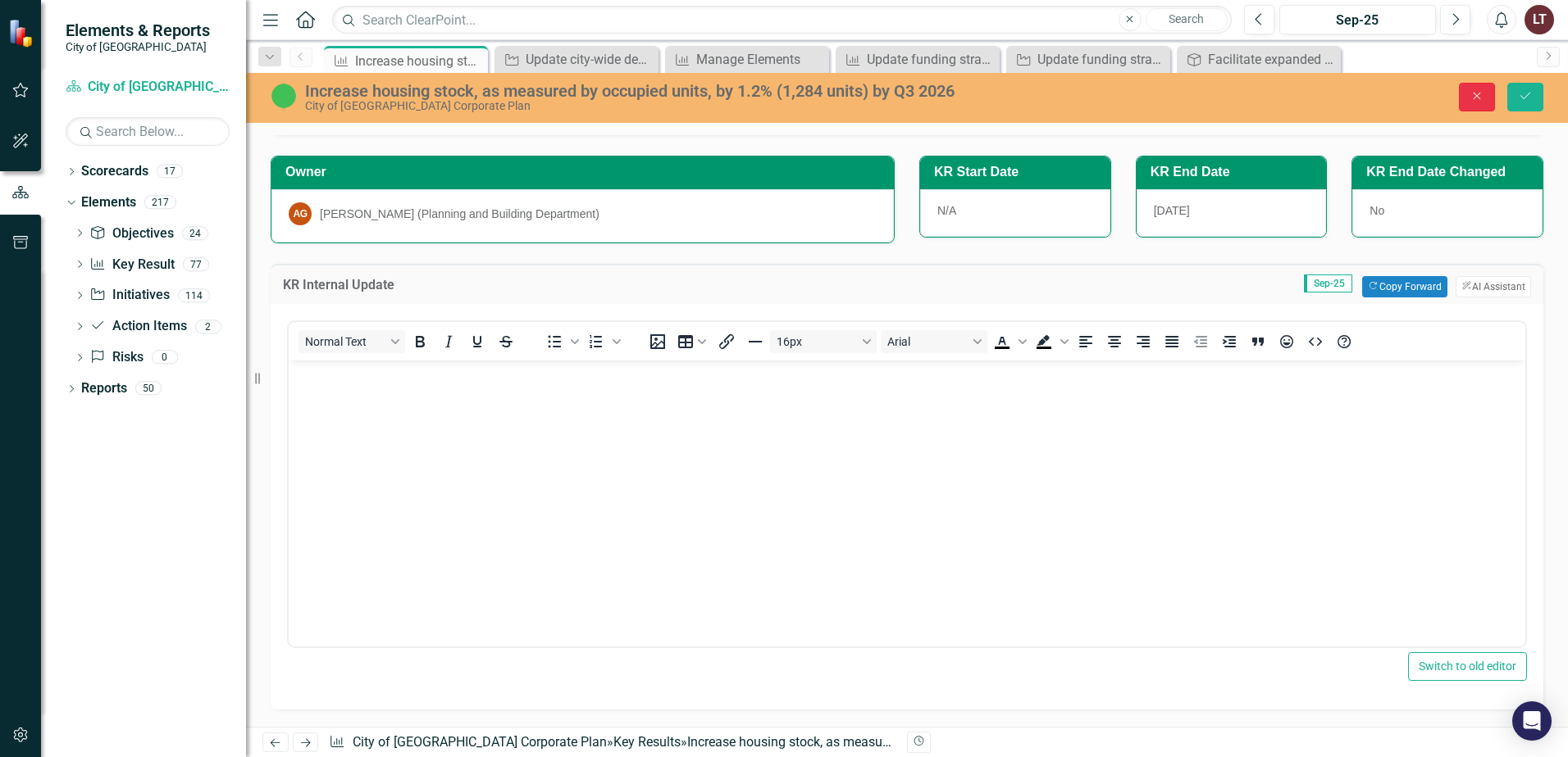
click at [1479, 95] on icon "button" at bounding box center [1477, 96] width 7 height 7
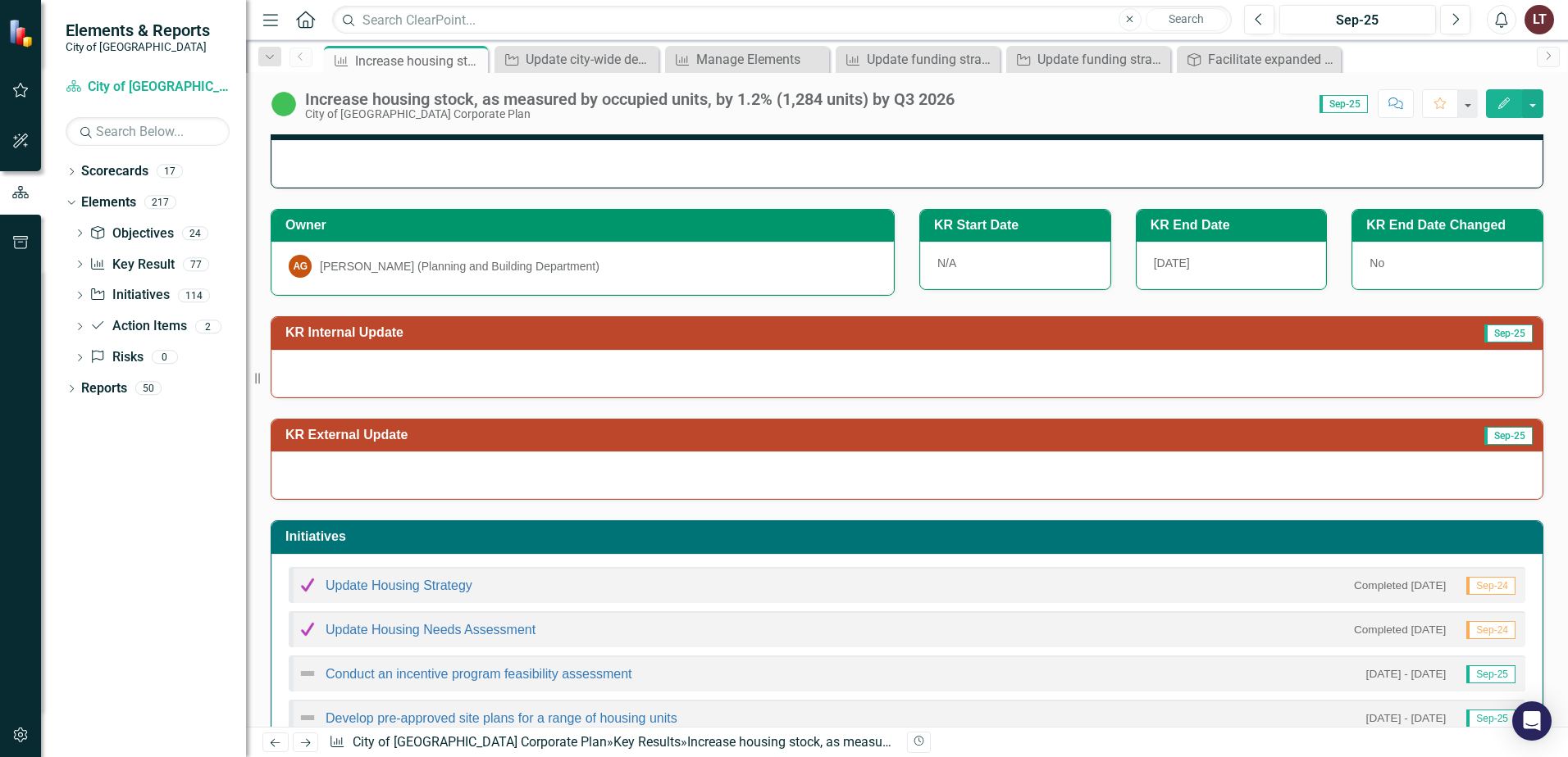
scroll to position [0, 0]
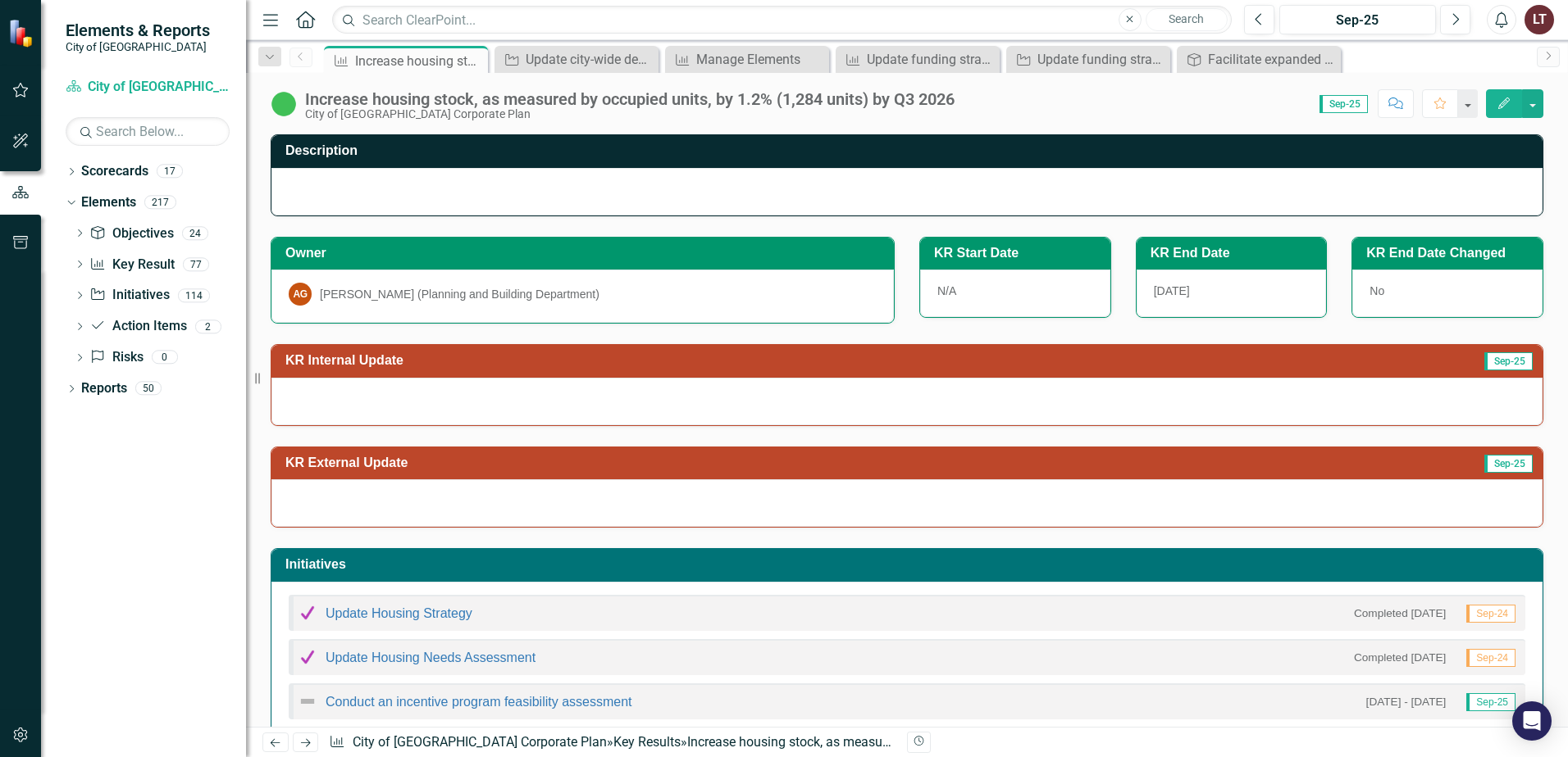
click at [1330, 105] on span "Sep-25" at bounding box center [1343, 104] width 48 height 18
click at [1332, 105] on span "Sep-25" at bounding box center [1343, 104] width 48 height 18
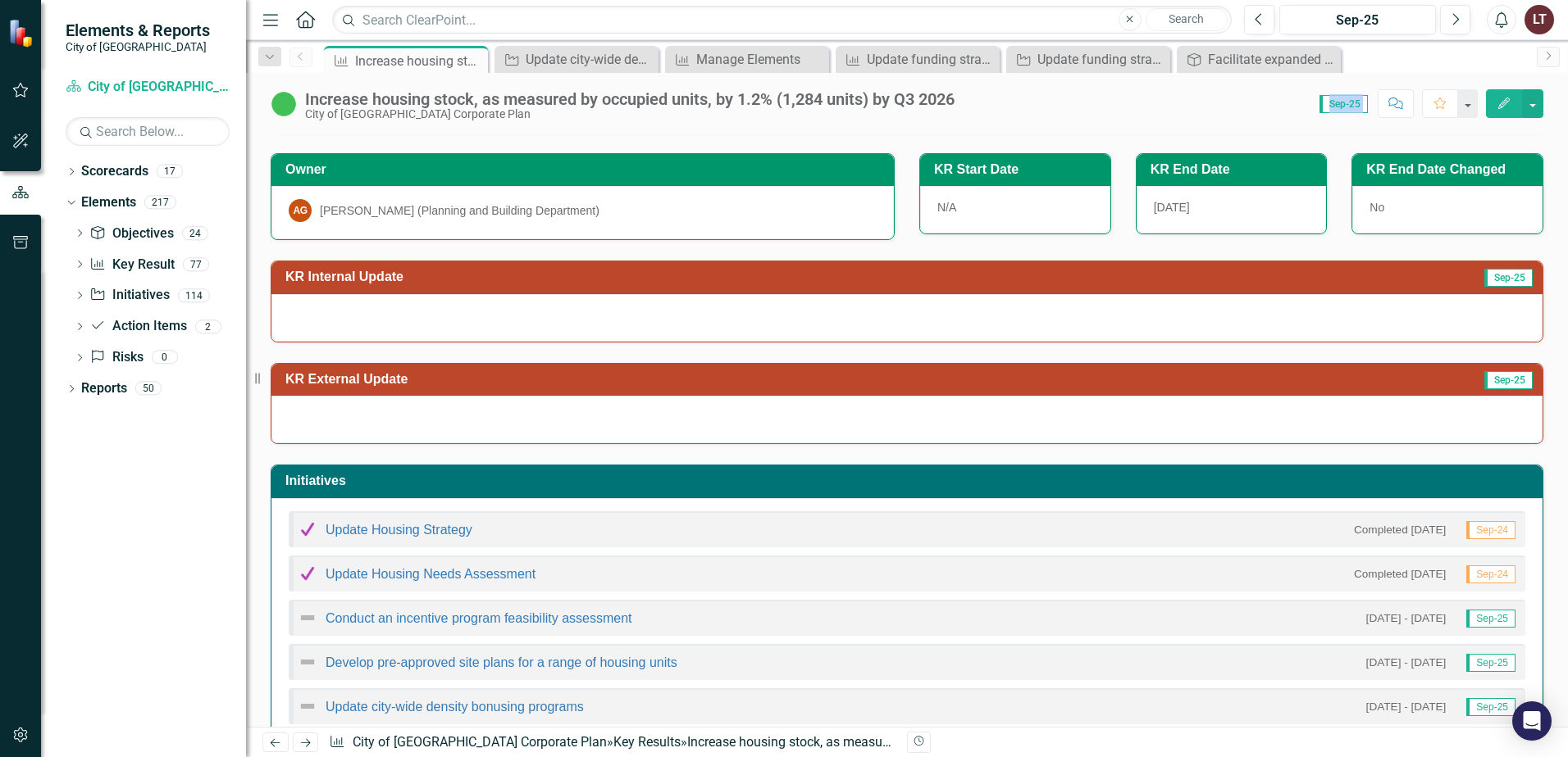
scroll to position [246, 0]
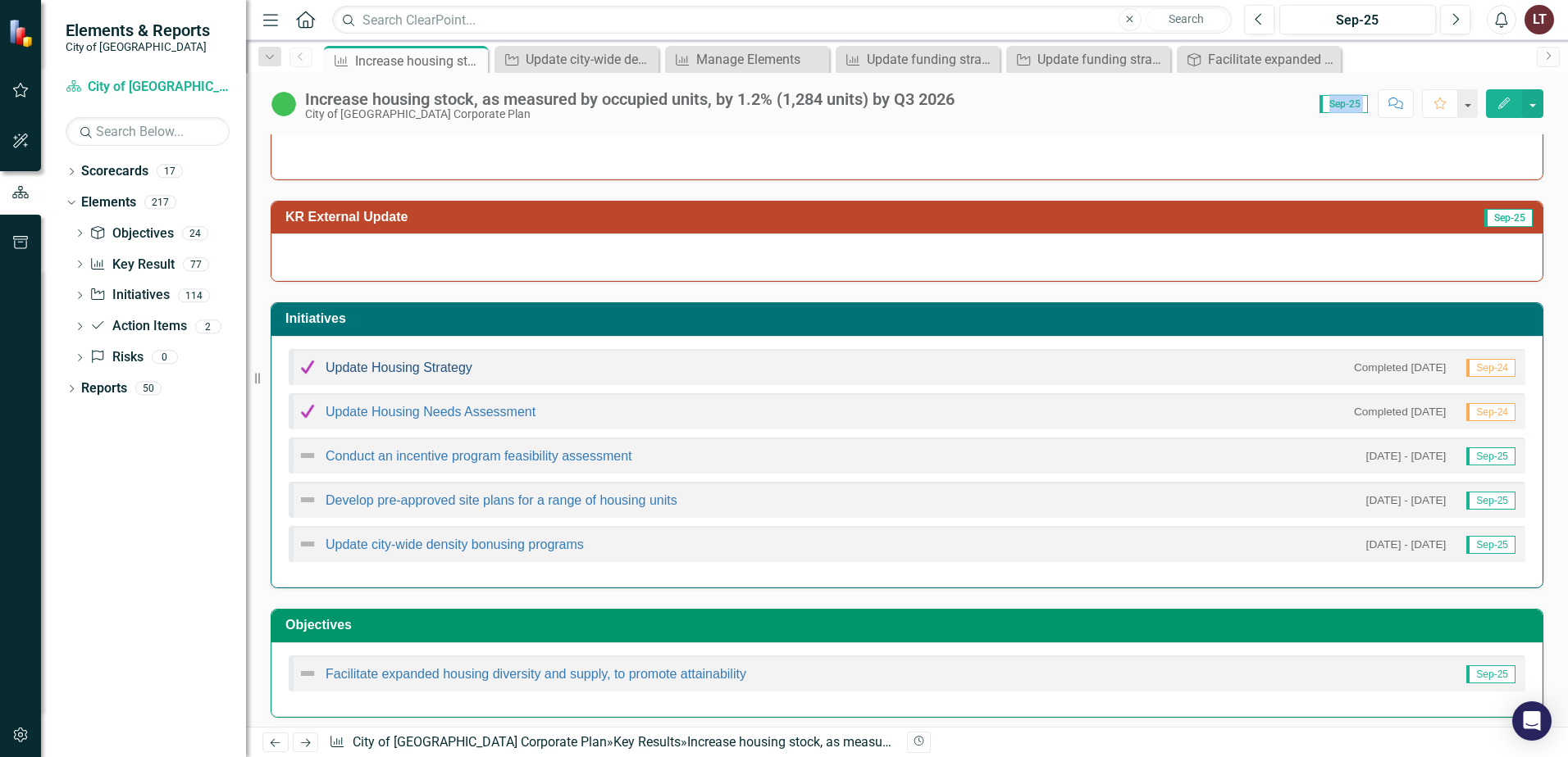
click at [405, 363] on link "Update Housing Strategy" at bounding box center [399, 368] width 147 height 14
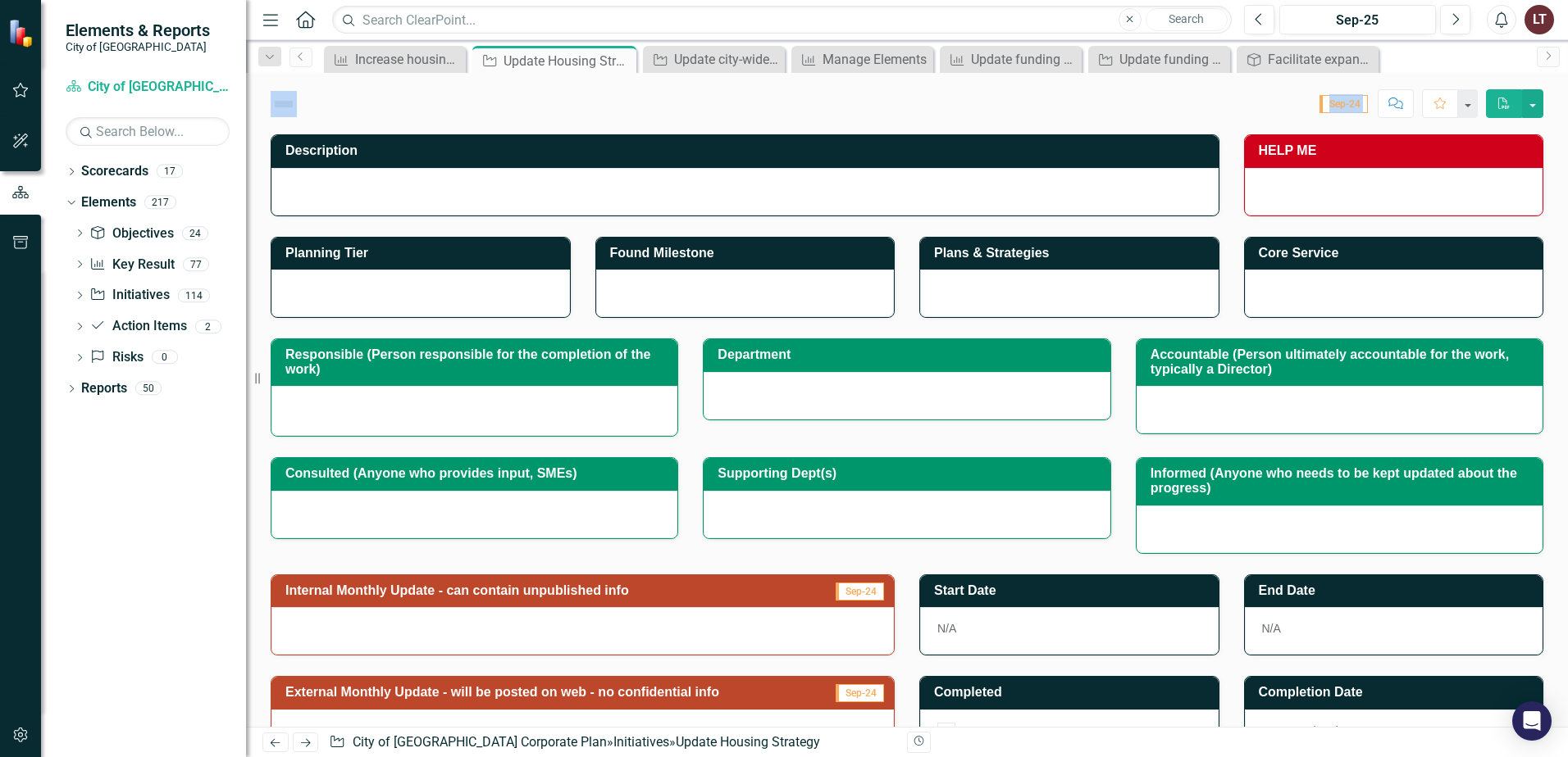
checkbox input "true"
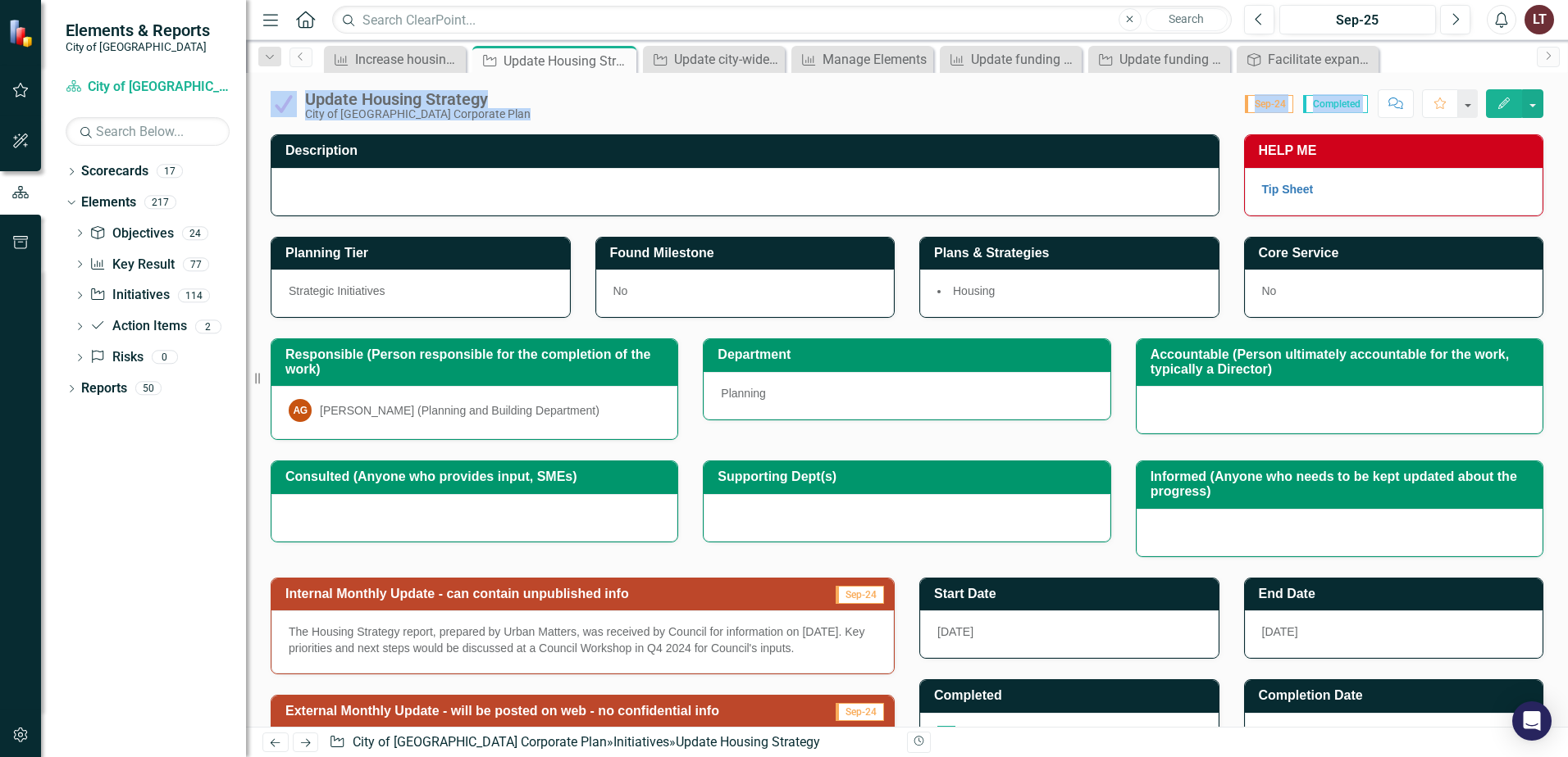
click at [1188, 107] on div "Score: 0.00 Sep-24 Completed Comment Favorite Edit" at bounding box center [1040, 103] width 1004 height 28
click at [157, 273] on link "Key Result Key Result" at bounding box center [131, 265] width 85 height 19
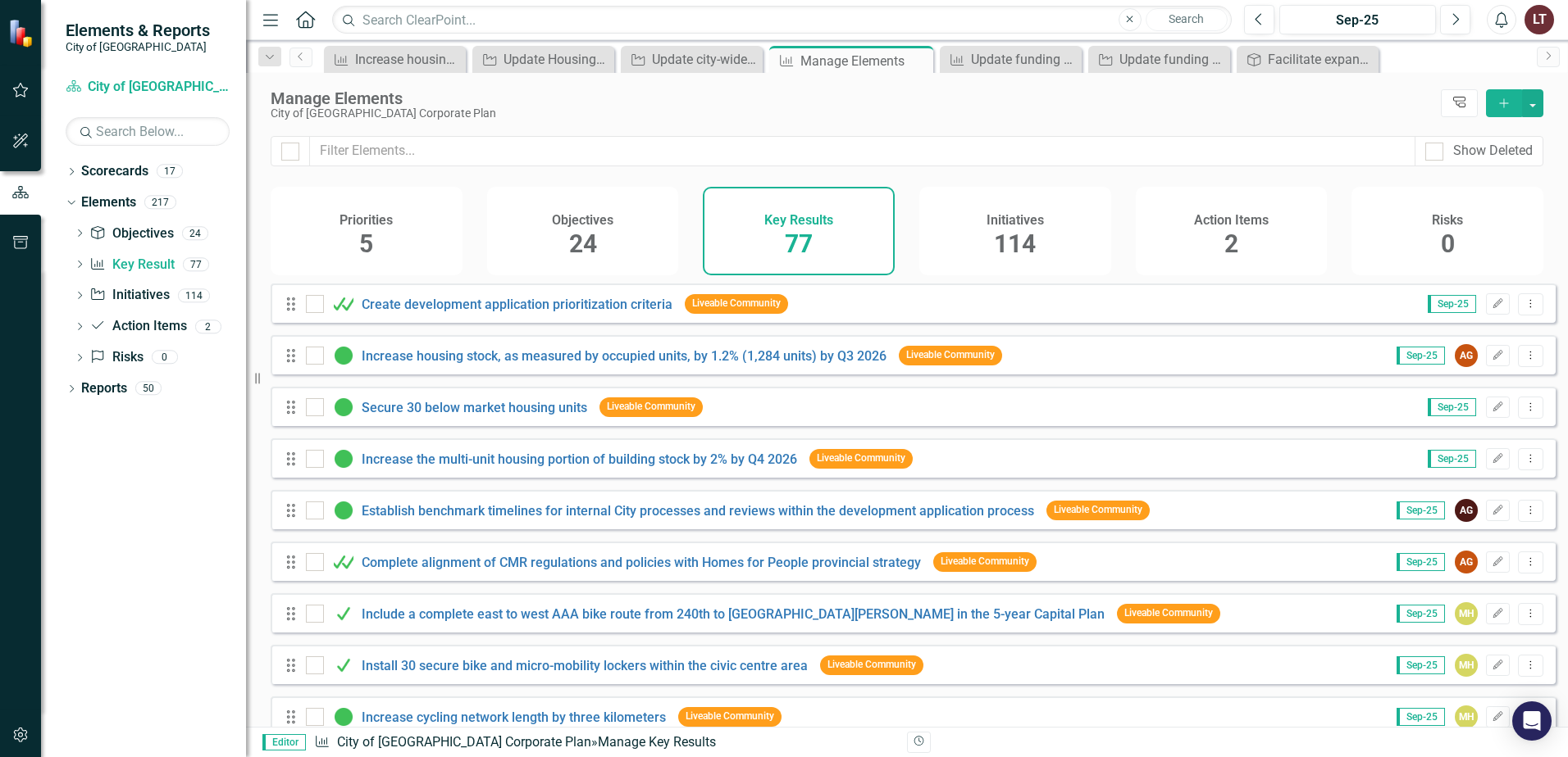
click at [1467, 106] on icon "Tree Explorer" at bounding box center [1460, 103] width 16 height 12
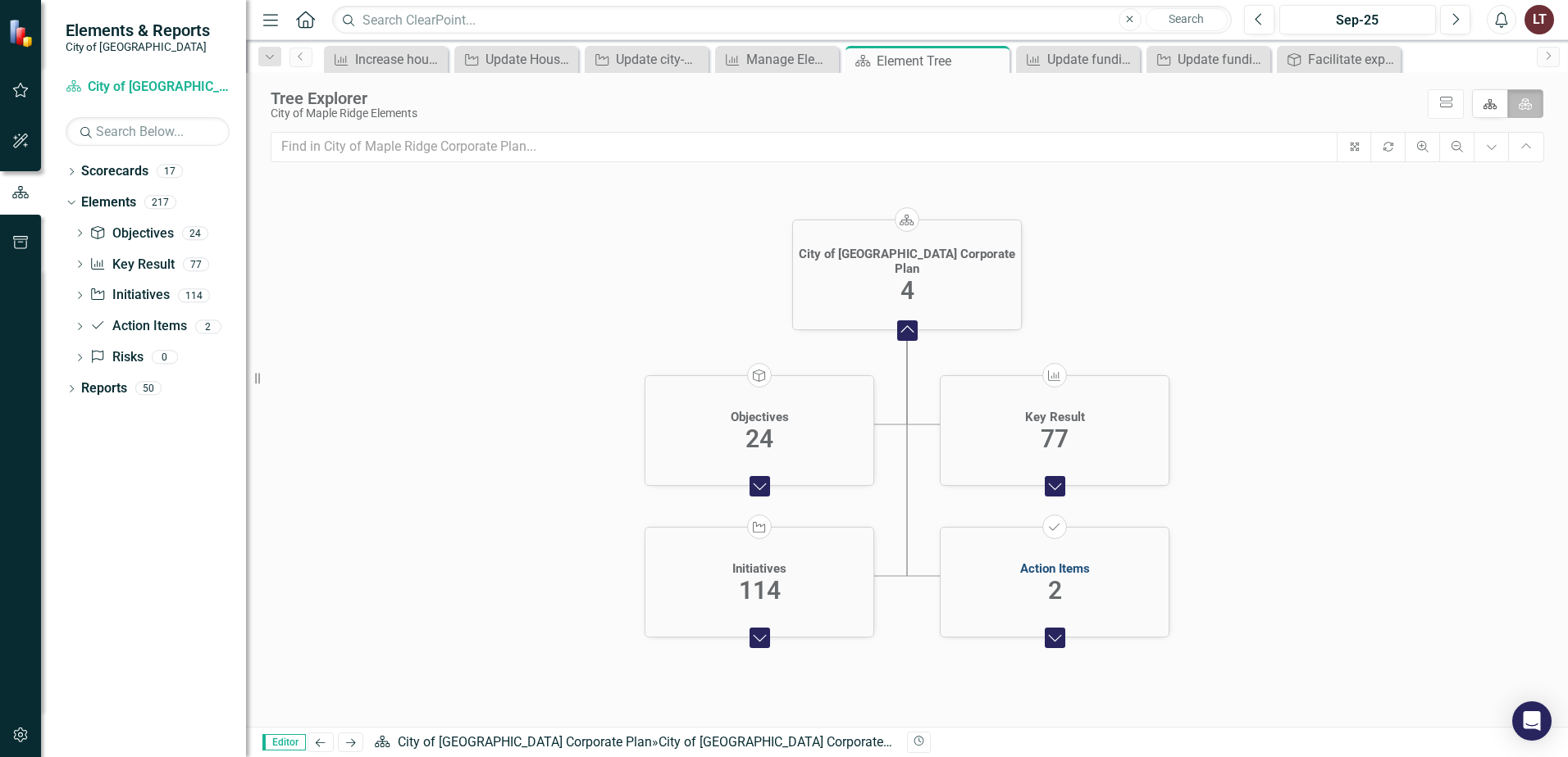
click at [1051, 573] on div "Action Items" at bounding box center [1055, 569] width 70 height 15
click at [169, 265] on link "Key Result Key Result" at bounding box center [131, 265] width 85 height 19
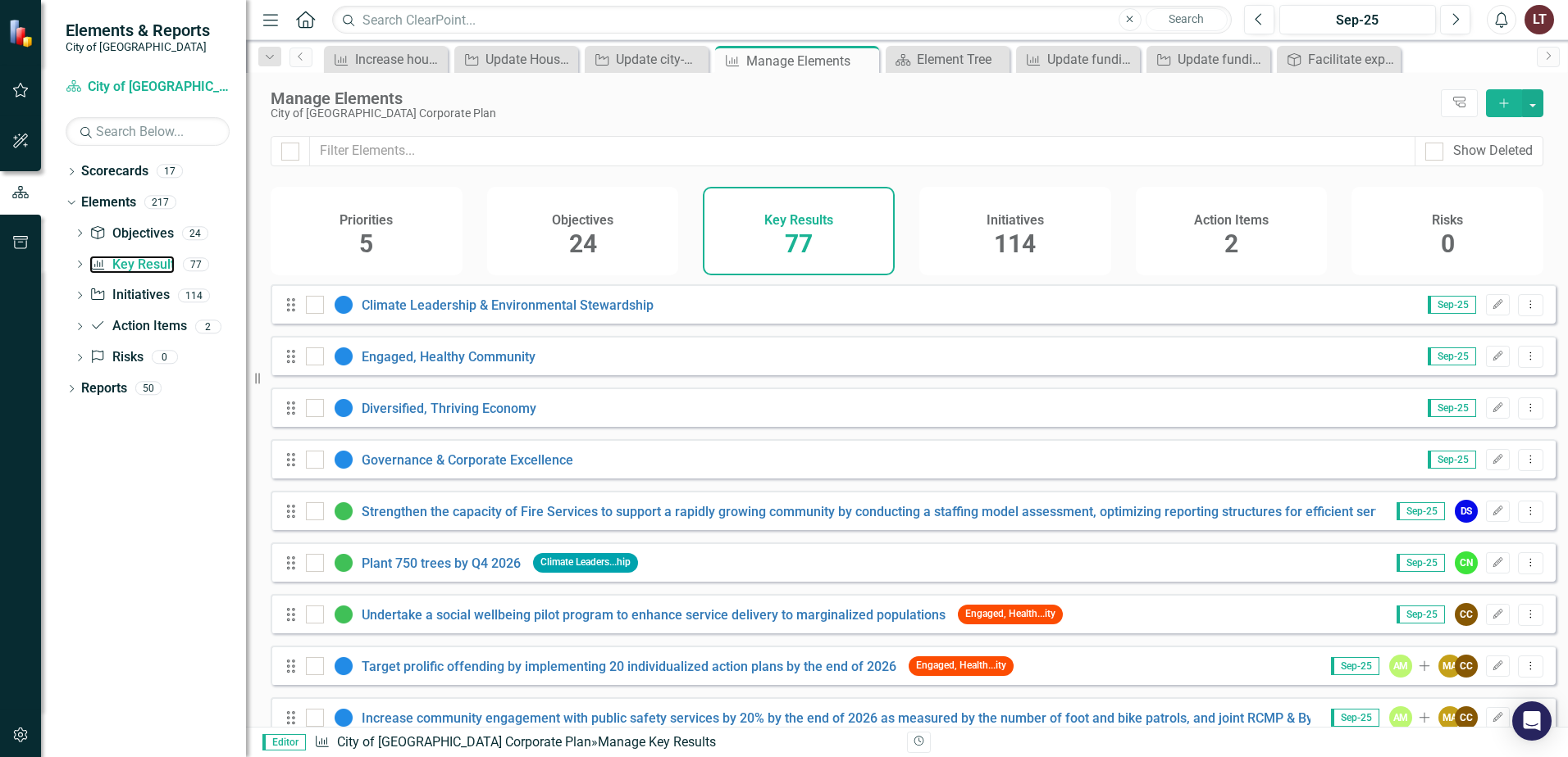
scroll to position [3545, 0]
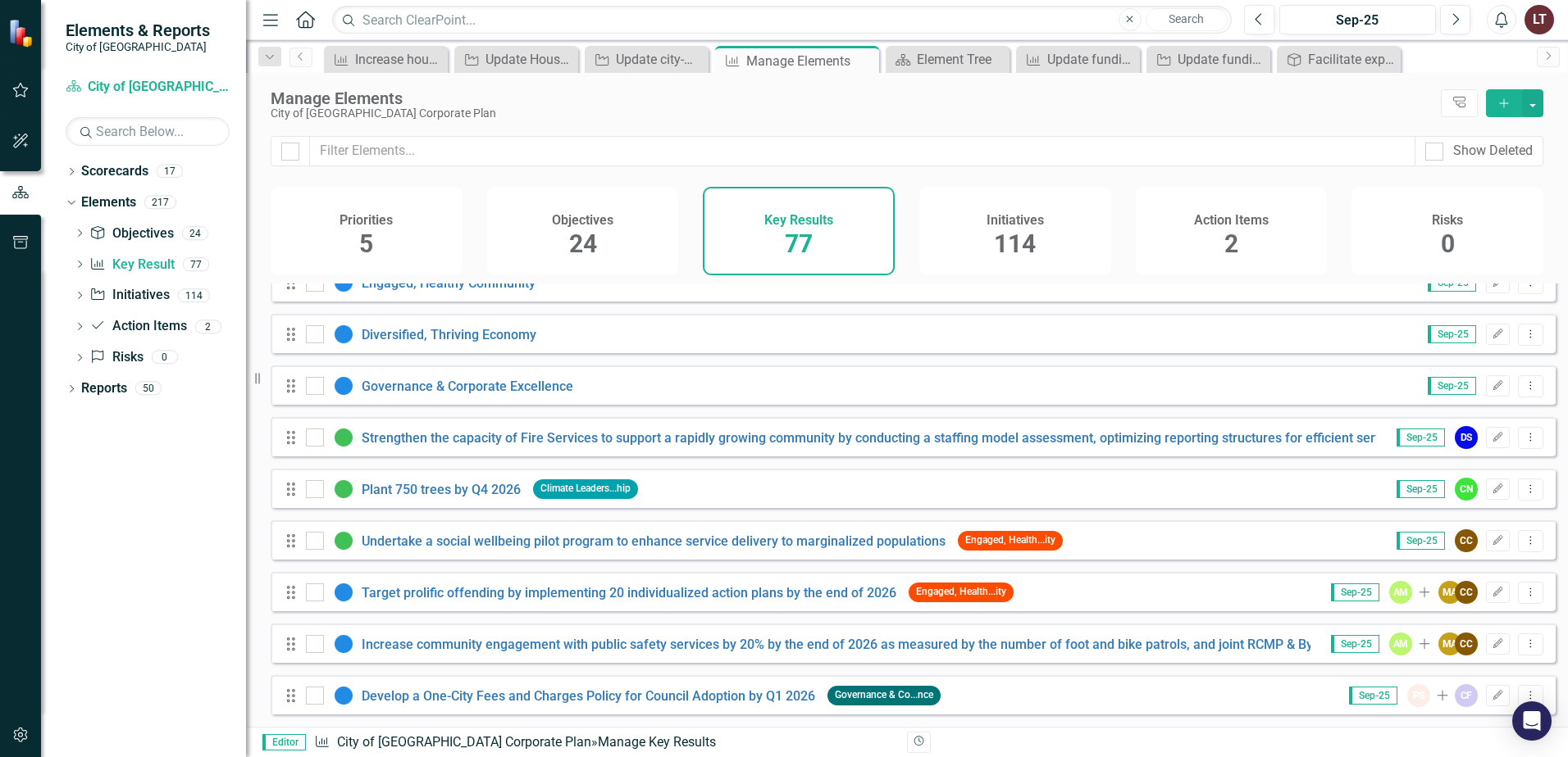
click at [1026, 257] on span "114" at bounding box center [1015, 243] width 42 height 29
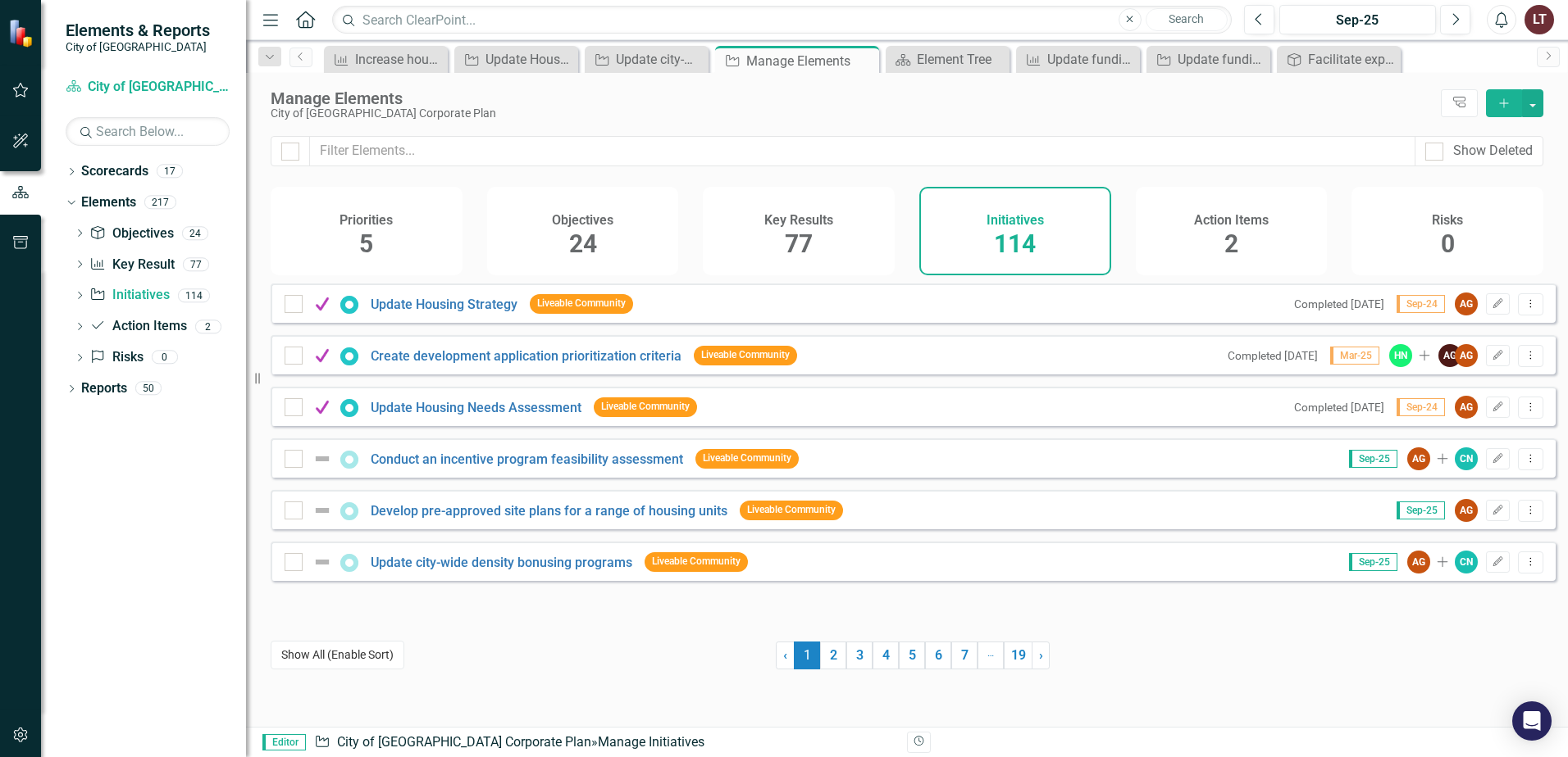
click at [332, 660] on button "Show All (Enable Sort)" at bounding box center [337, 655] width 134 height 29
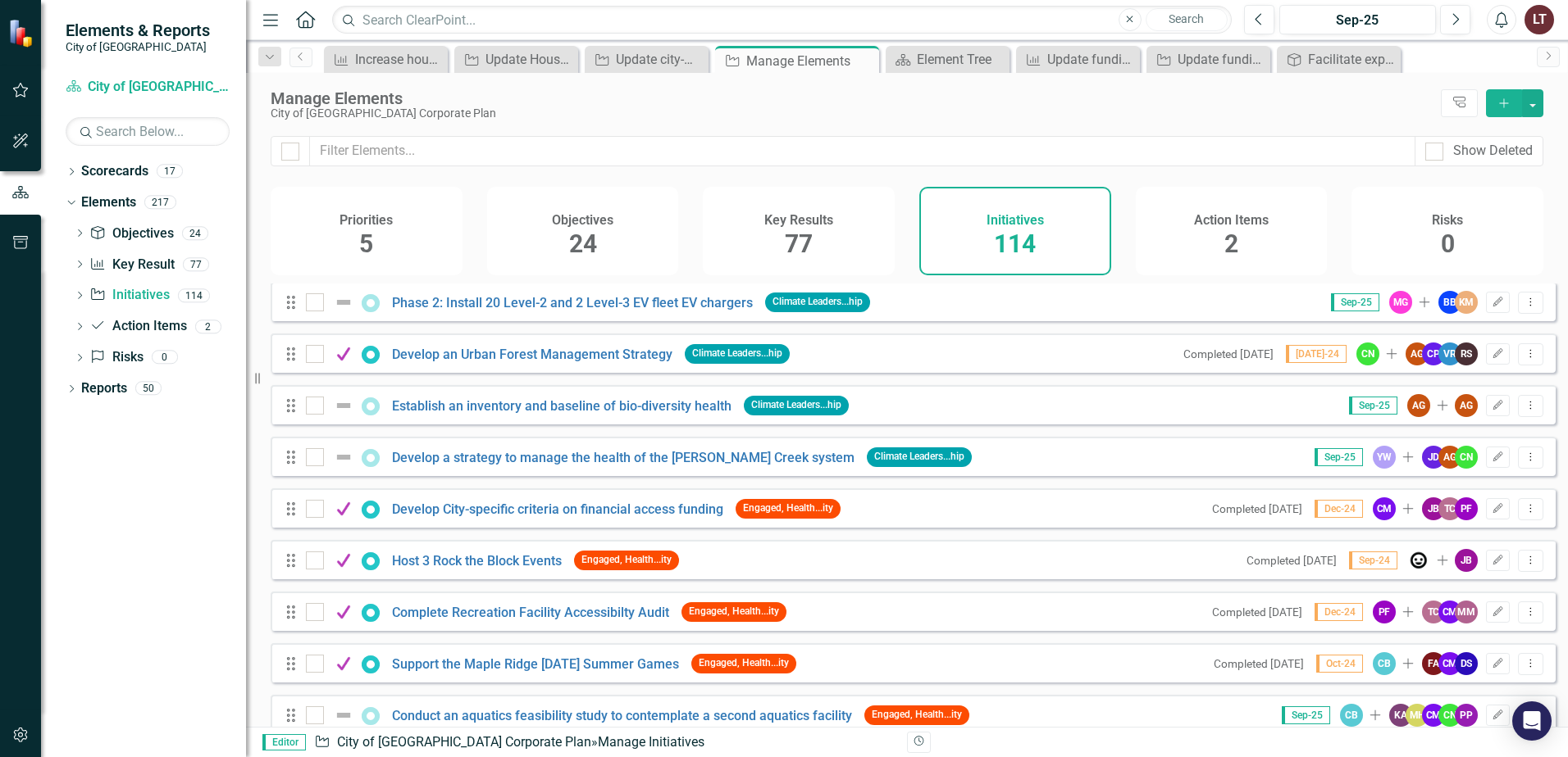
scroll to position [1640, 0]
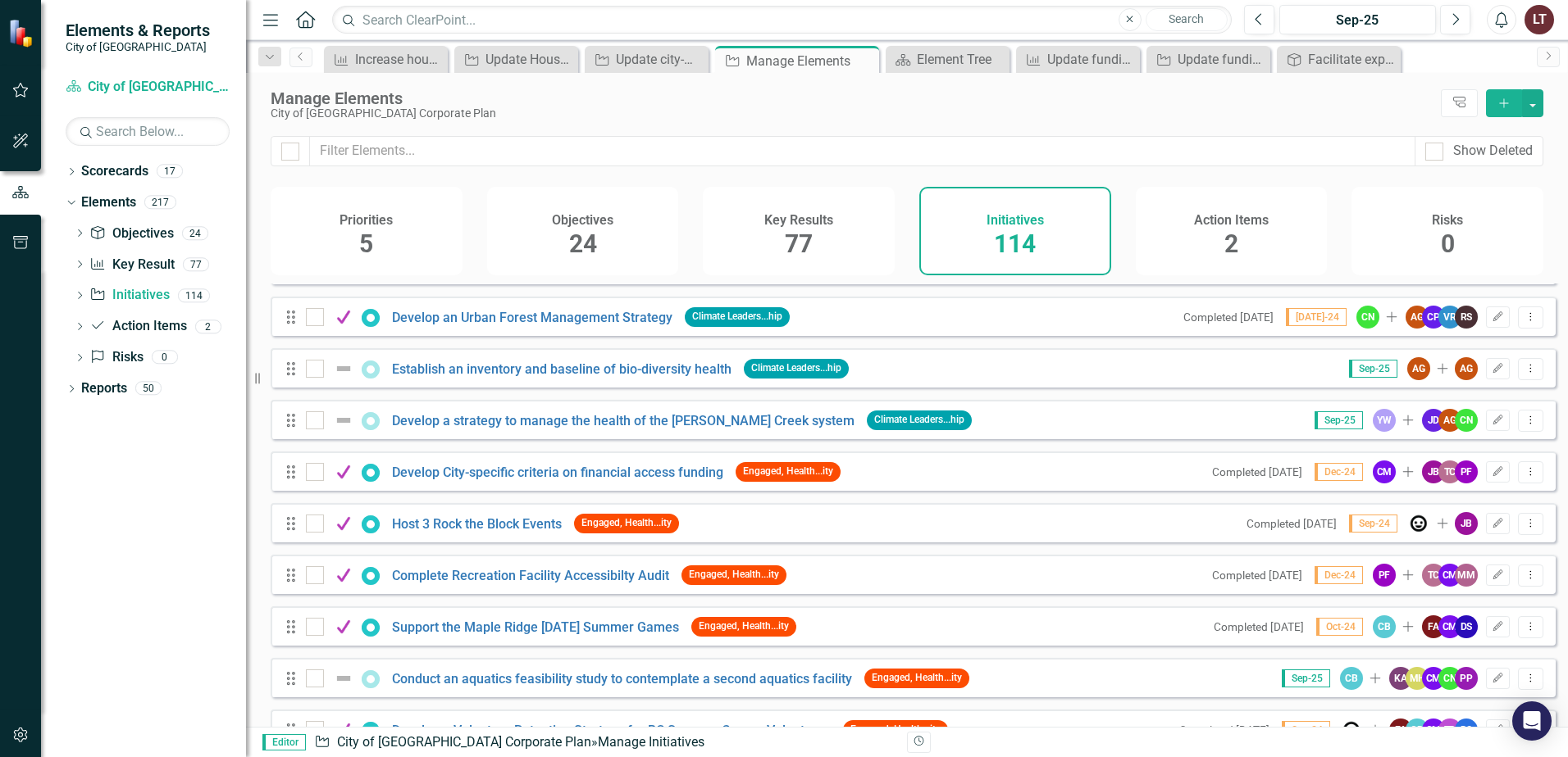
click at [824, 215] on h4 "Key Results" at bounding box center [798, 220] width 69 height 15
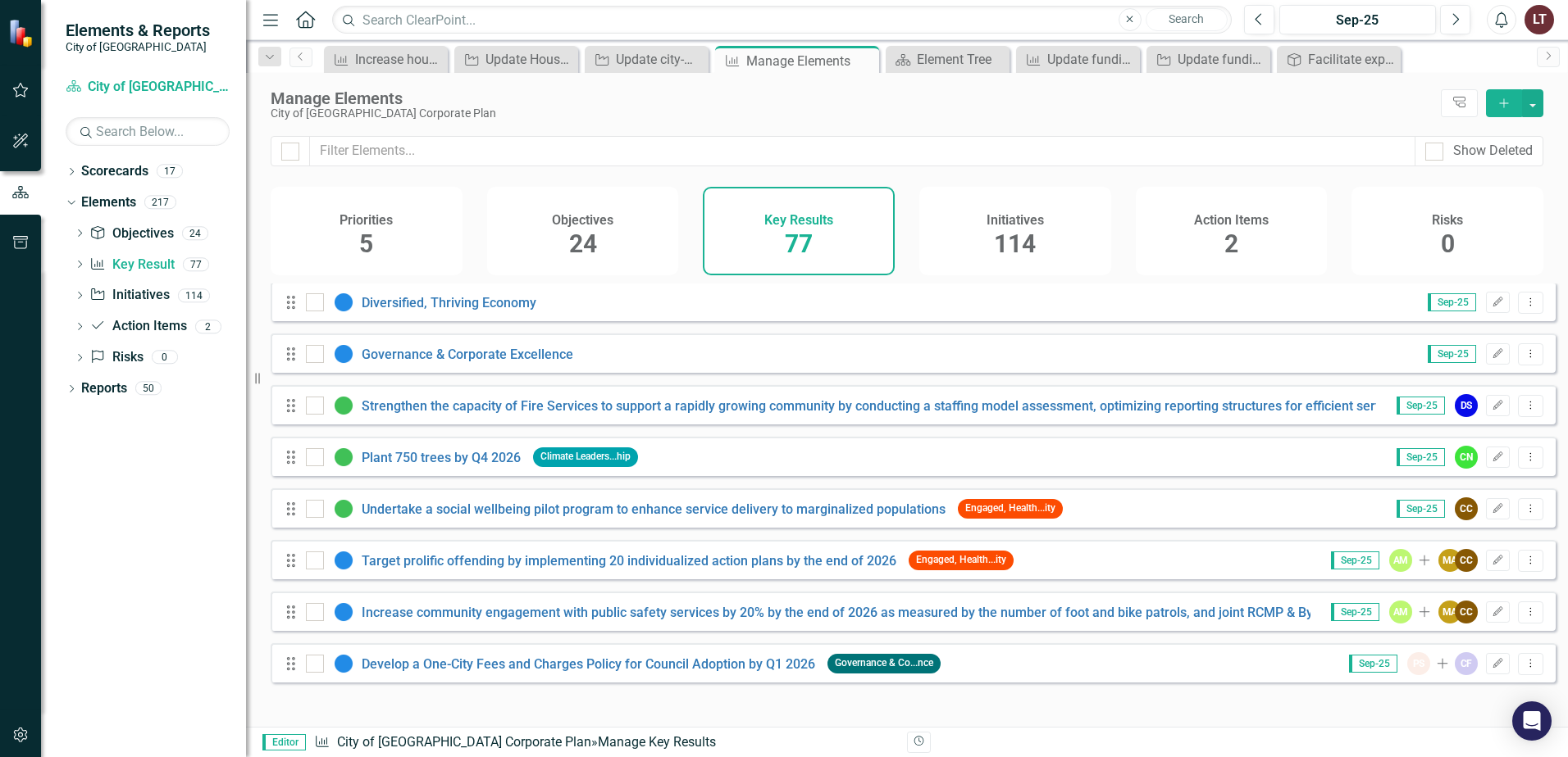
scroll to position [3586, 0]
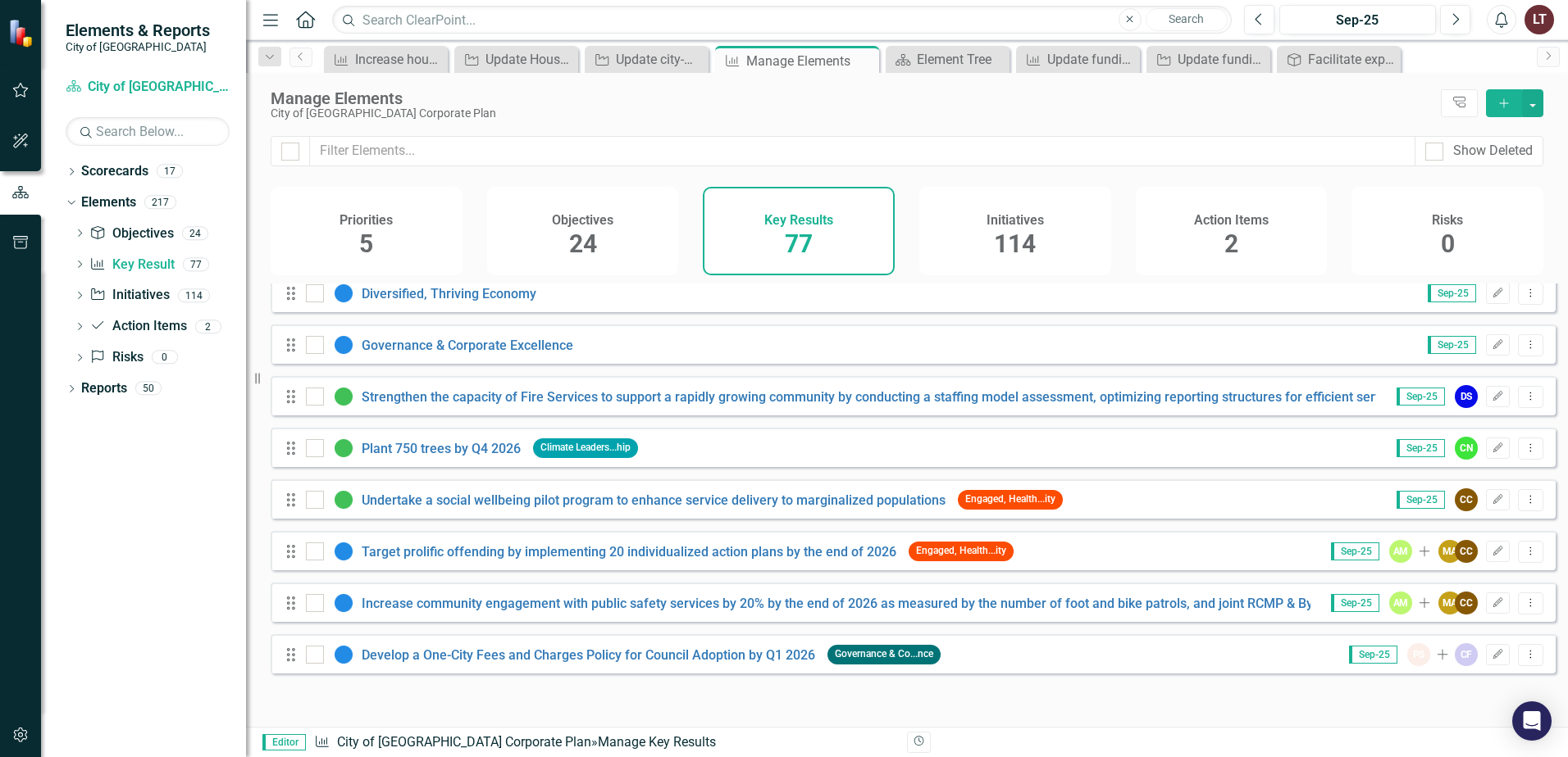
click at [986, 242] on div "Initiatives 114" at bounding box center [1016, 231] width 192 height 89
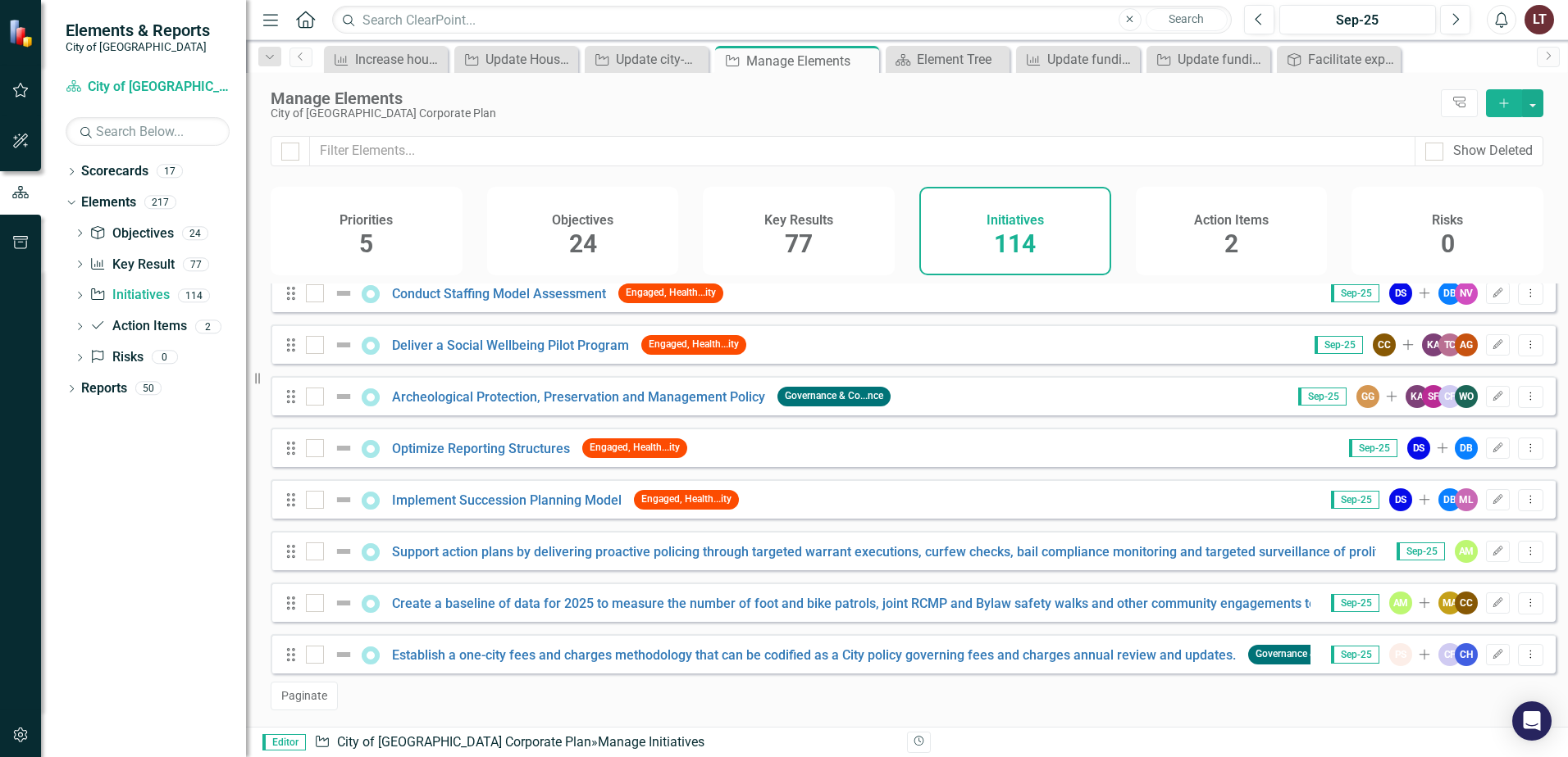
scroll to position [4677, 0]
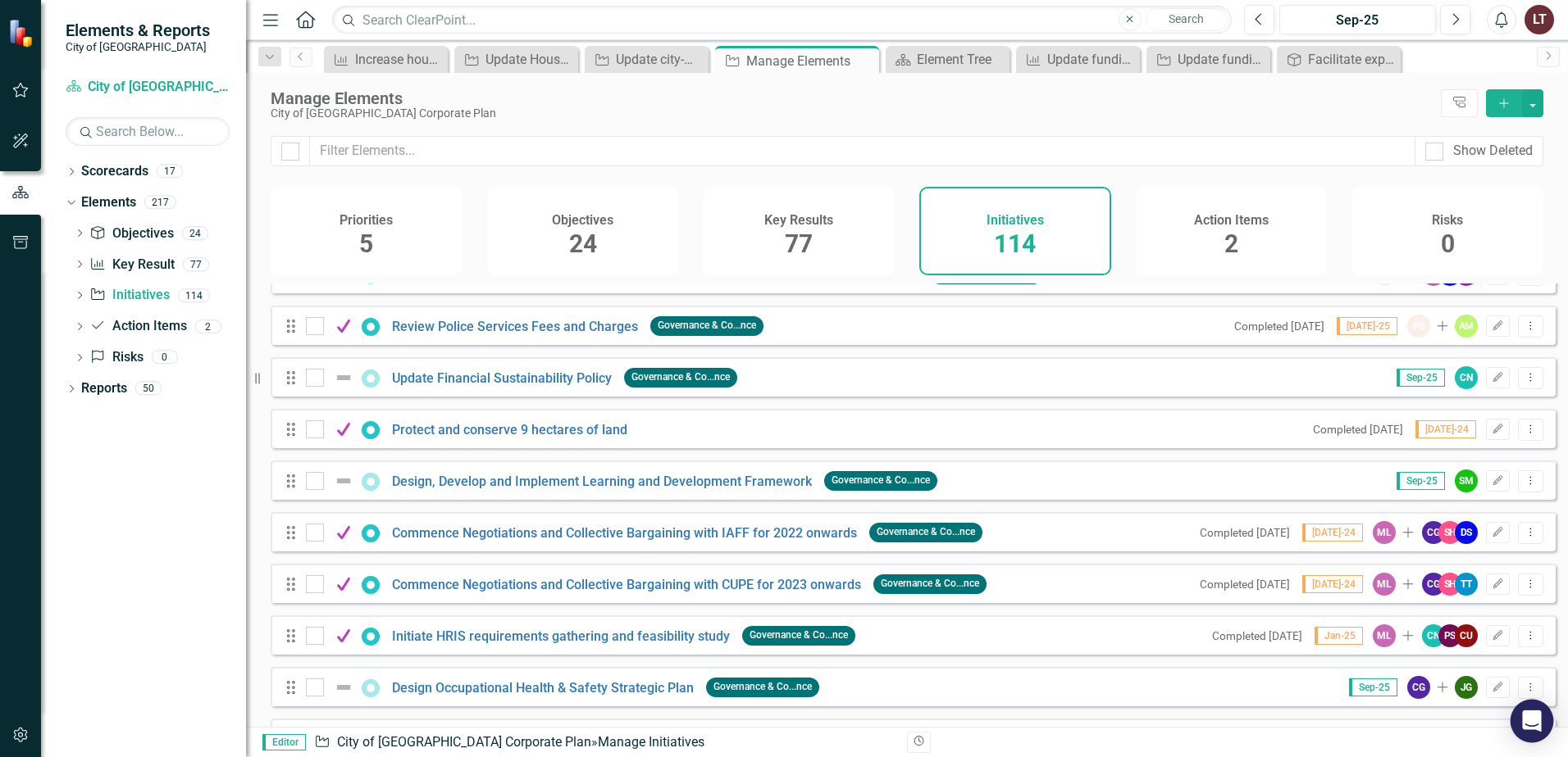
click at [1543, 718] on div "Open Intercom Messenger" at bounding box center [1532, 722] width 44 height 44
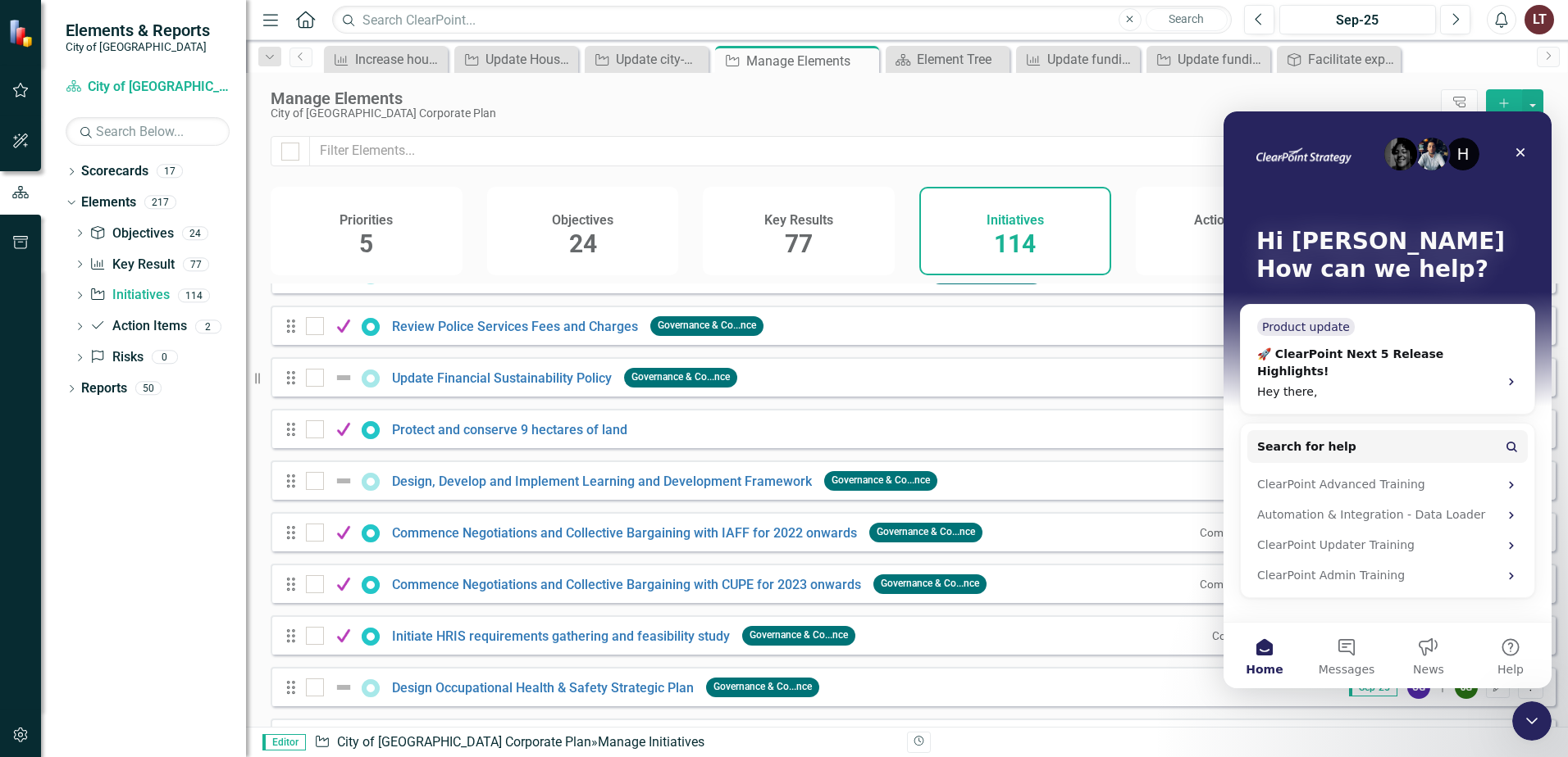
scroll to position [0, 0]
click at [1431, 476] on div "ClearPoint Advanced Training" at bounding box center [1378, 485] width 241 height 17
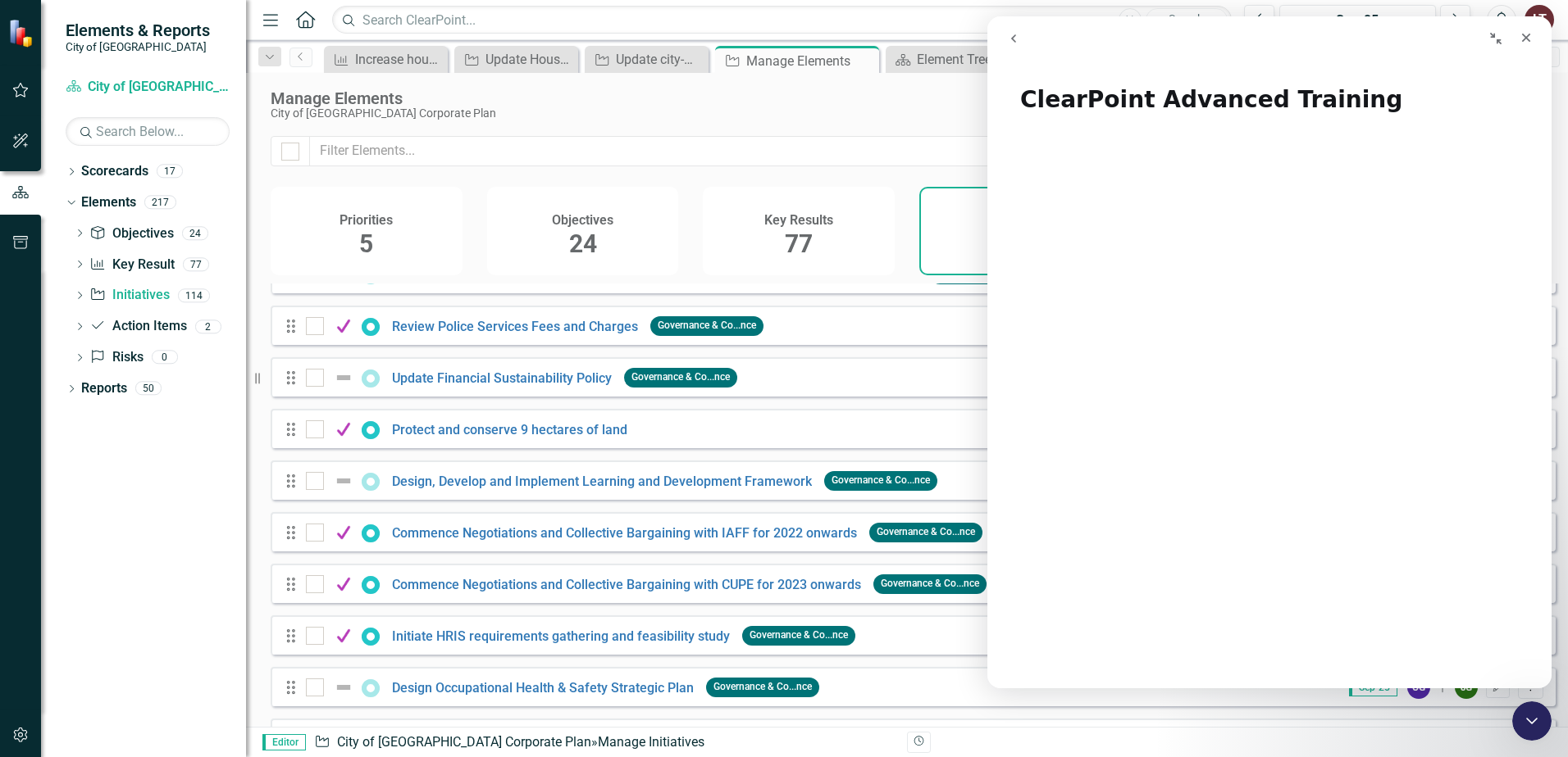
click at [1010, 42] on icon "go back" at bounding box center [1013, 38] width 13 height 13
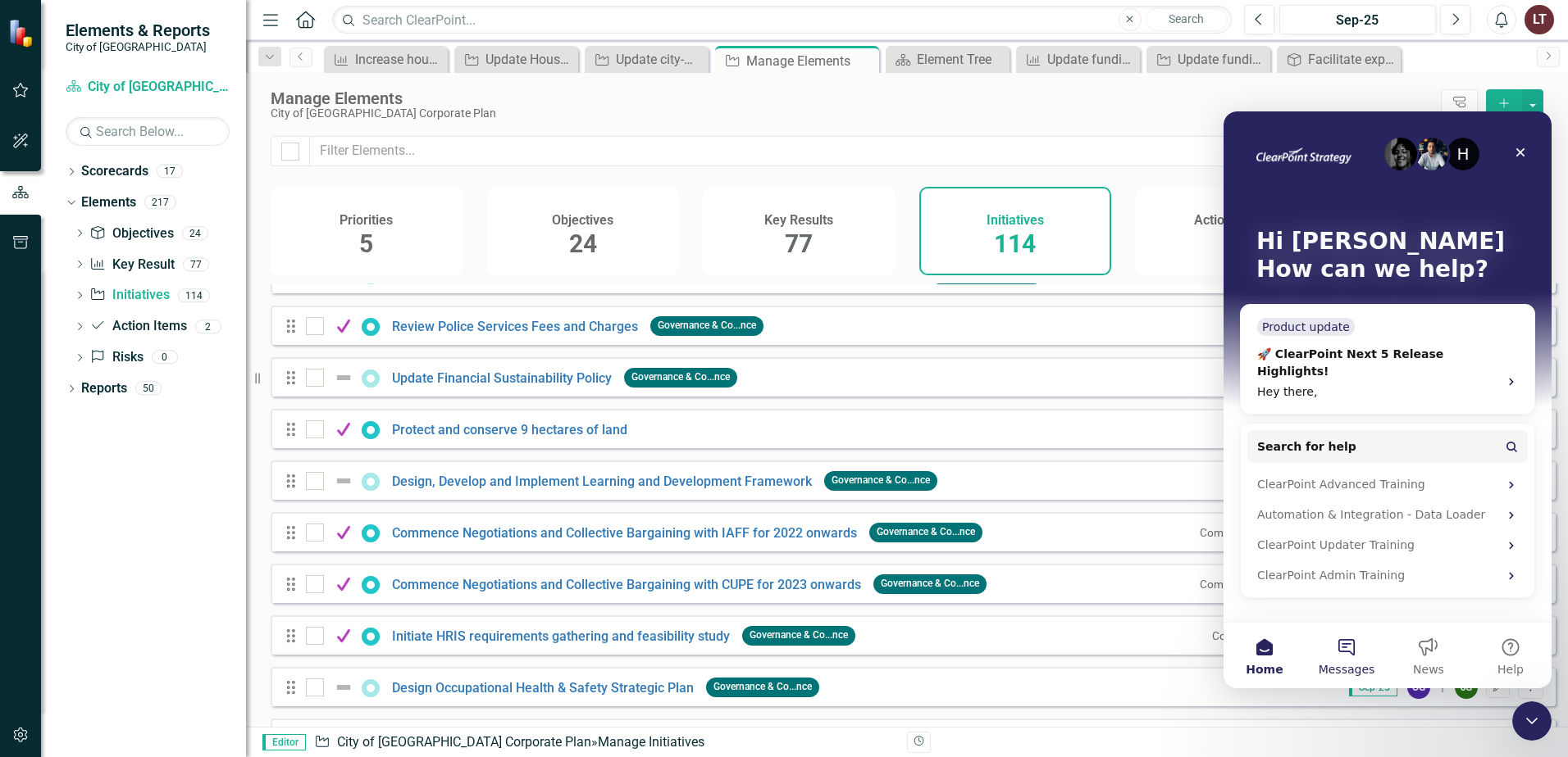
click at [1348, 639] on button "Messages" at bounding box center [1346, 655] width 82 height 65
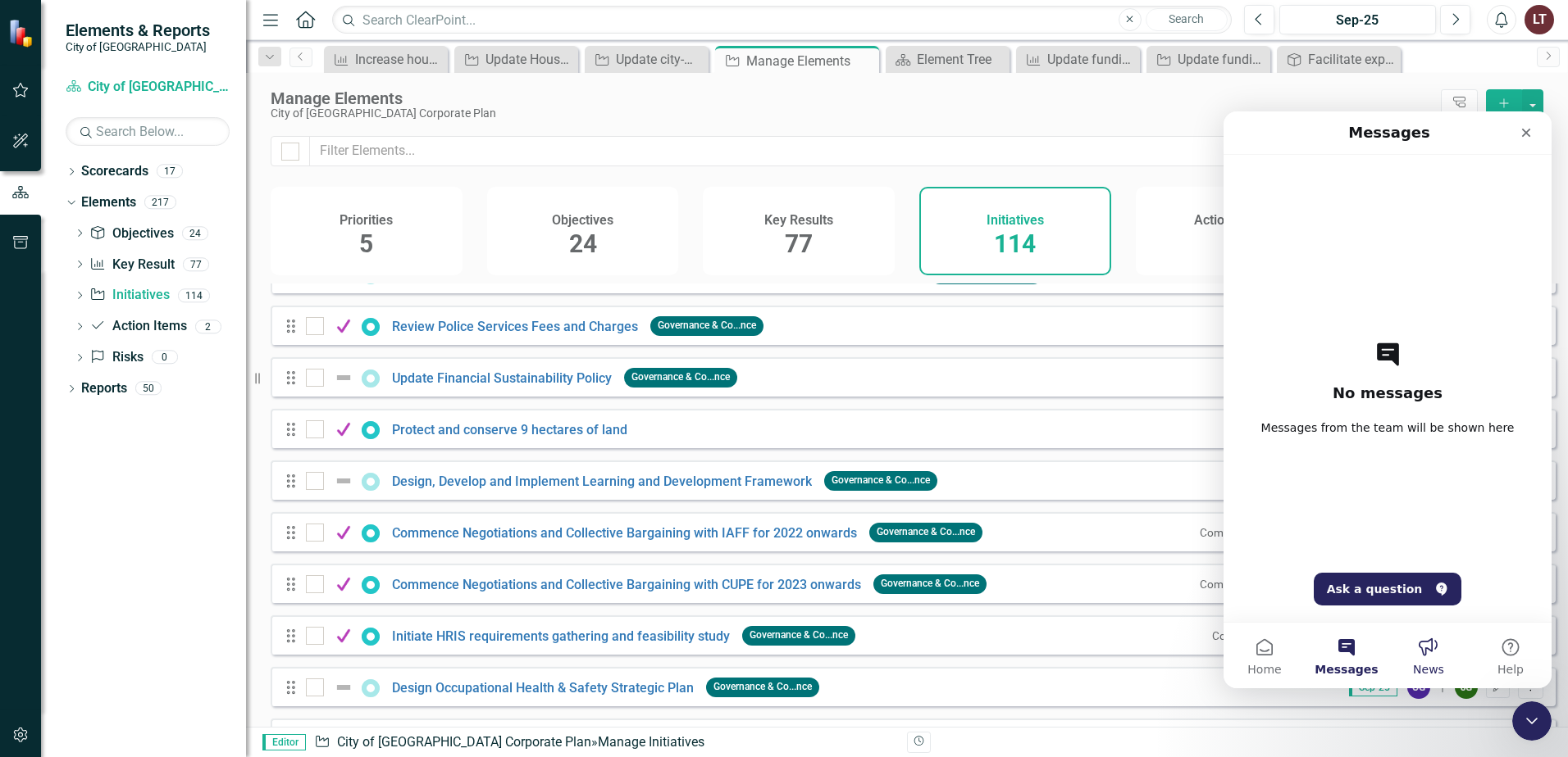
click at [1434, 647] on button "News" at bounding box center [1428, 655] width 82 height 65
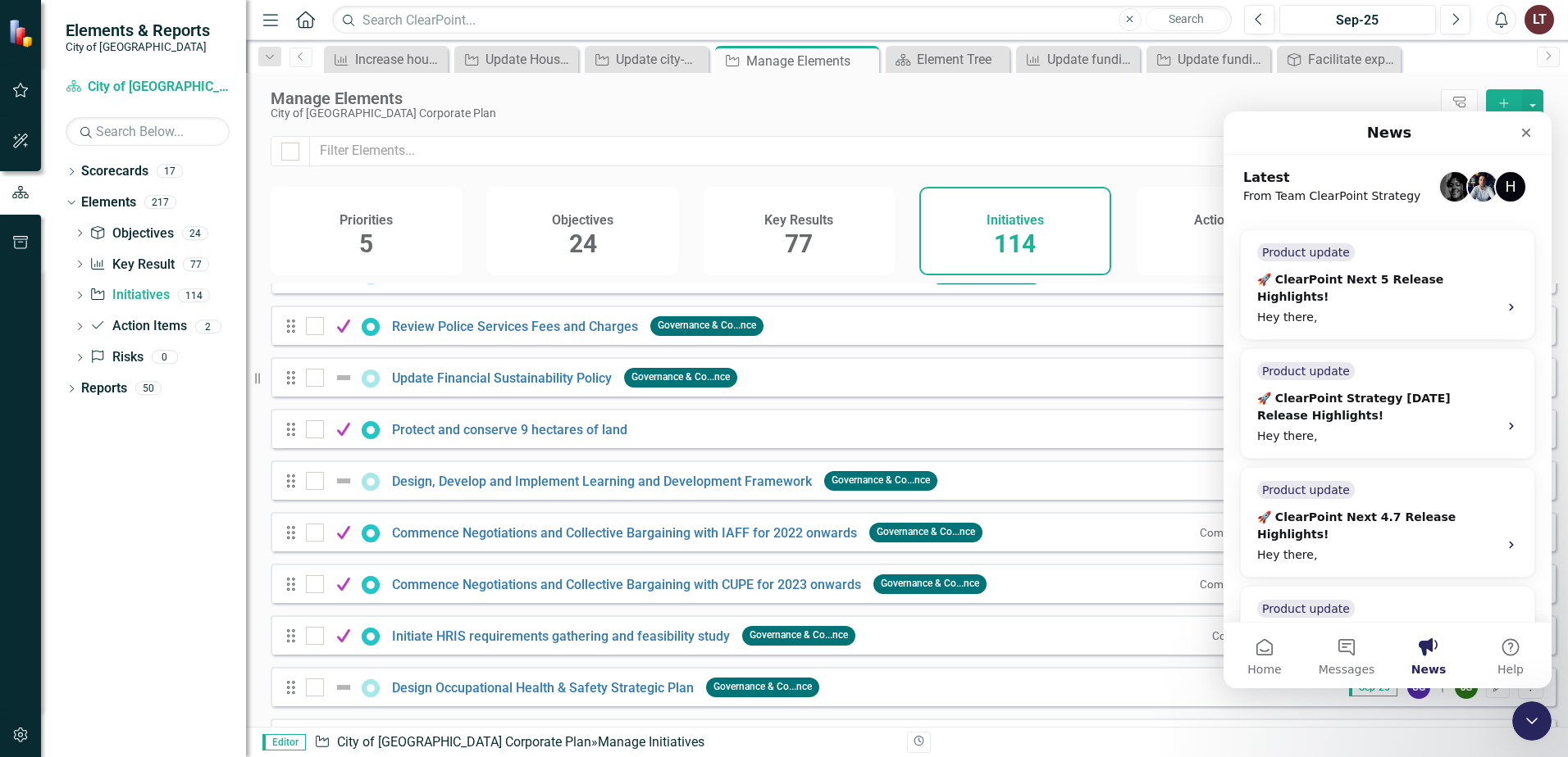
click at [1504, 648] on button "Help" at bounding box center [1510, 655] width 82 height 65
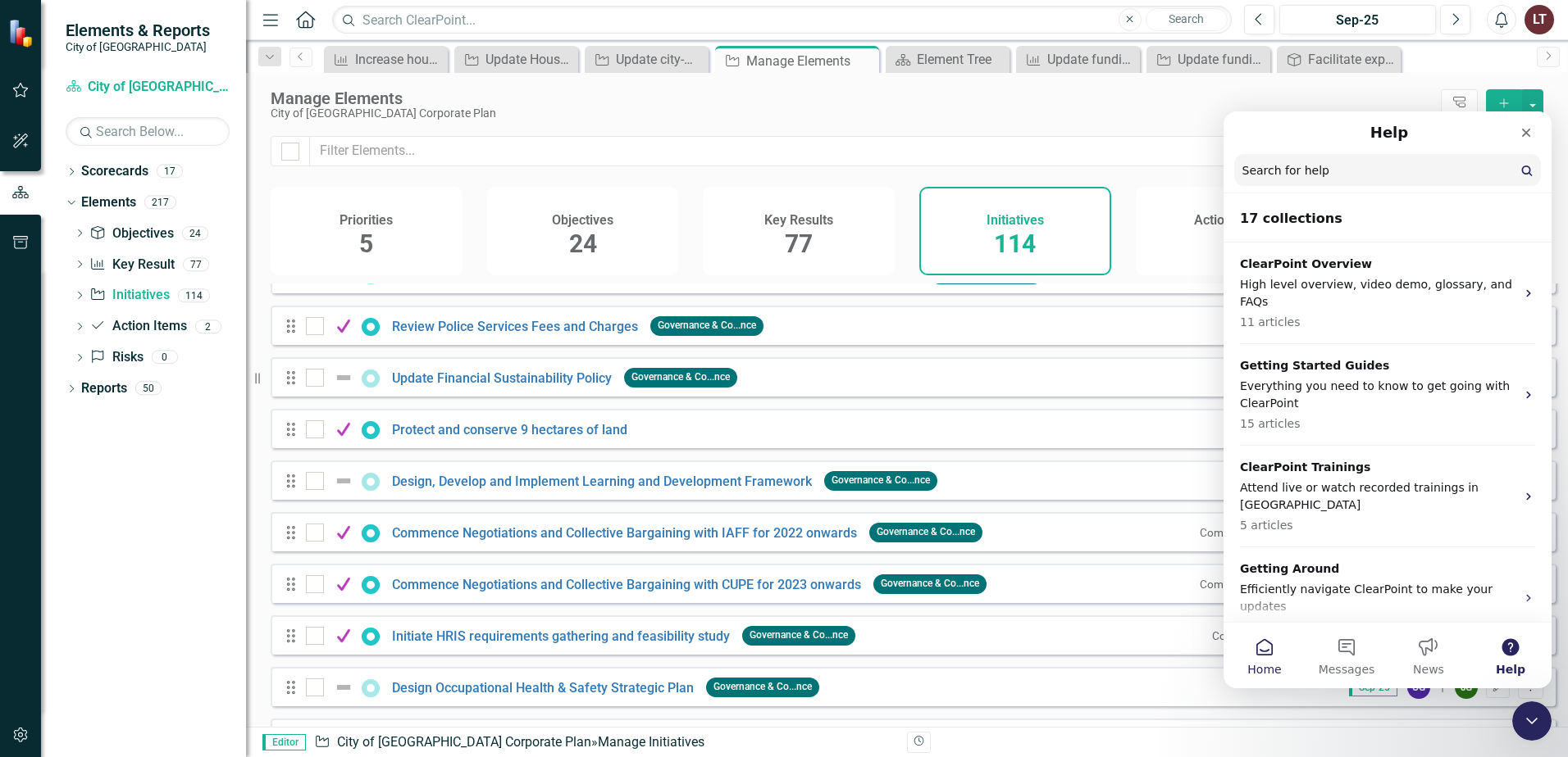
click at [1268, 651] on button "Home" at bounding box center [1264, 655] width 82 height 65
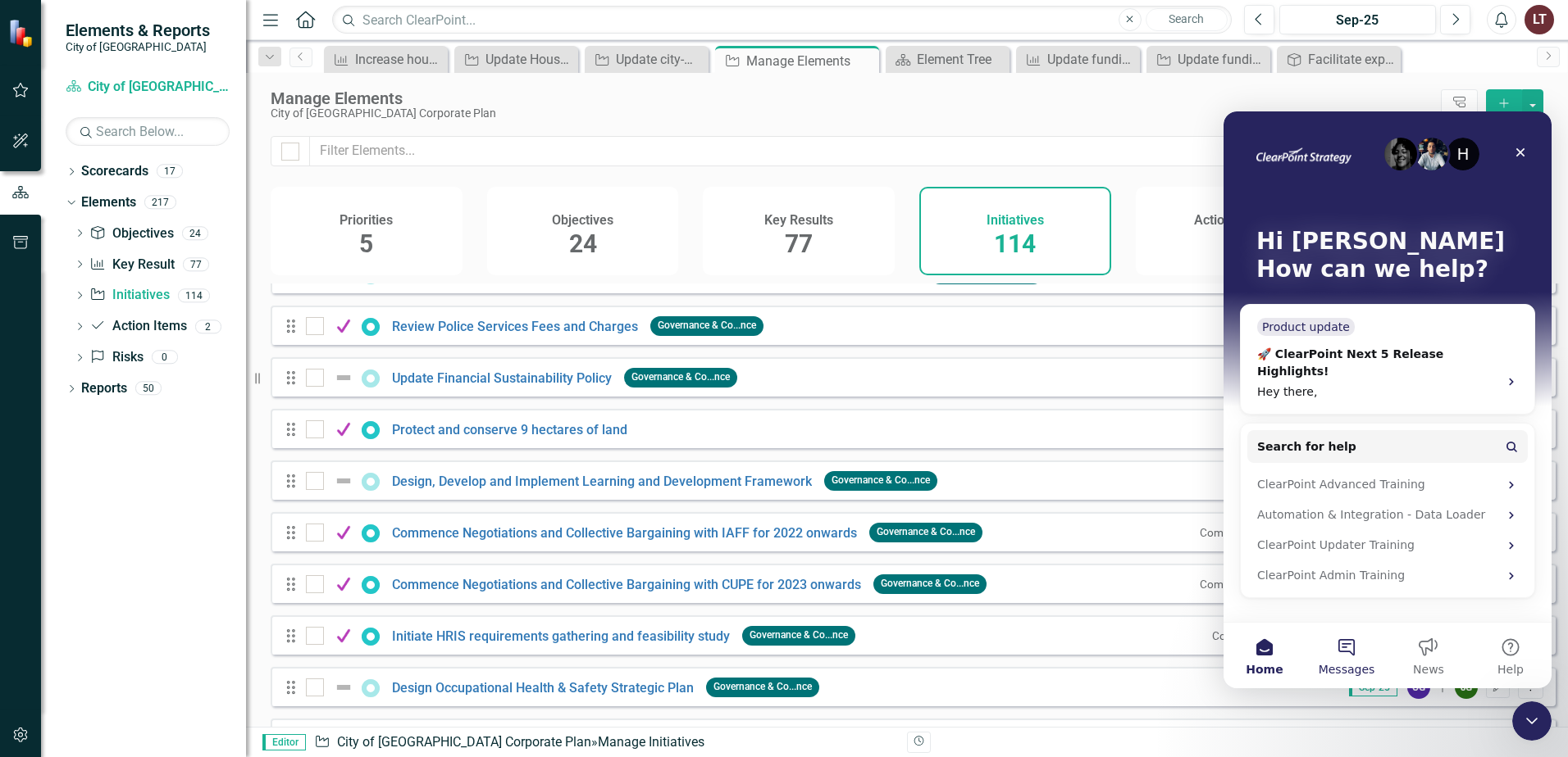
click at [1343, 654] on button "Messages" at bounding box center [1346, 655] width 82 height 65
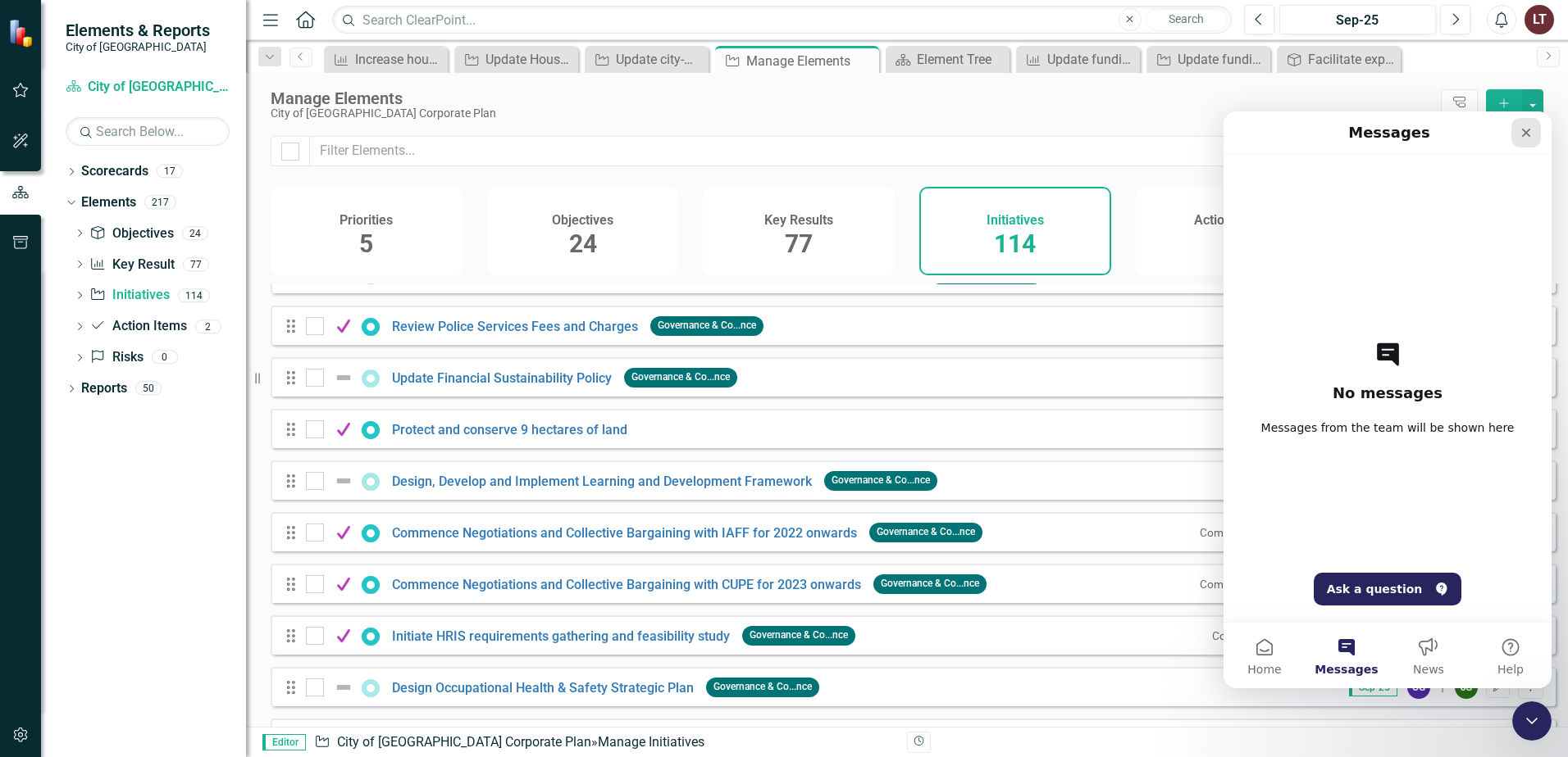
click at [1517, 135] on div "Close" at bounding box center [1526, 133] width 30 height 30
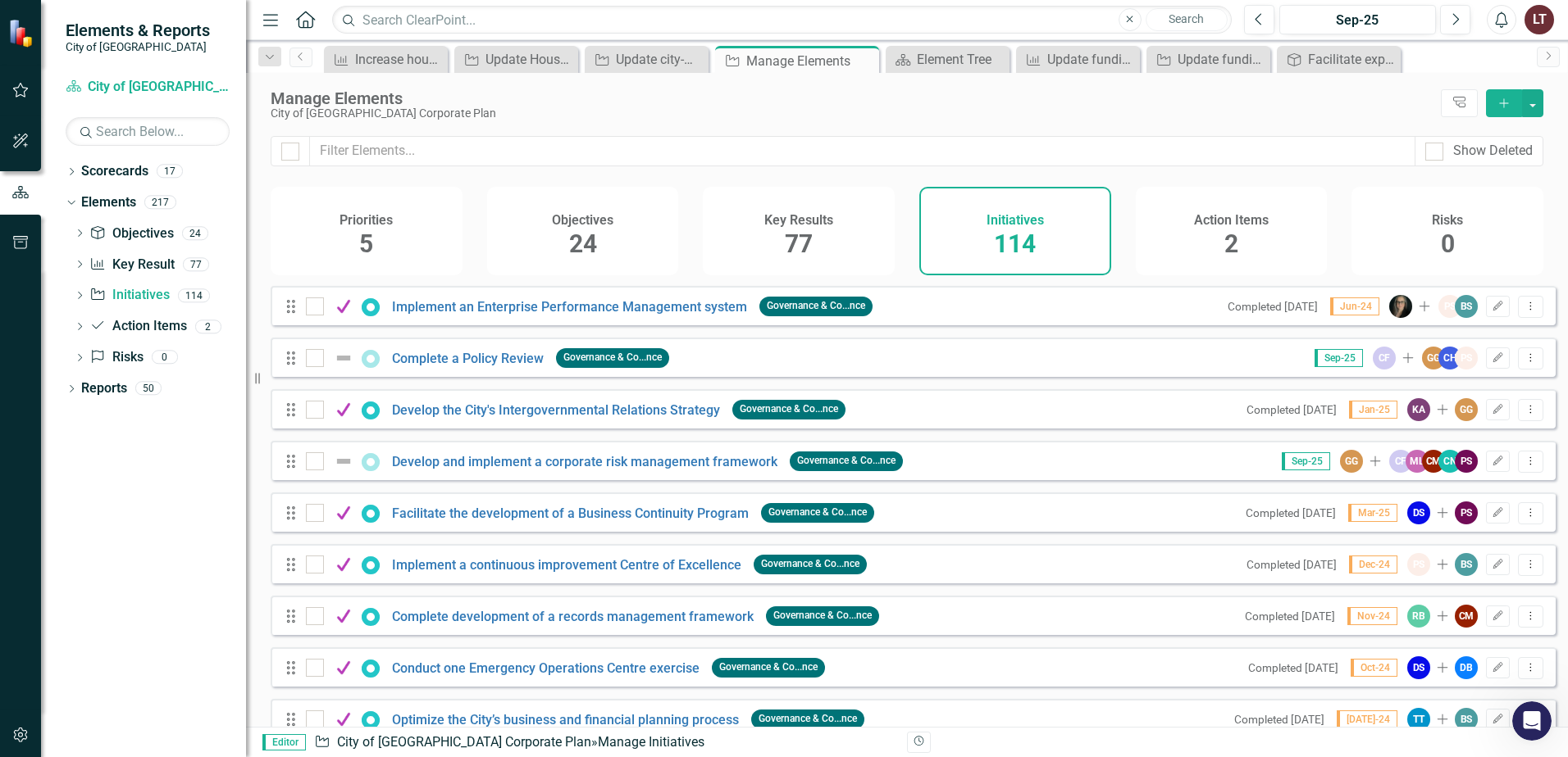
scroll to position [4021, 0]
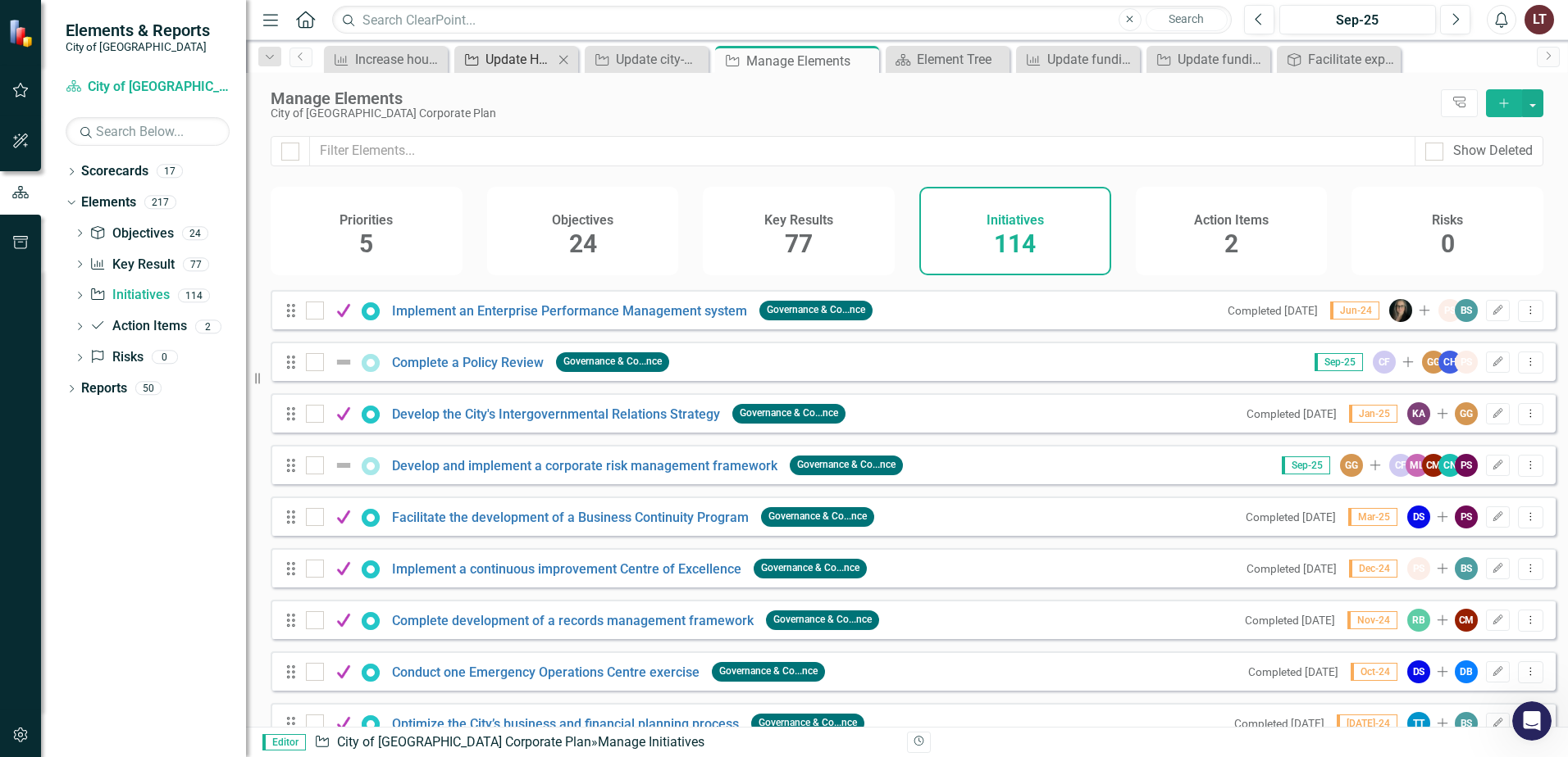
click at [518, 65] on div "Update Housing Strategy" at bounding box center [519, 58] width 68 height 20
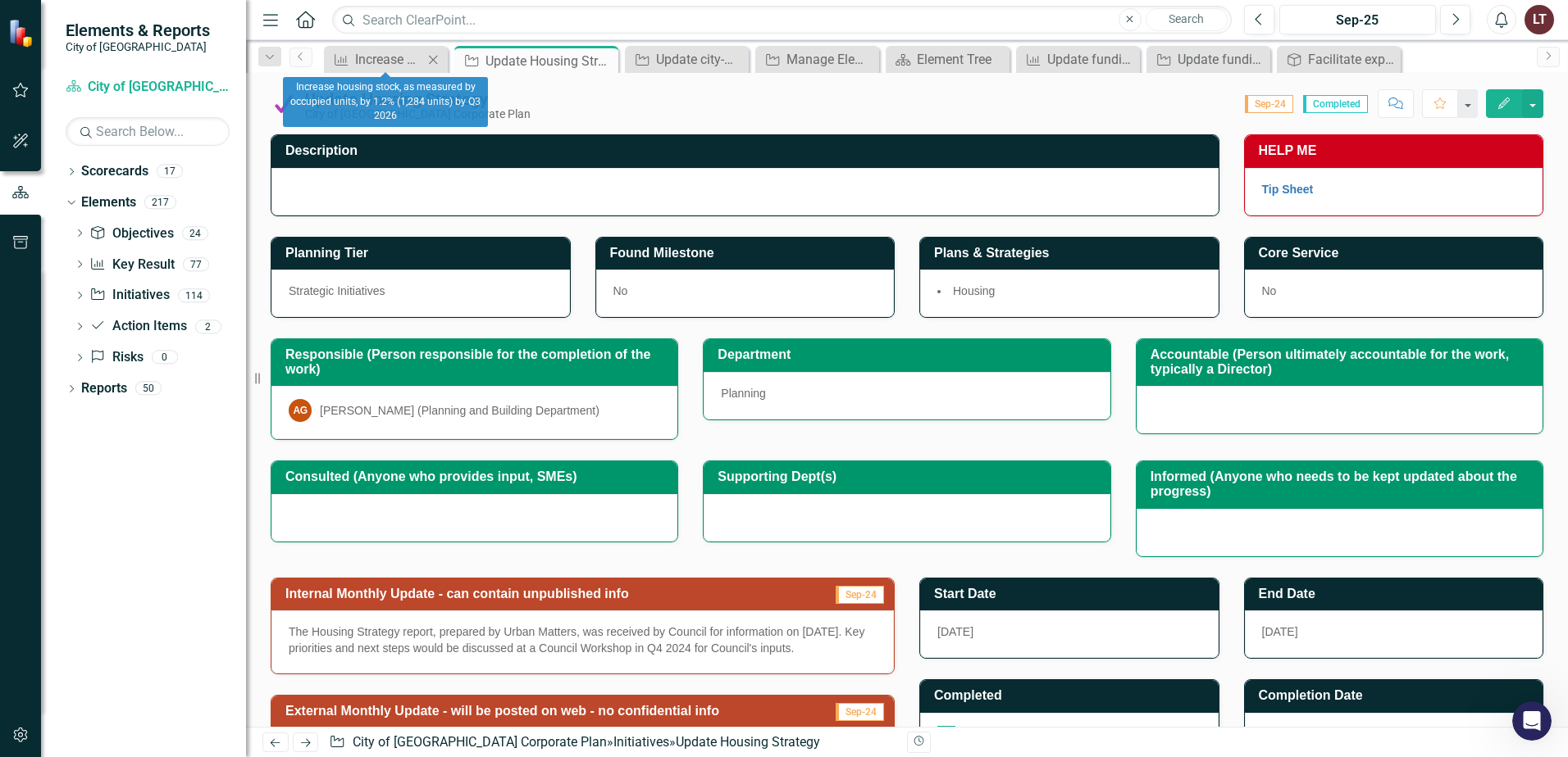
click at [435, 58] on icon "Close" at bounding box center [433, 59] width 17 height 13
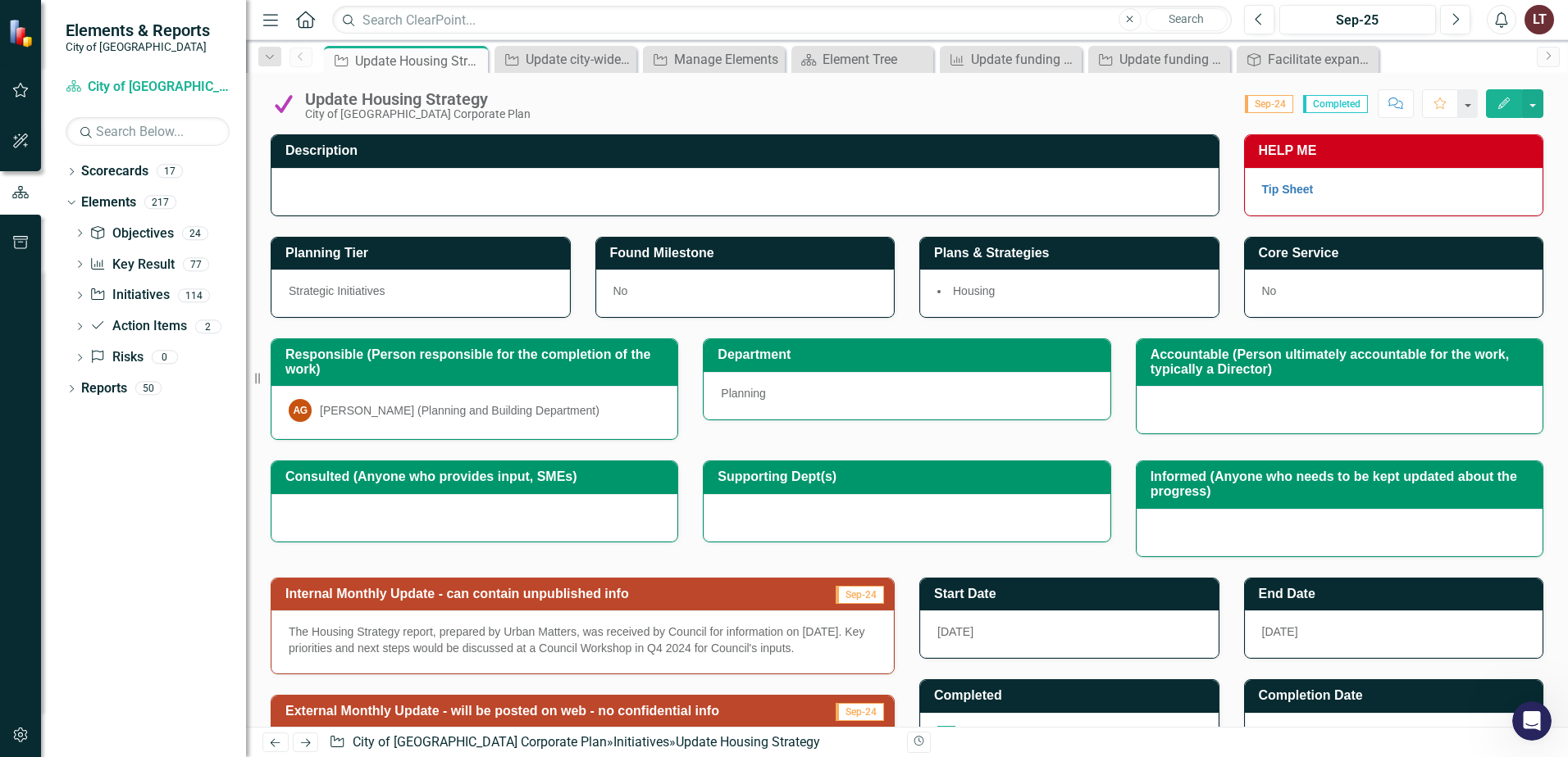
click at [435, 58] on div "Update Housing Strategy" at bounding box center [420, 60] width 129 height 20
click at [475, 61] on icon "Close" at bounding box center [472, 60] width 17 height 13
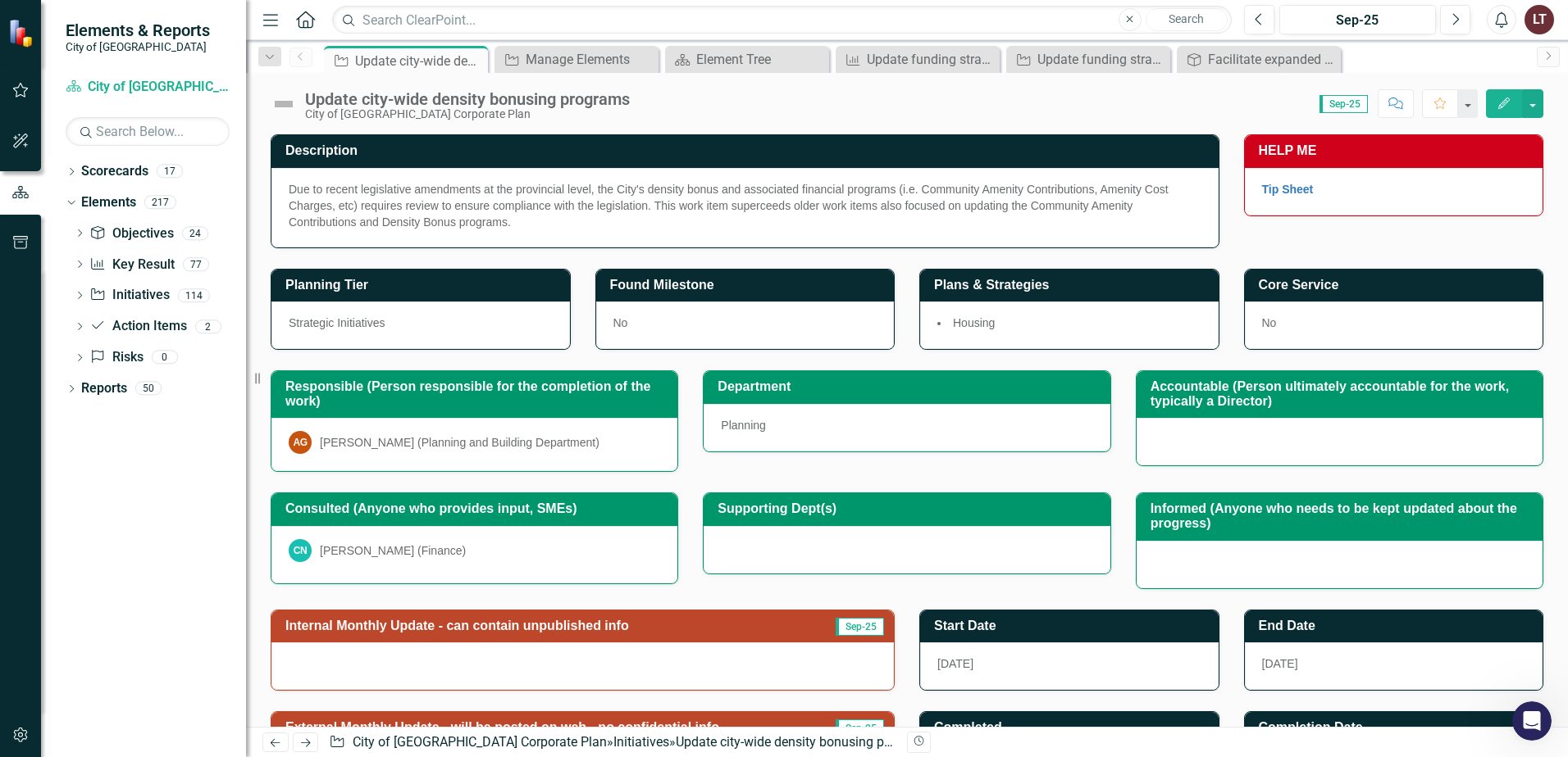
click at [0, 0] on icon "Close" at bounding box center [0, 0] width 0 height 0
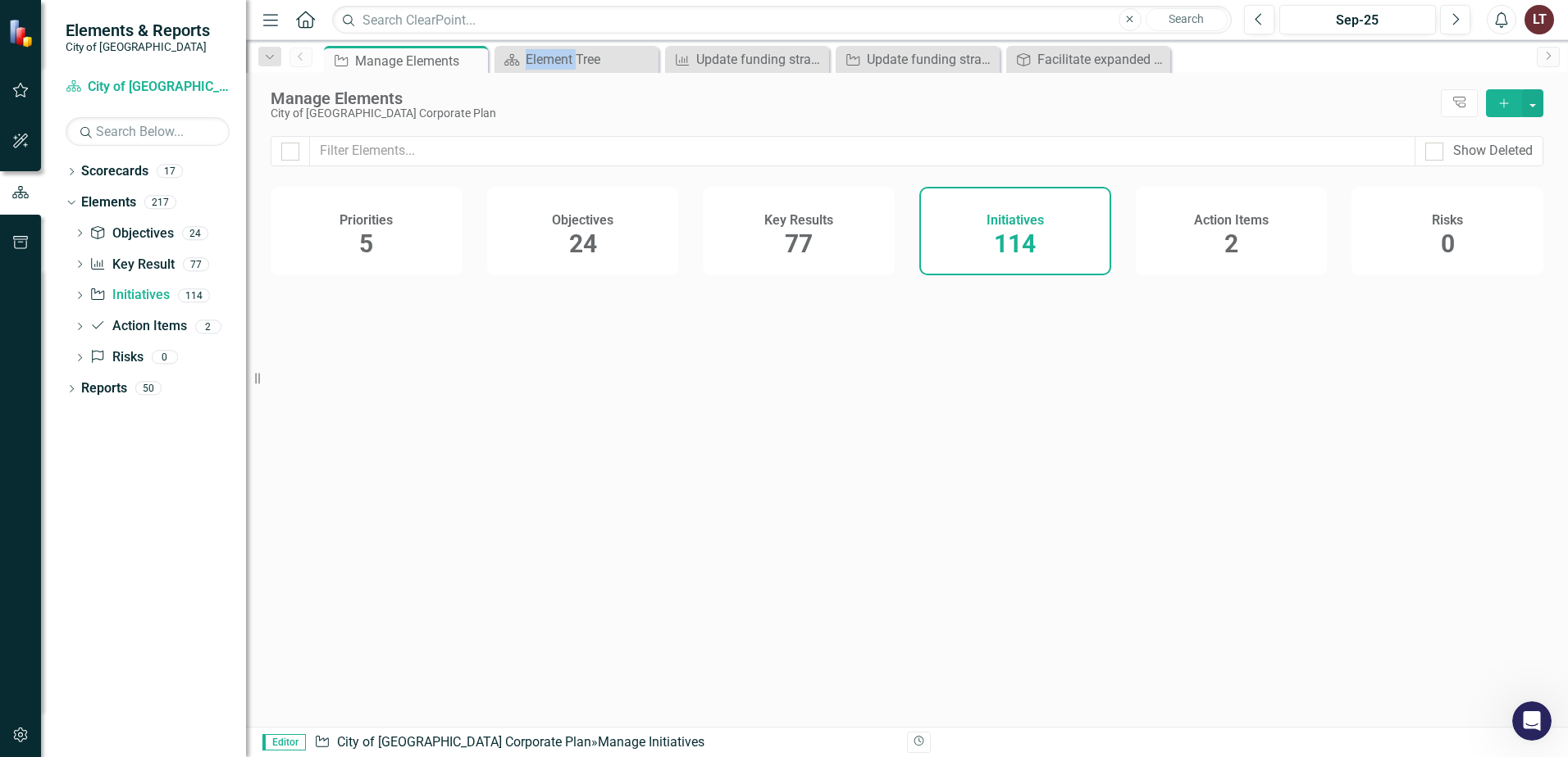
click at [0, 0] on icon "Close" at bounding box center [0, 0] width 0 height 0
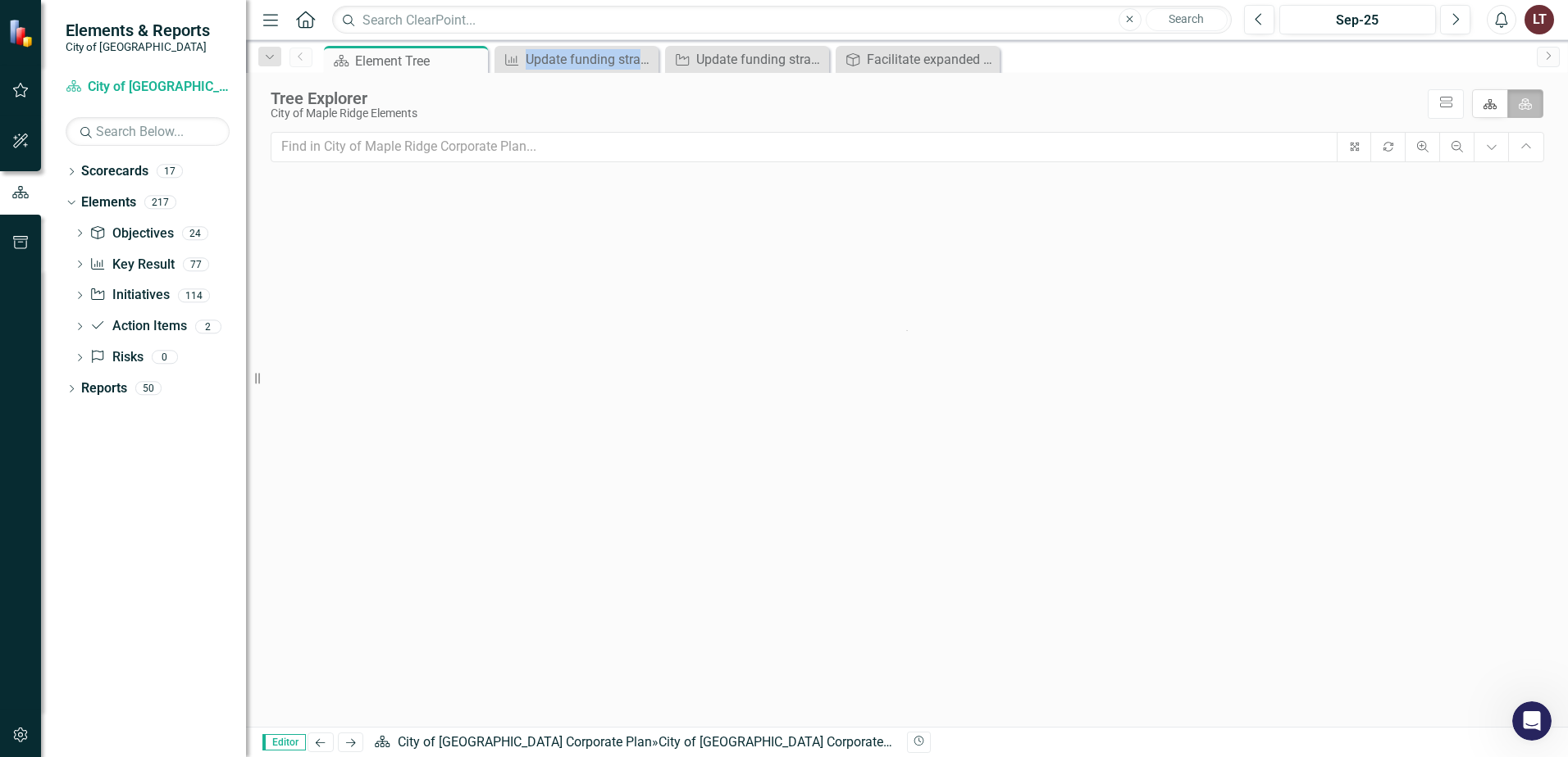
click at [0, 0] on icon "Close" at bounding box center [0, 0] width 0 height 0
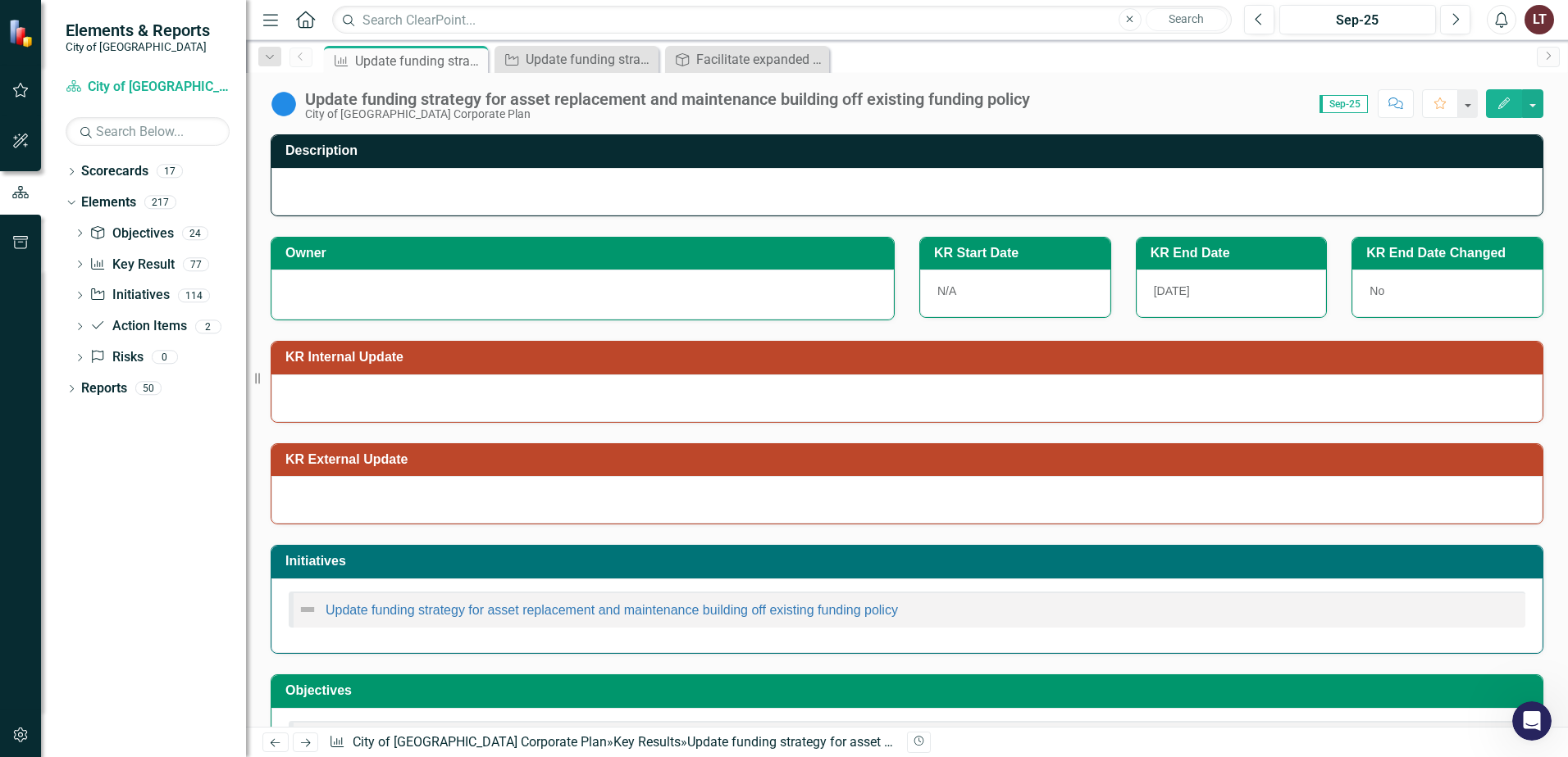
click at [475, 61] on div "Key Result Update funding strategy for asset replacement and maintenance buildi…" at bounding box center [406, 60] width 156 height 20
click at [475, 61] on icon "Close" at bounding box center [472, 60] width 17 height 13
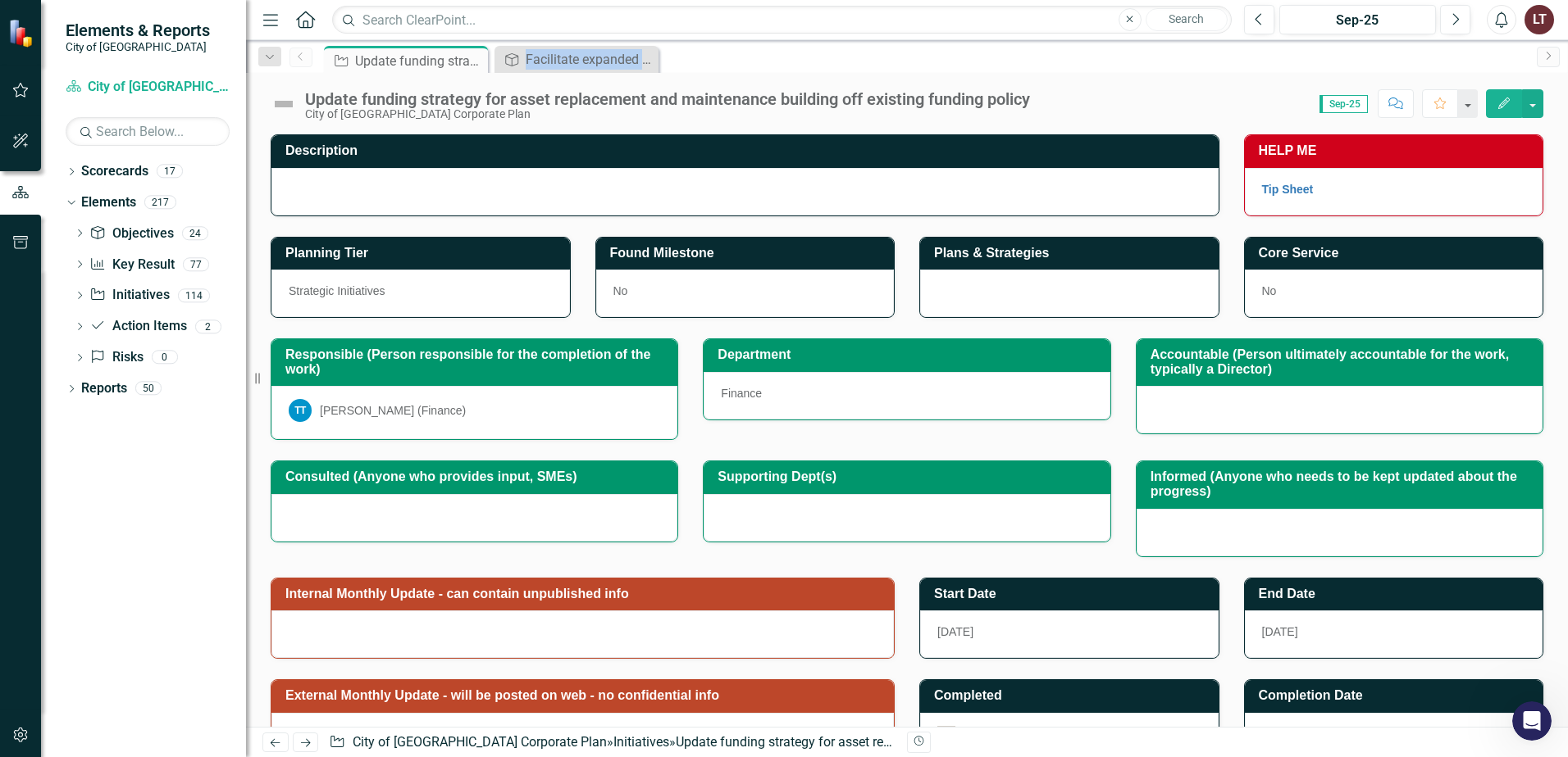
click at [0, 0] on icon "Close" at bounding box center [0, 0] width 0 height 0
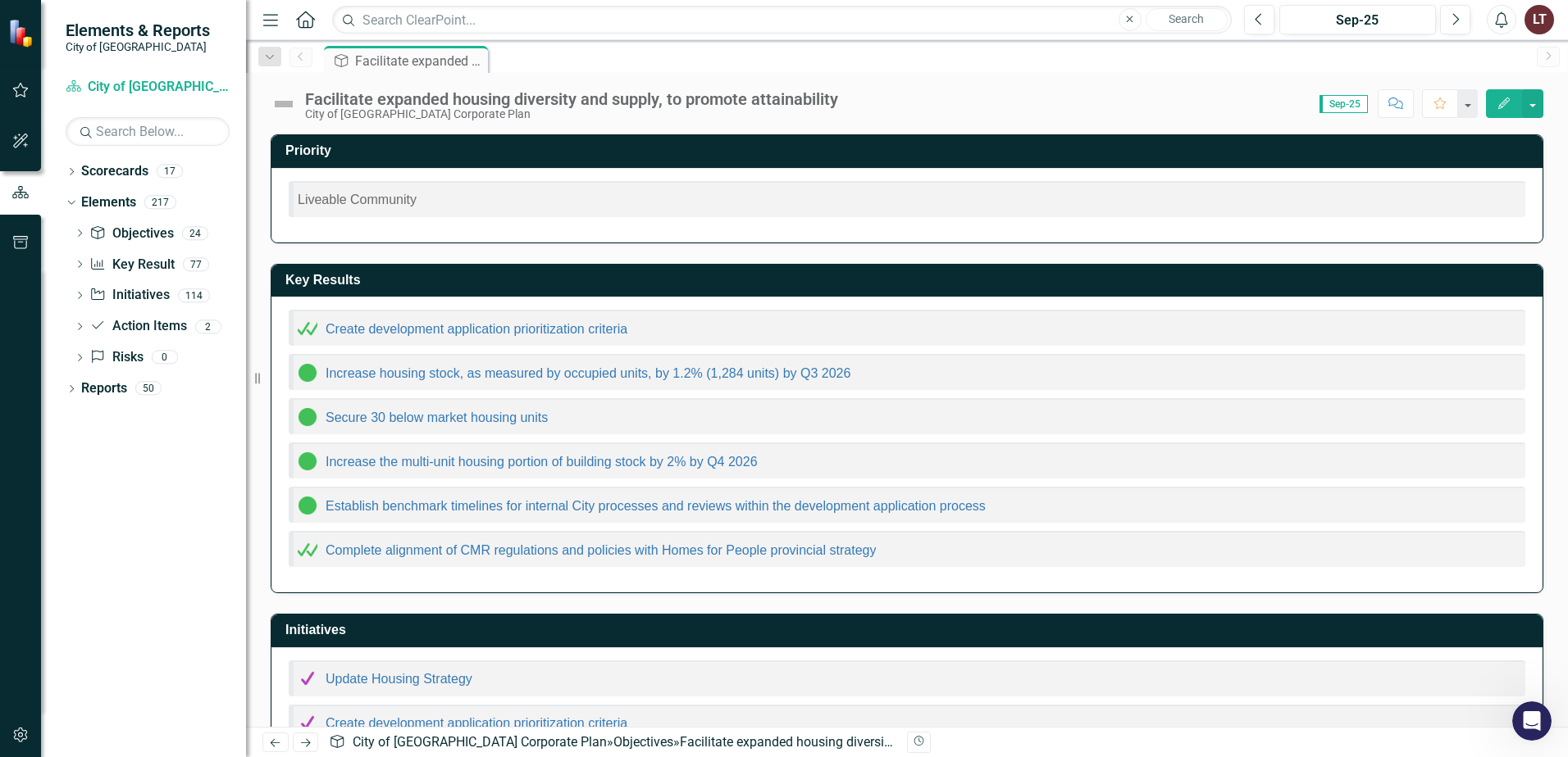
click at [0, 0] on icon "Pin" at bounding box center [0, 0] width 0 height 0
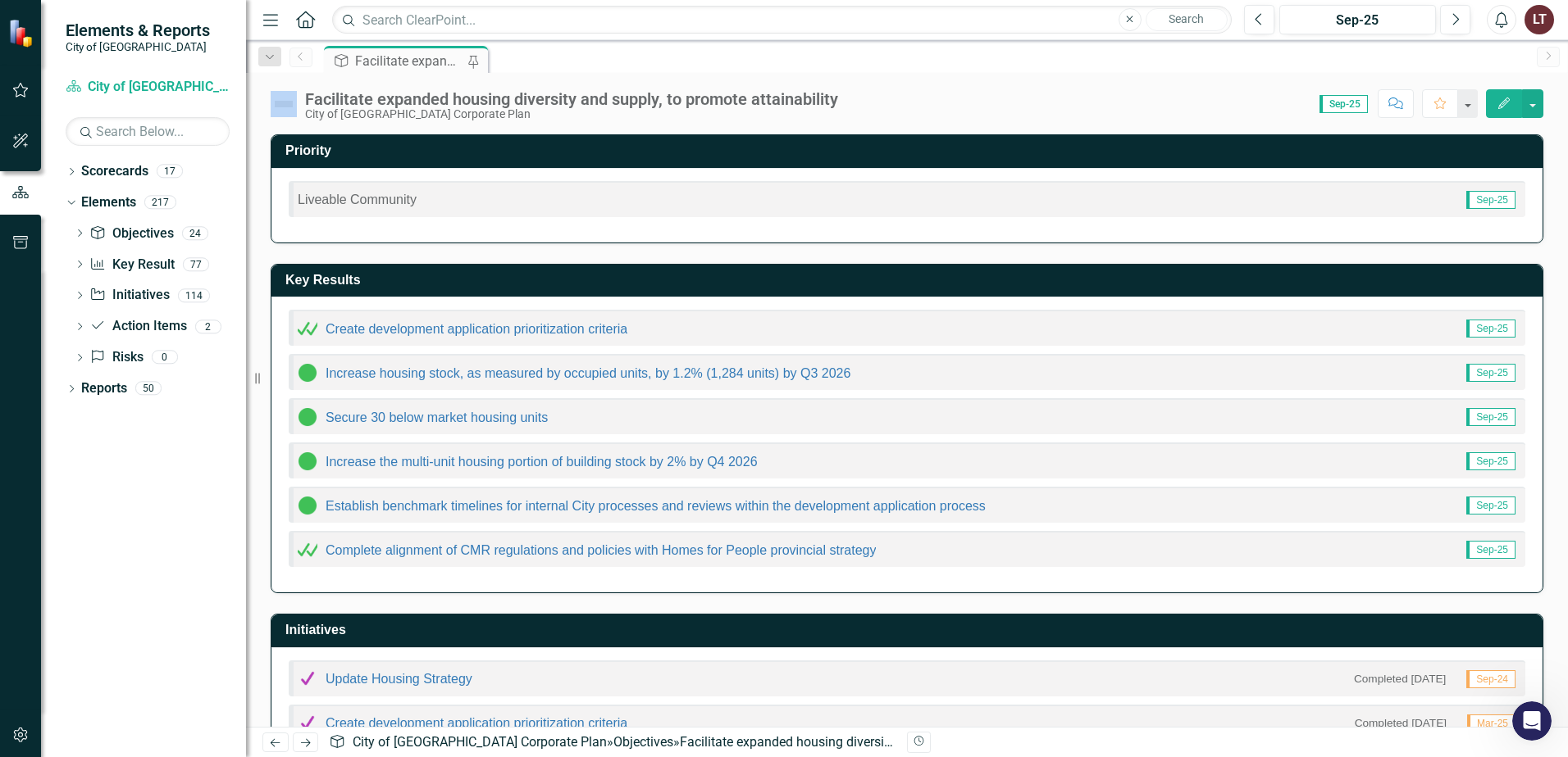
click at [475, 61] on icon "Pin" at bounding box center [473, 62] width 17 height 13
click at [140, 232] on link "Objective Objectives" at bounding box center [131, 235] width 84 height 19
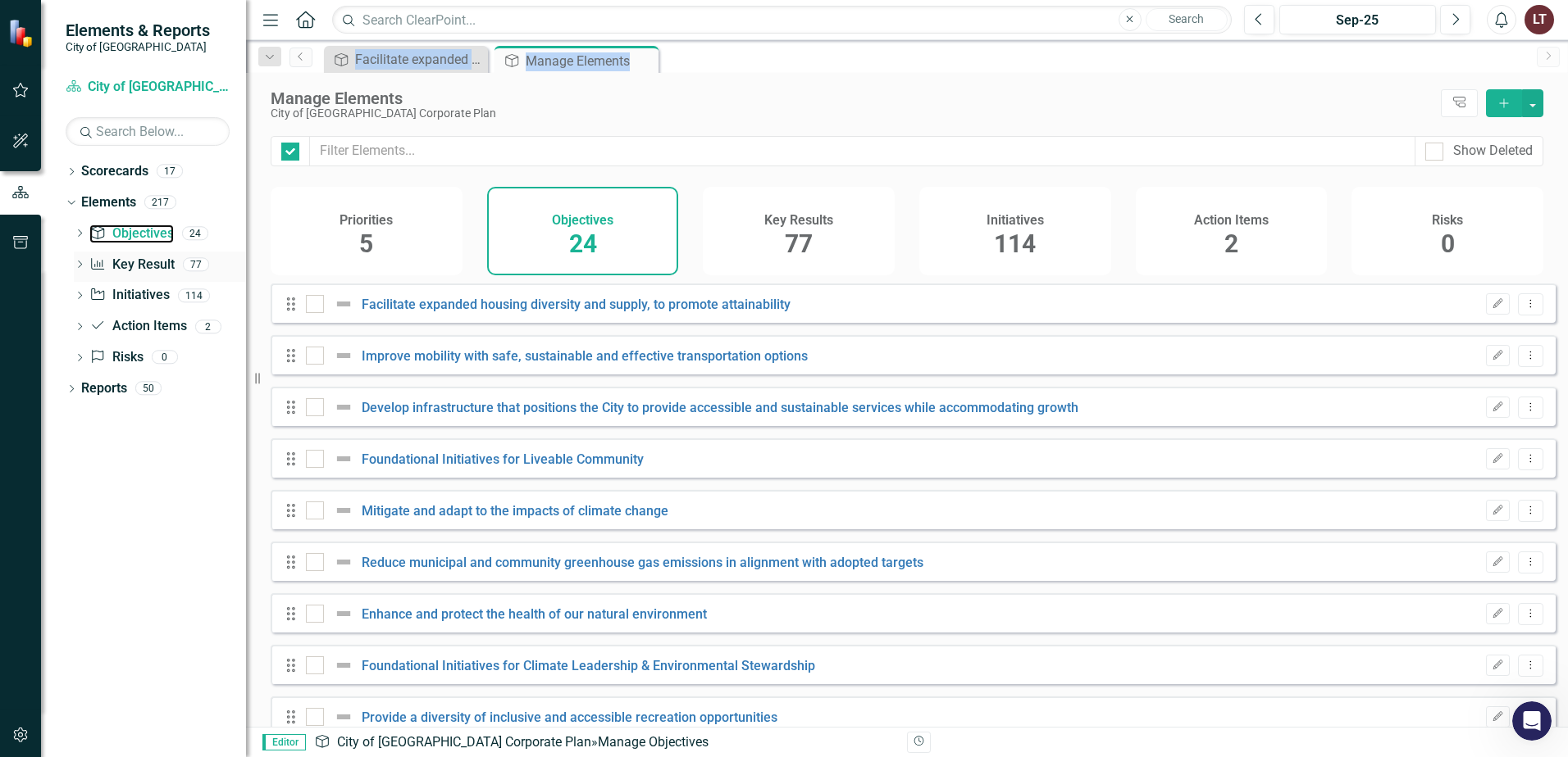
checkbox input "false"
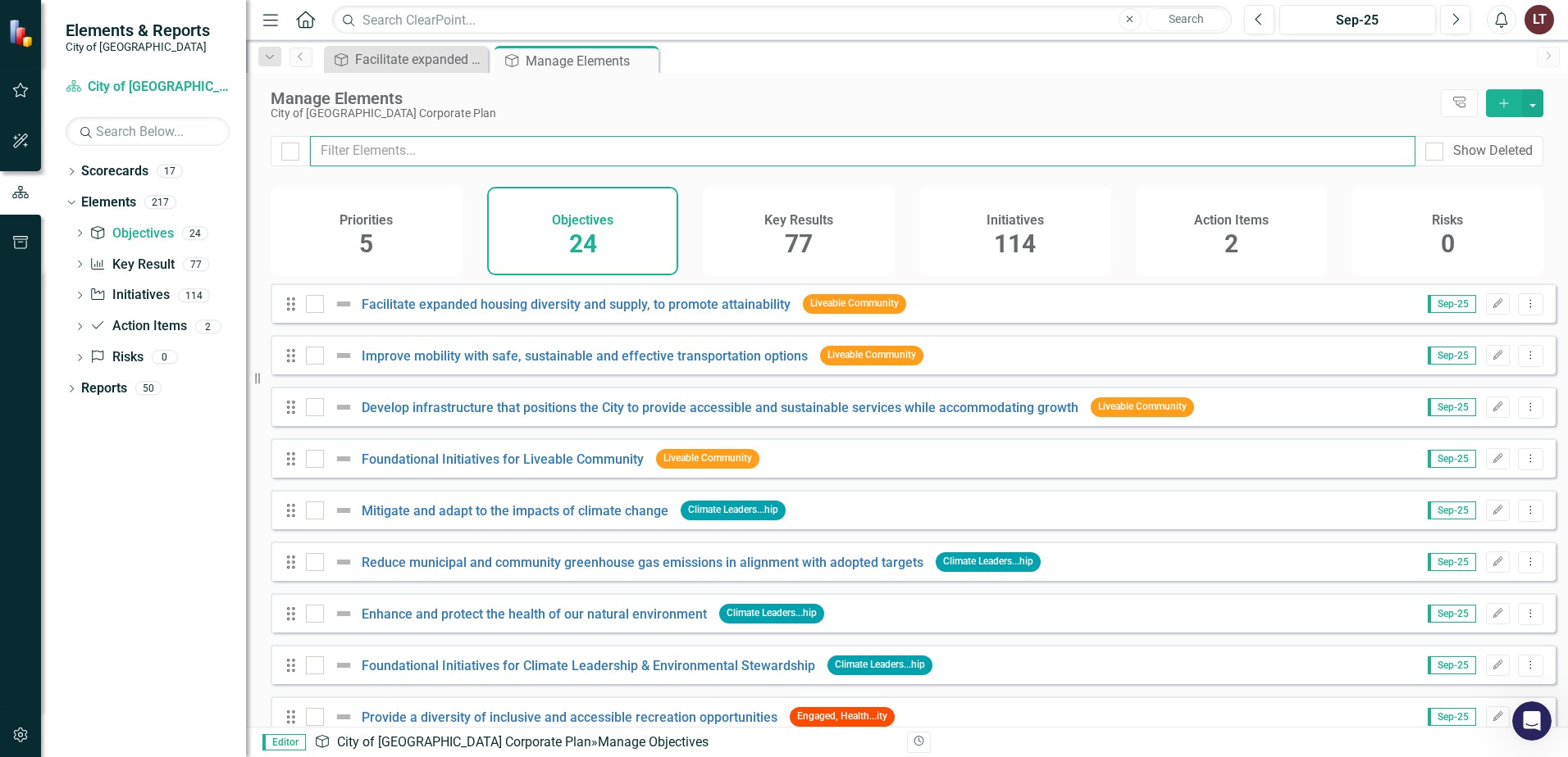
click at [446, 150] on input "text" at bounding box center [862, 151] width 1106 height 31
type input "customer"
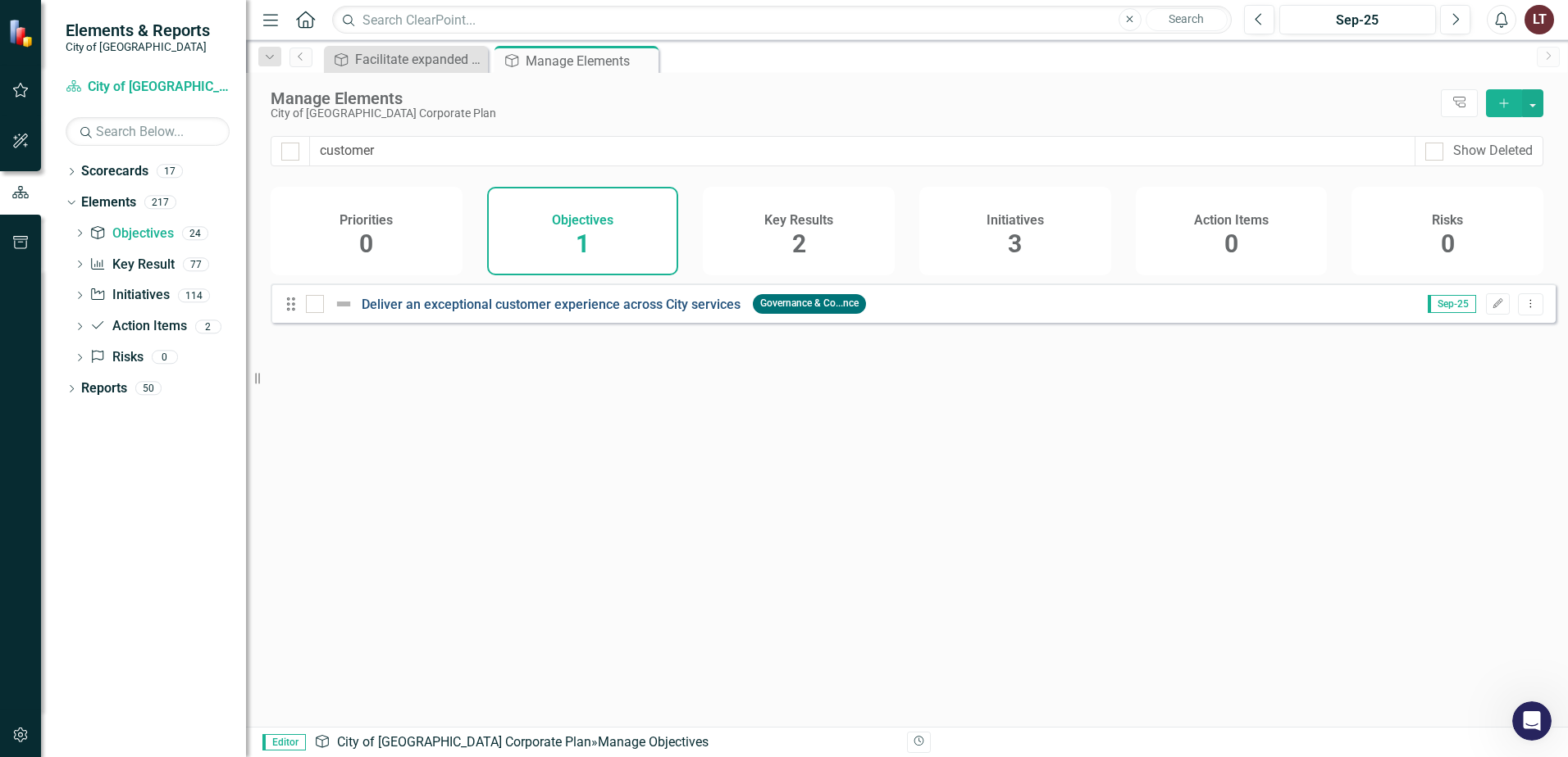
click at [448, 310] on link "Deliver an exceptional customer experience across City services" at bounding box center [551, 304] width 379 height 16
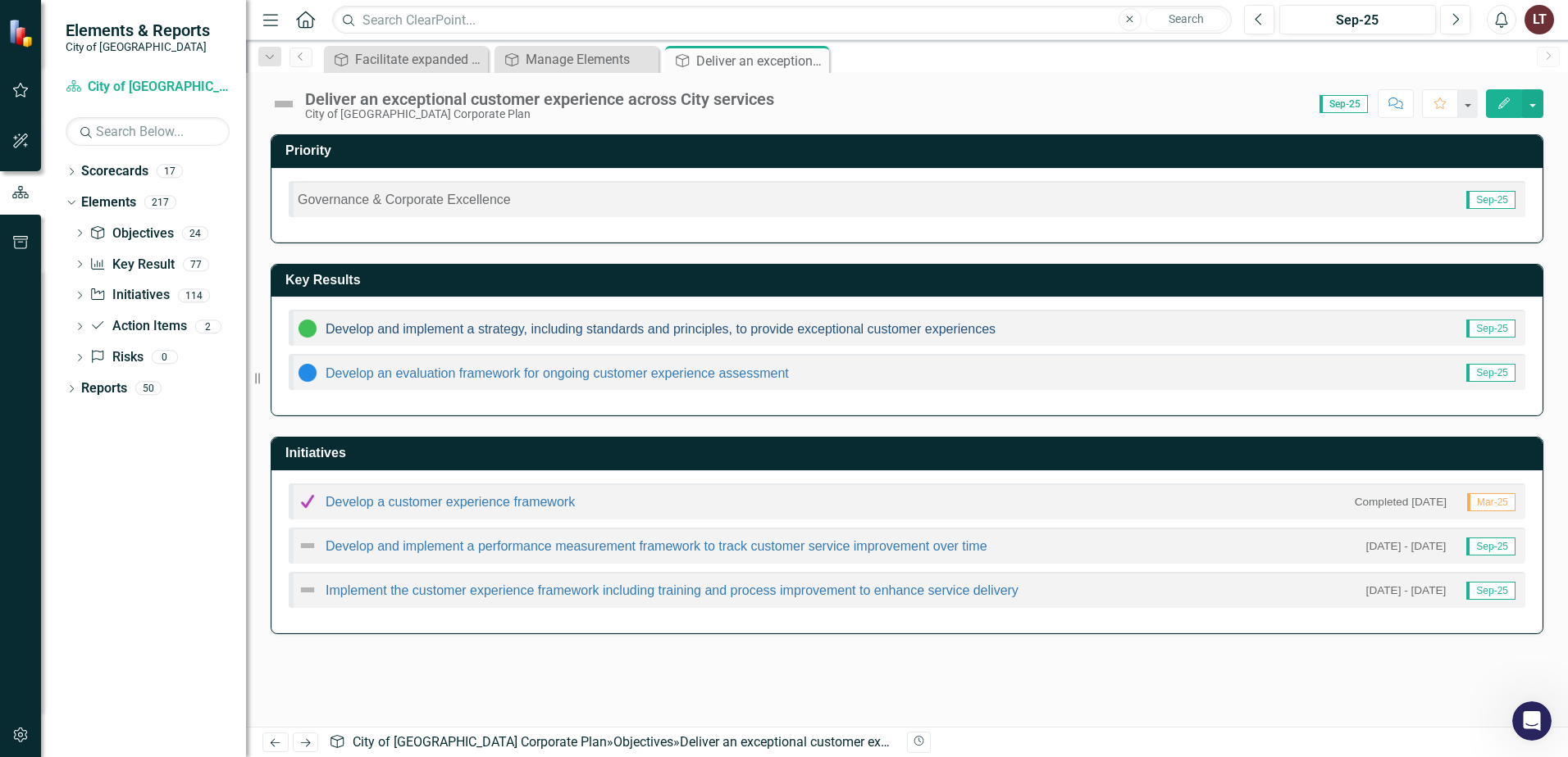
click at [490, 334] on link "Develop and implement a strategy, including standards and principles, to provid…" at bounding box center [661, 329] width 670 height 14
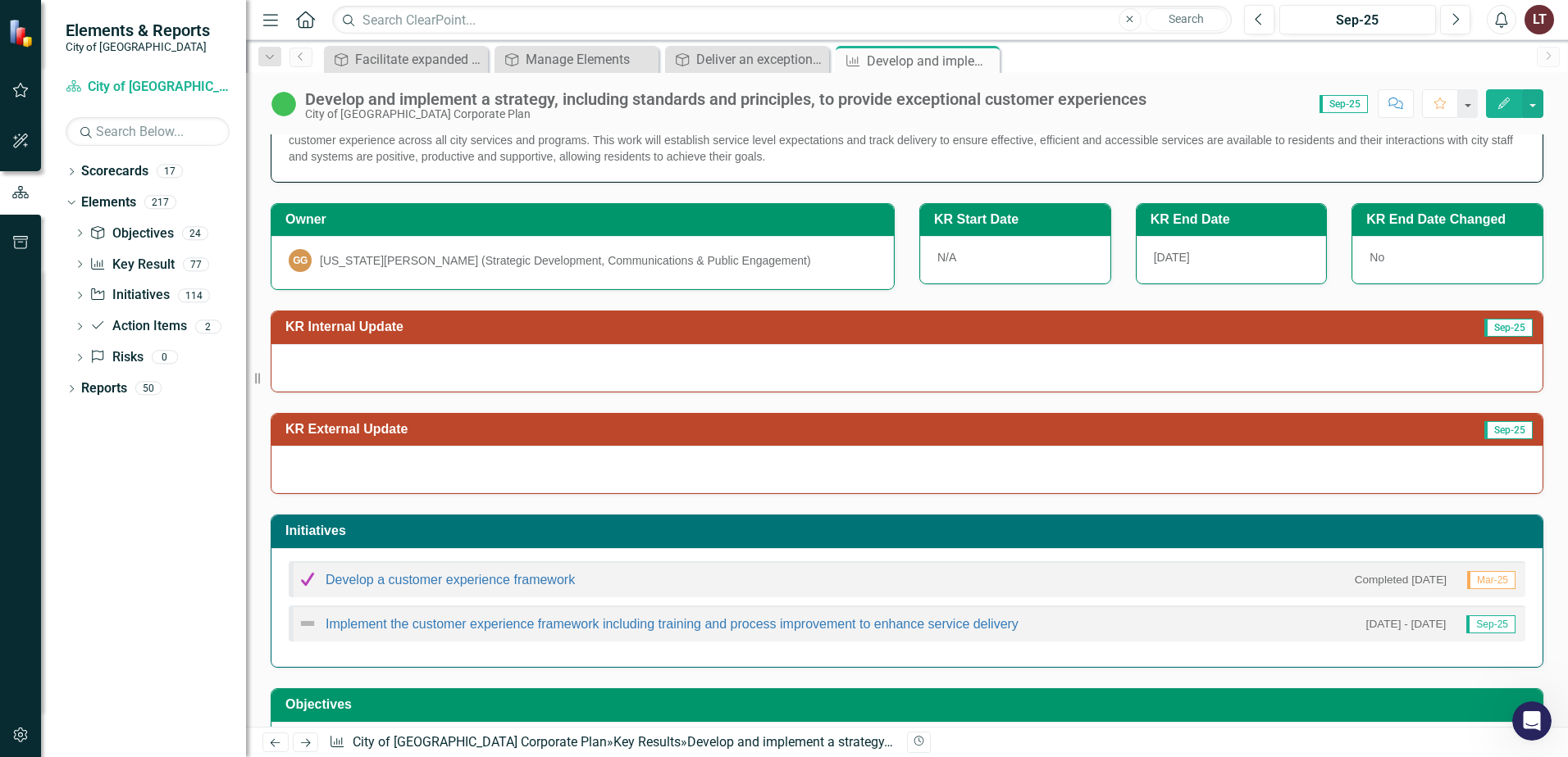
scroll to position [153, 0]
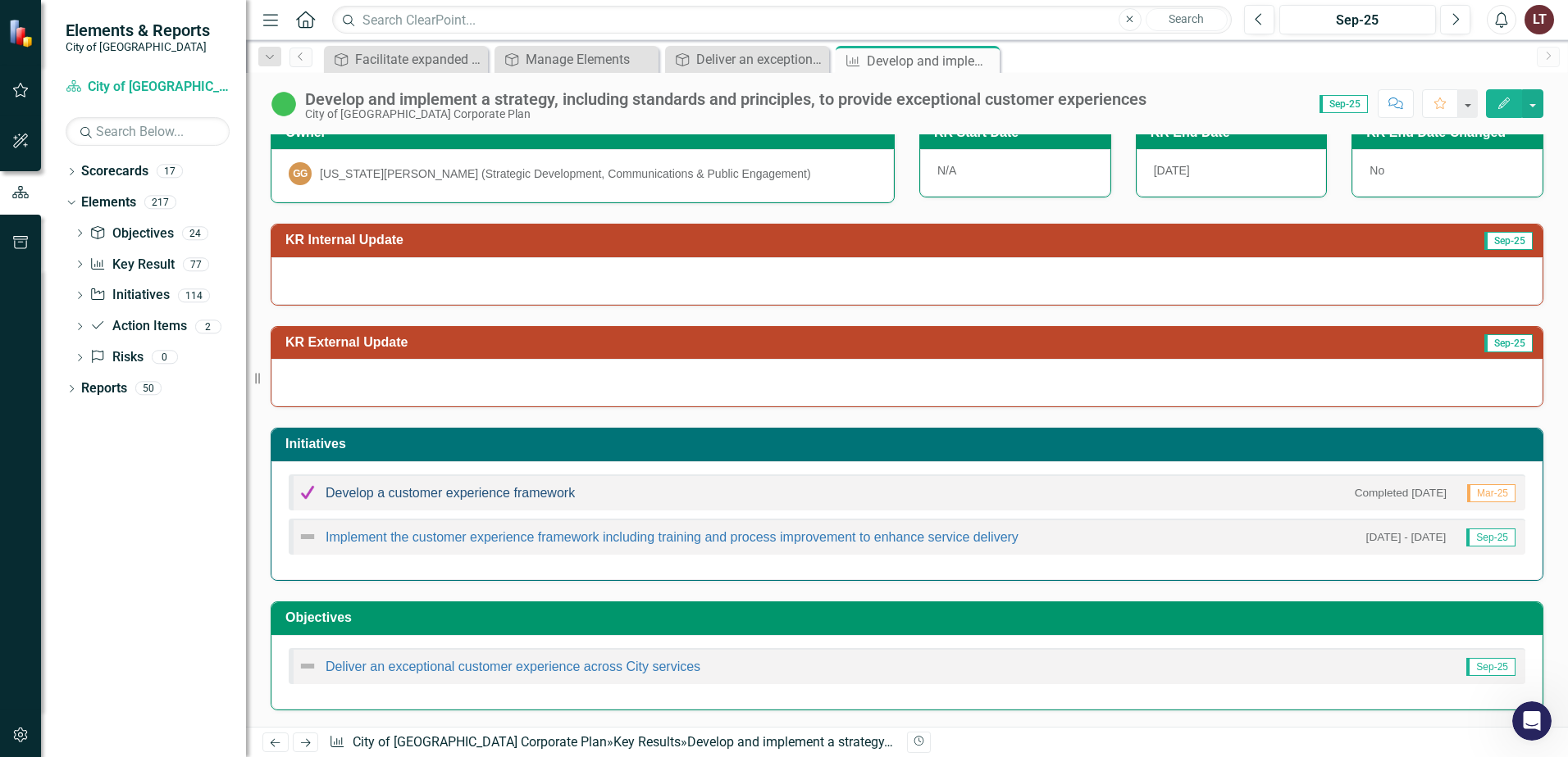
click at [431, 494] on link "Develop a customer experience framework" at bounding box center [450, 493] width 250 height 14
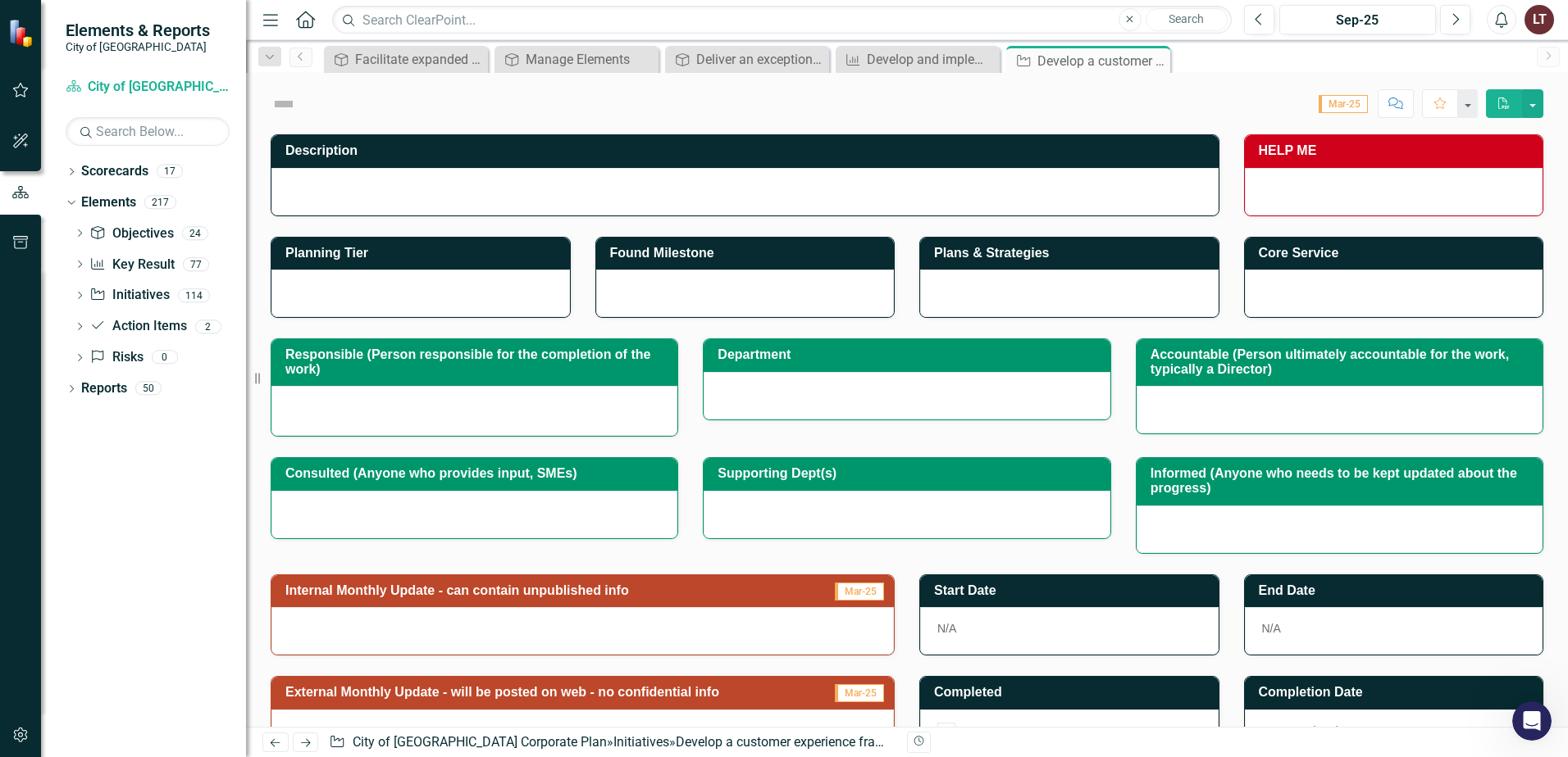
checkbox input "true"
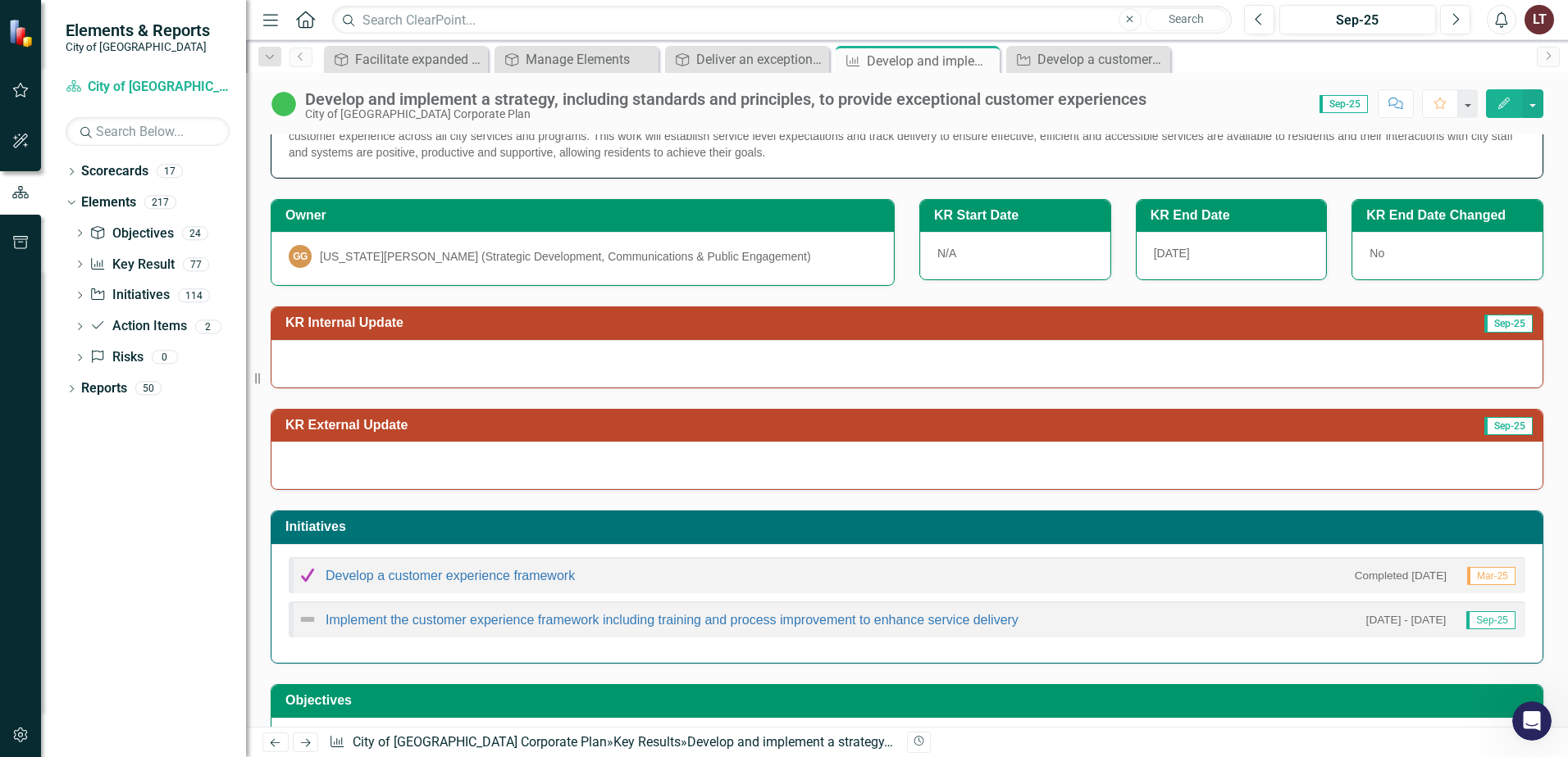
scroll to position [153, 0]
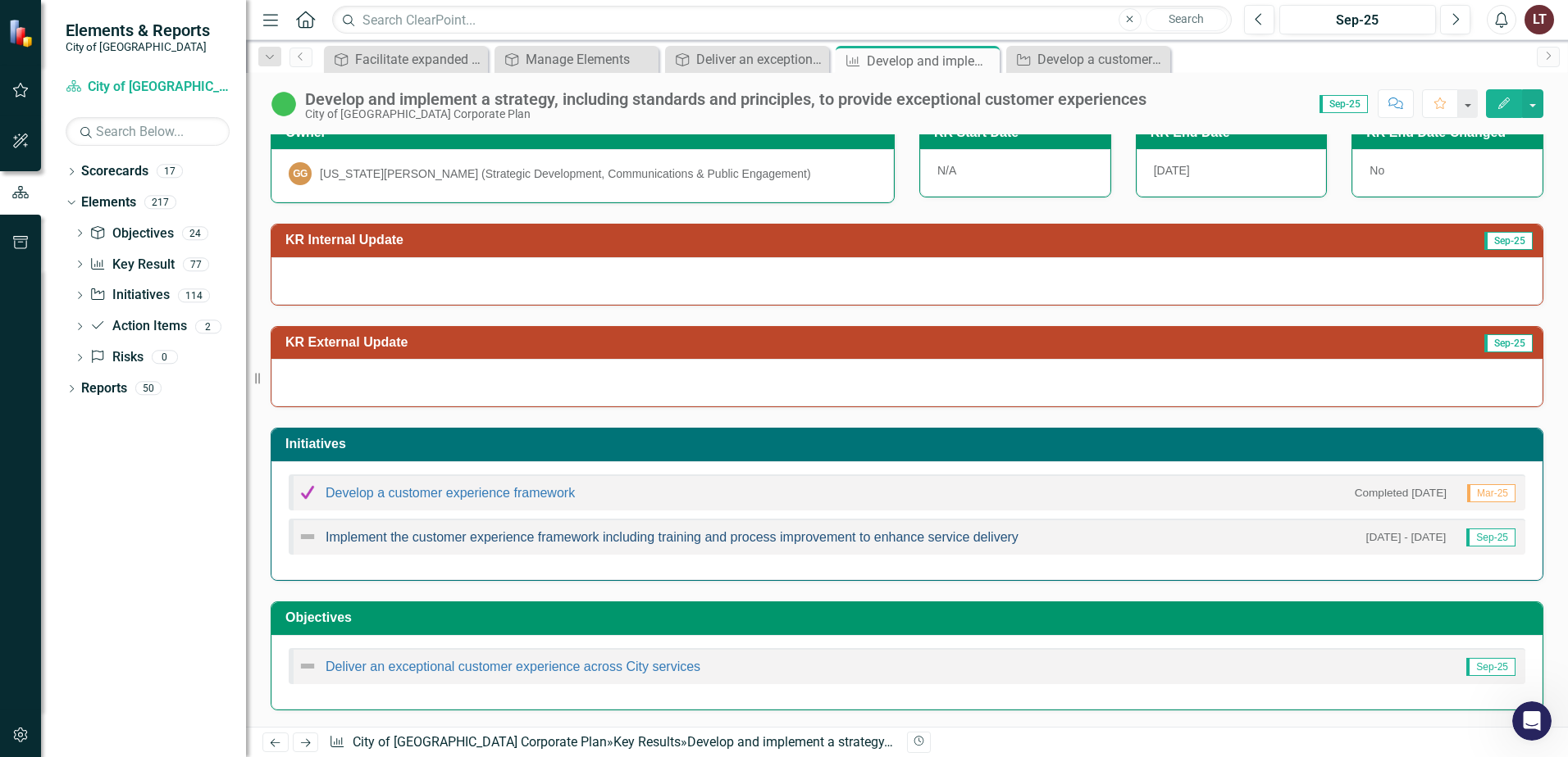
click at [586, 539] on link "Implement the customer experience framework including training and process impr…" at bounding box center [672, 537] width 693 height 14
